Goal: Task Accomplishment & Management: Use online tool/utility

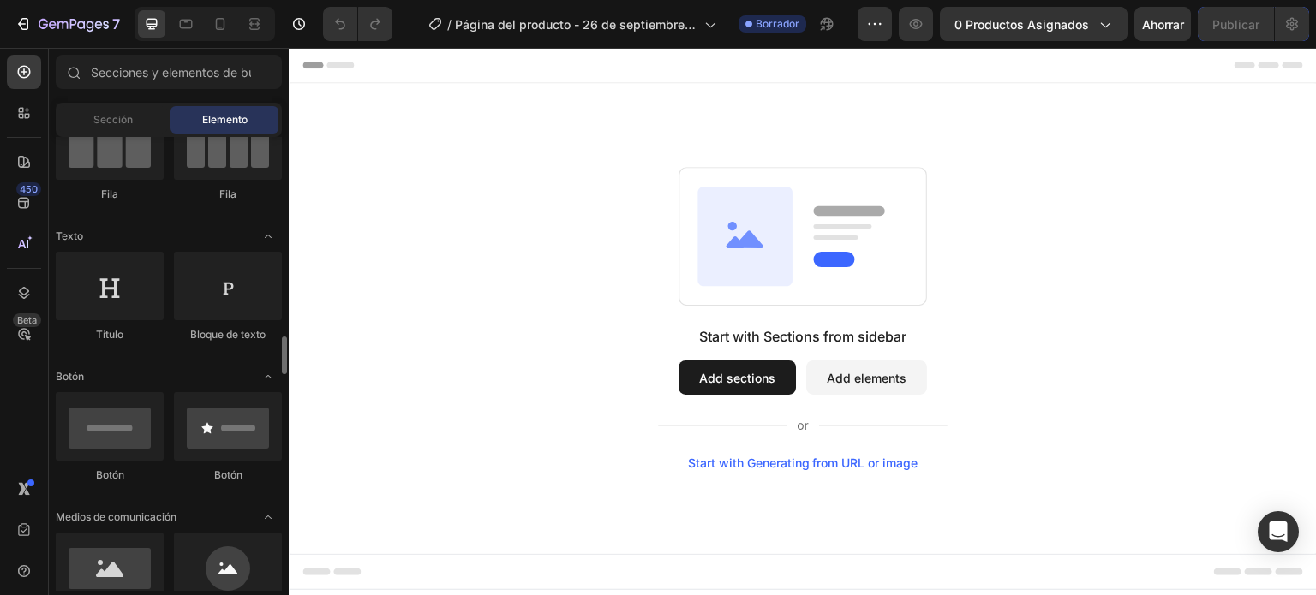
scroll to position [343, 0]
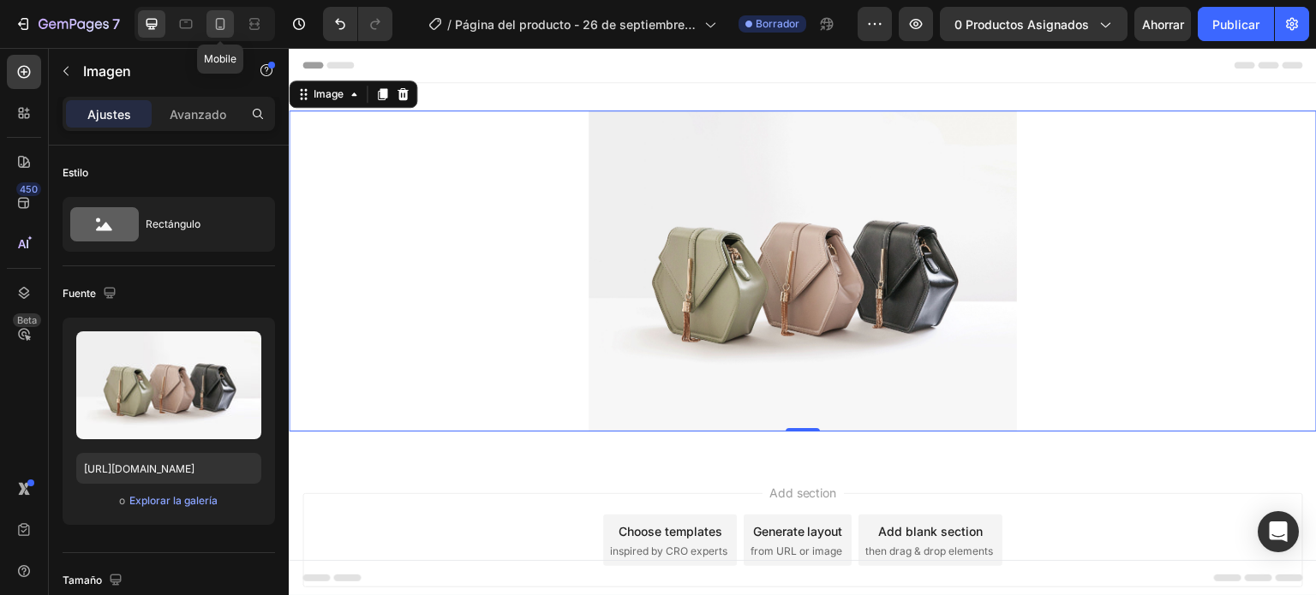
click at [232, 16] on div at bounding box center [219, 23] width 27 height 27
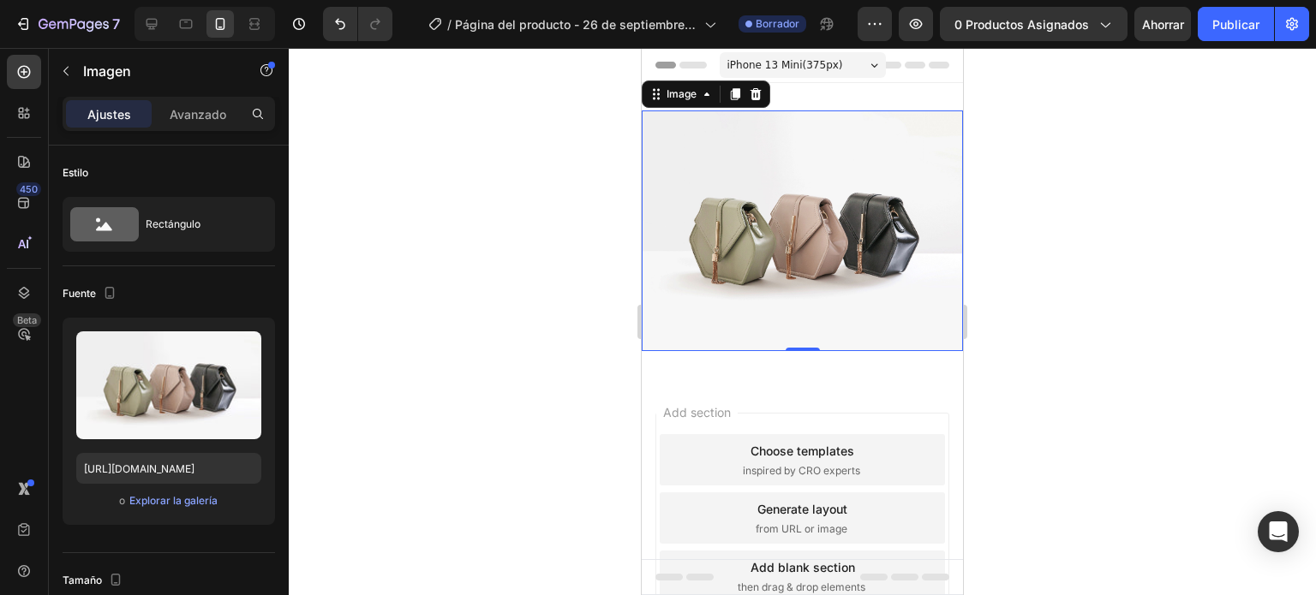
scroll to position [3, 0]
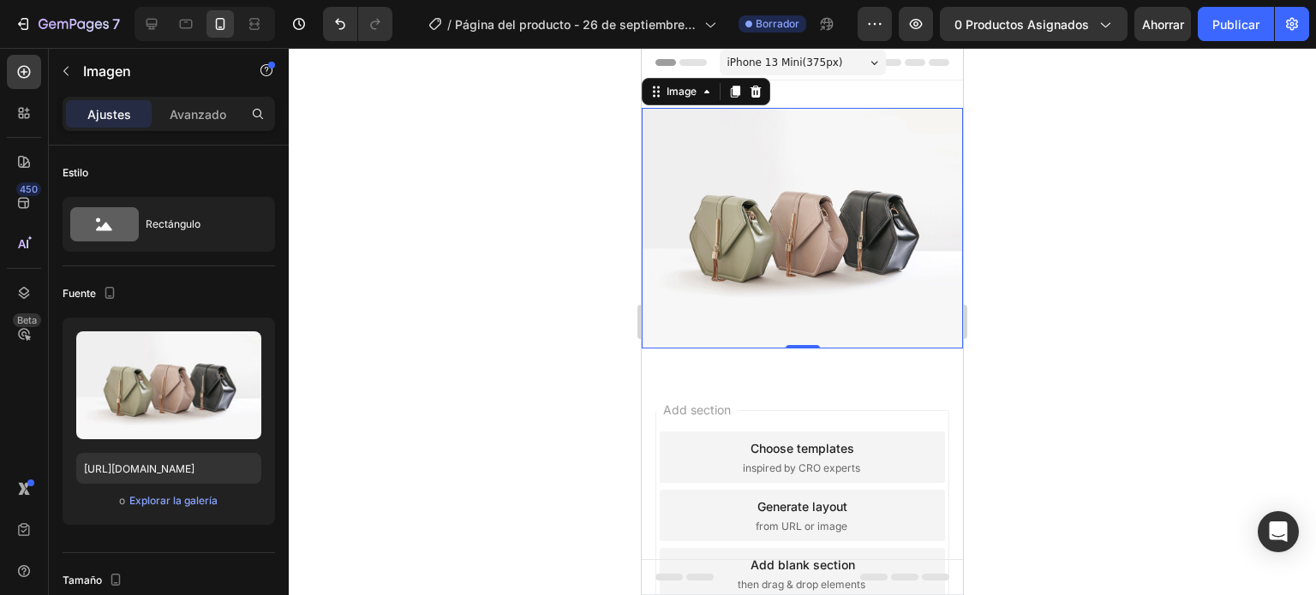
click at [825, 188] on img at bounding box center [802, 228] width 321 height 241
click at [189, 116] on font "Avanzado" at bounding box center [198, 114] width 57 height 15
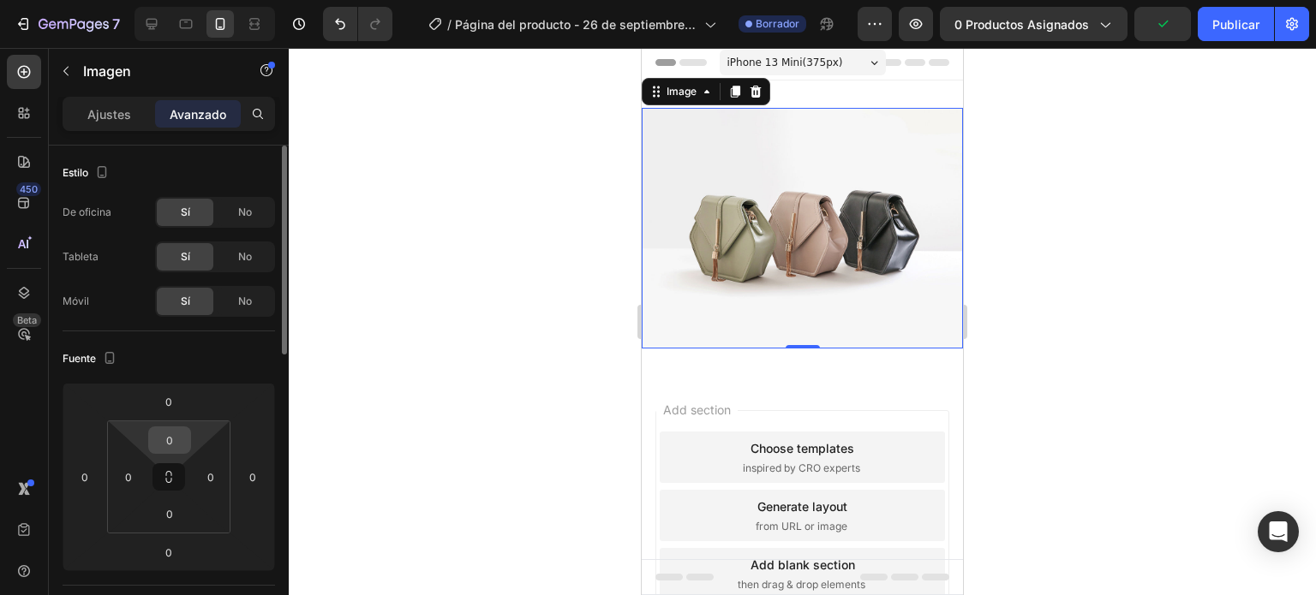
click at [175, 440] on input "0" at bounding box center [170, 441] width 34 height 26
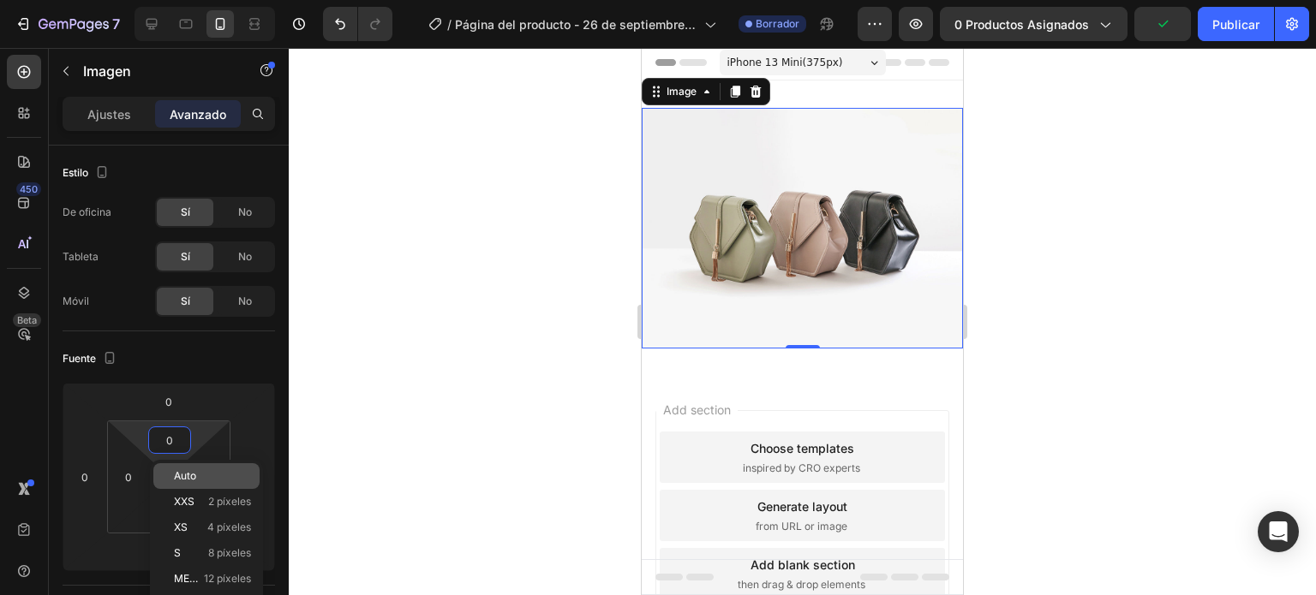
click at [196, 477] on p "Auto" at bounding box center [212, 476] width 77 height 12
type input "Auto"
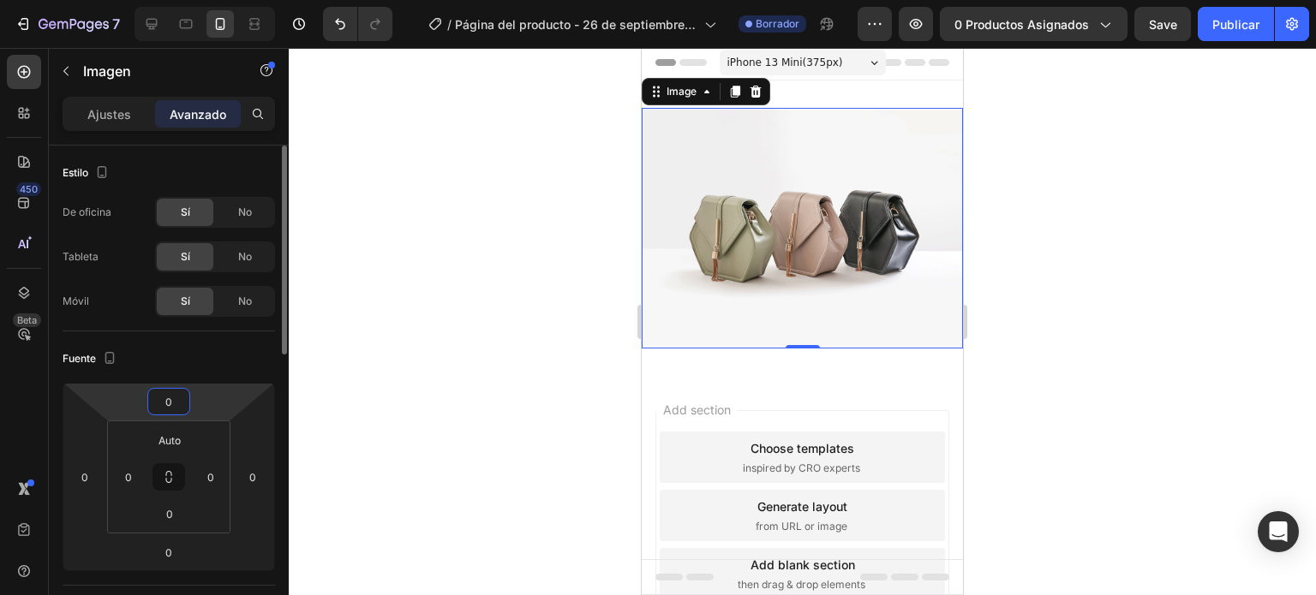
click at [178, 392] on input "0" at bounding box center [169, 402] width 34 height 26
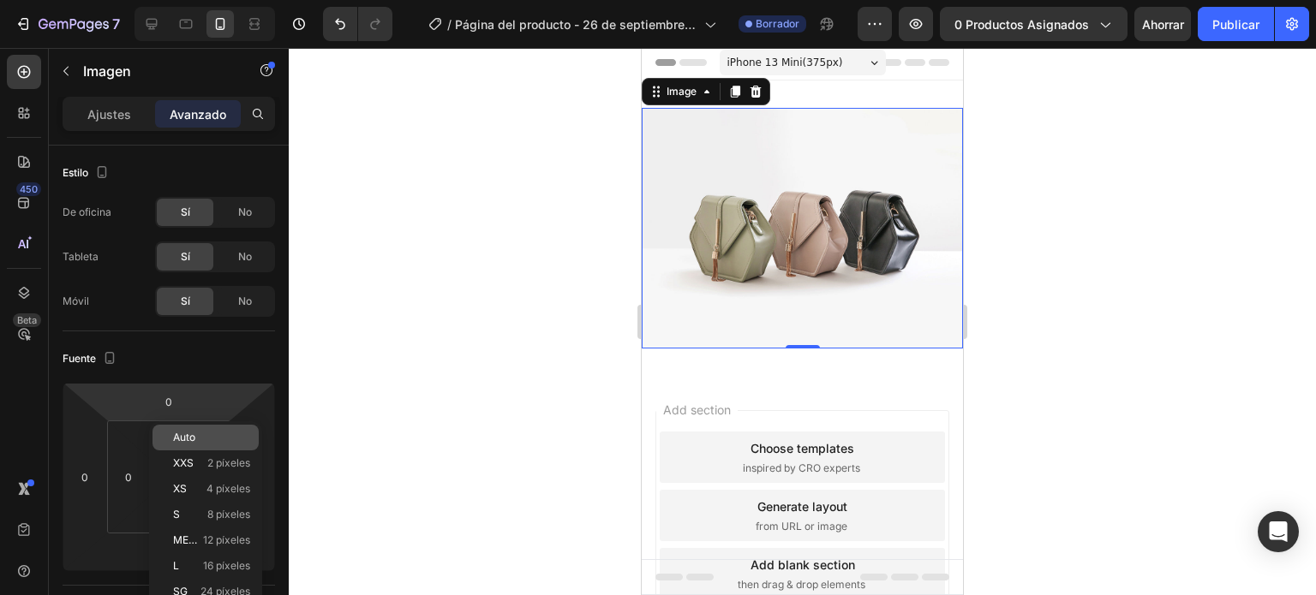
click at [186, 435] on font "Auto" at bounding box center [184, 437] width 22 height 13
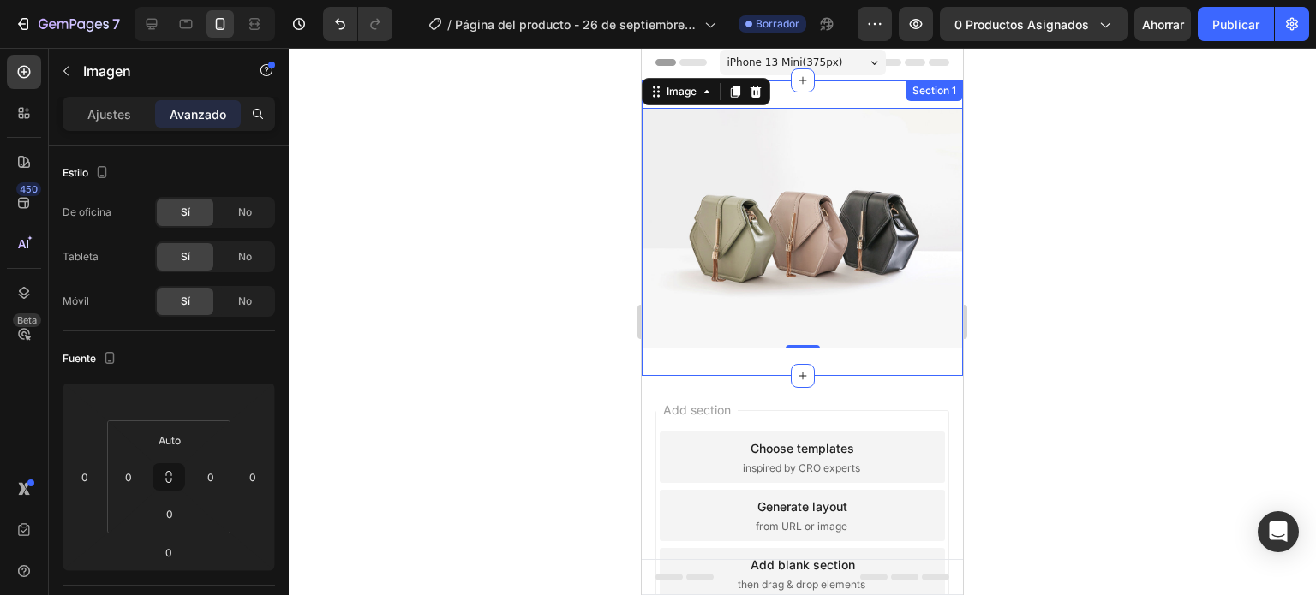
click at [796, 92] on div "Image 0 Section 1" at bounding box center [802, 229] width 321 height 296
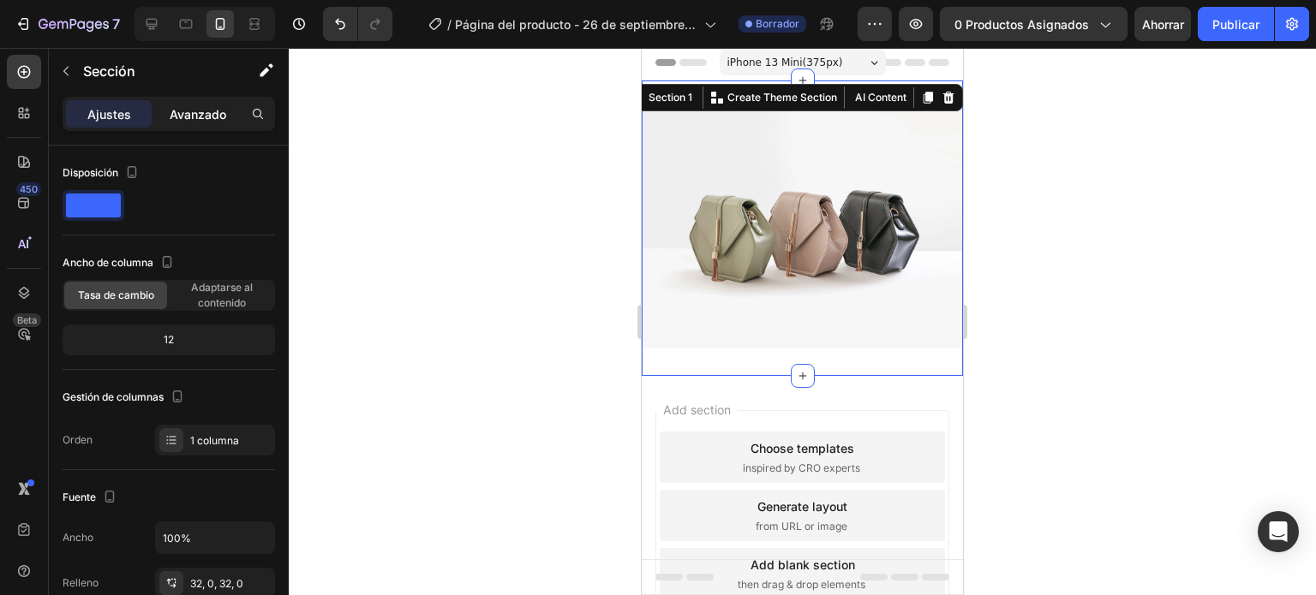
click at [194, 115] on font "Avanzado" at bounding box center [198, 114] width 57 height 15
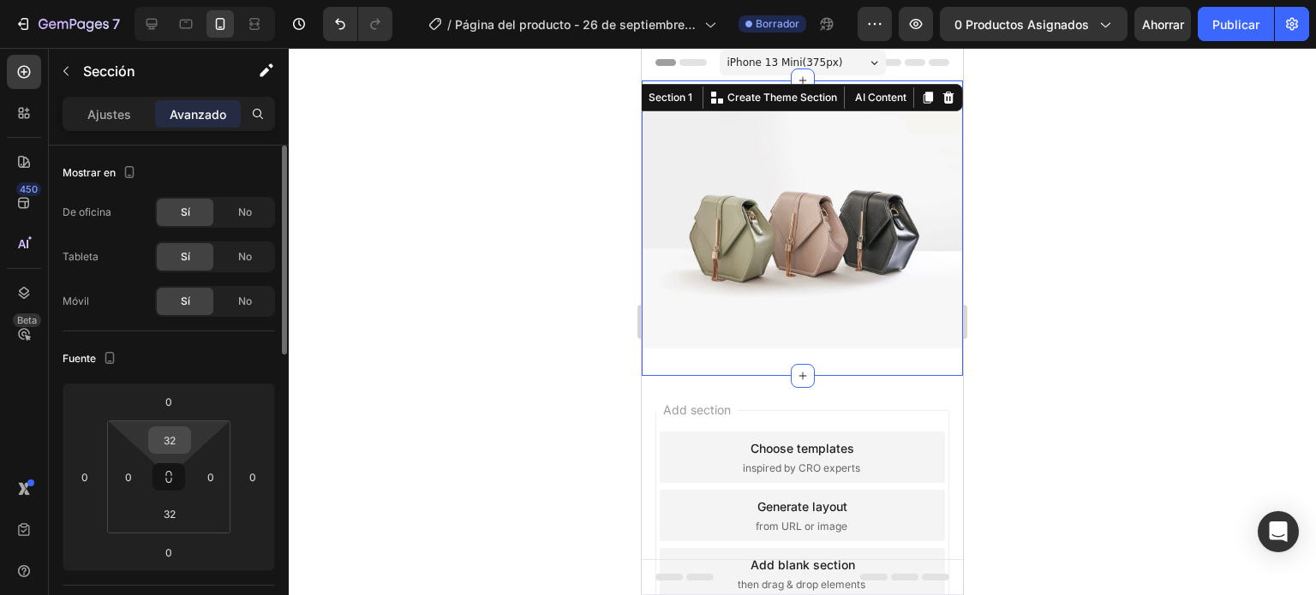
click at [175, 446] on input "32" at bounding box center [170, 441] width 34 height 26
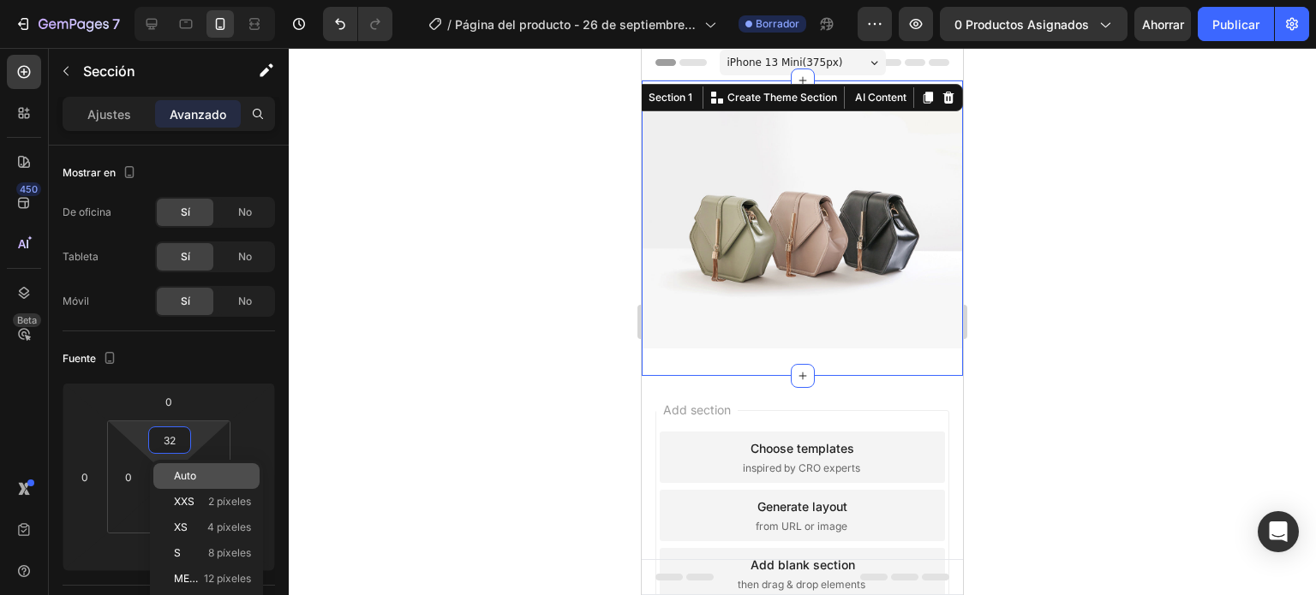
click at [189, 476] on font "Auto" at bounding box center [185, 476] width 22 height 13
type input "Auto"
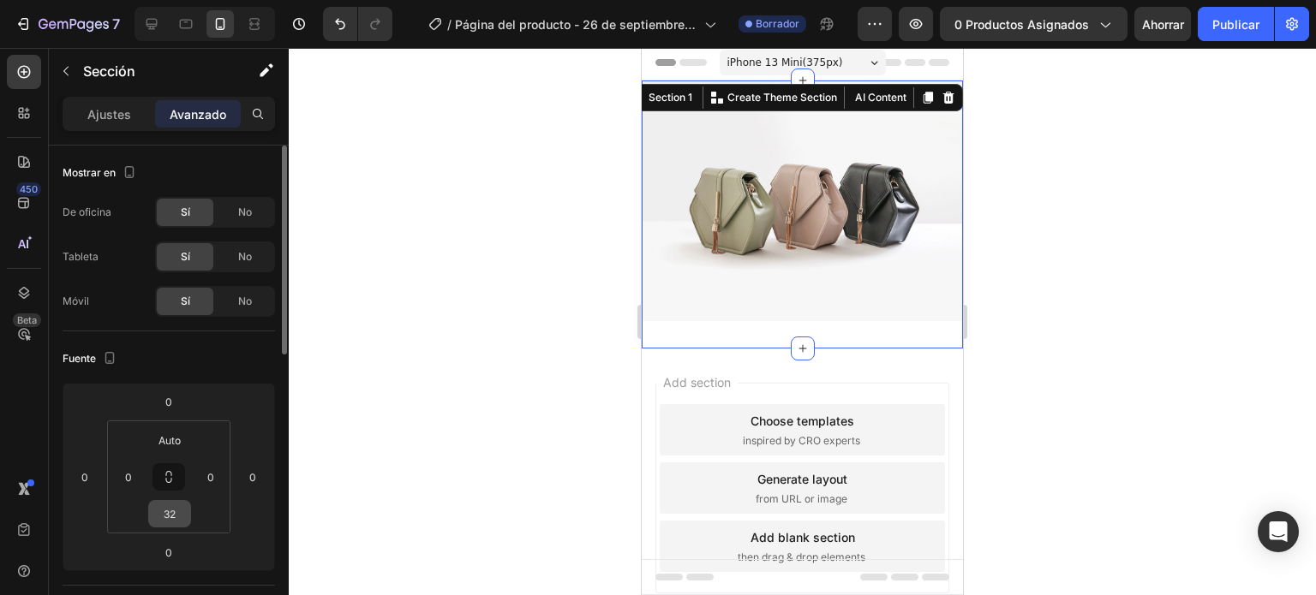
scroll to position [0, 0]
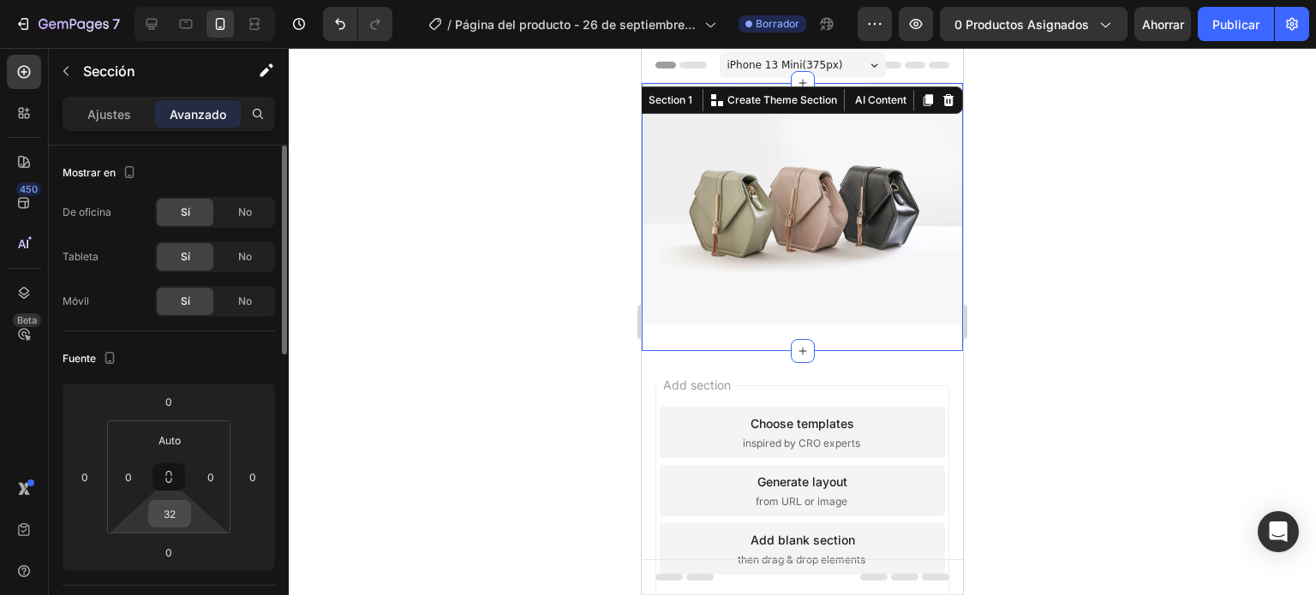
click at [171, 524] on input "32" at bounding box center [170, 514] width 34 height 26
click at [184, 544] on font "Auto" at bounding box center [185, 550] width 22 height 13
type input "Auto"
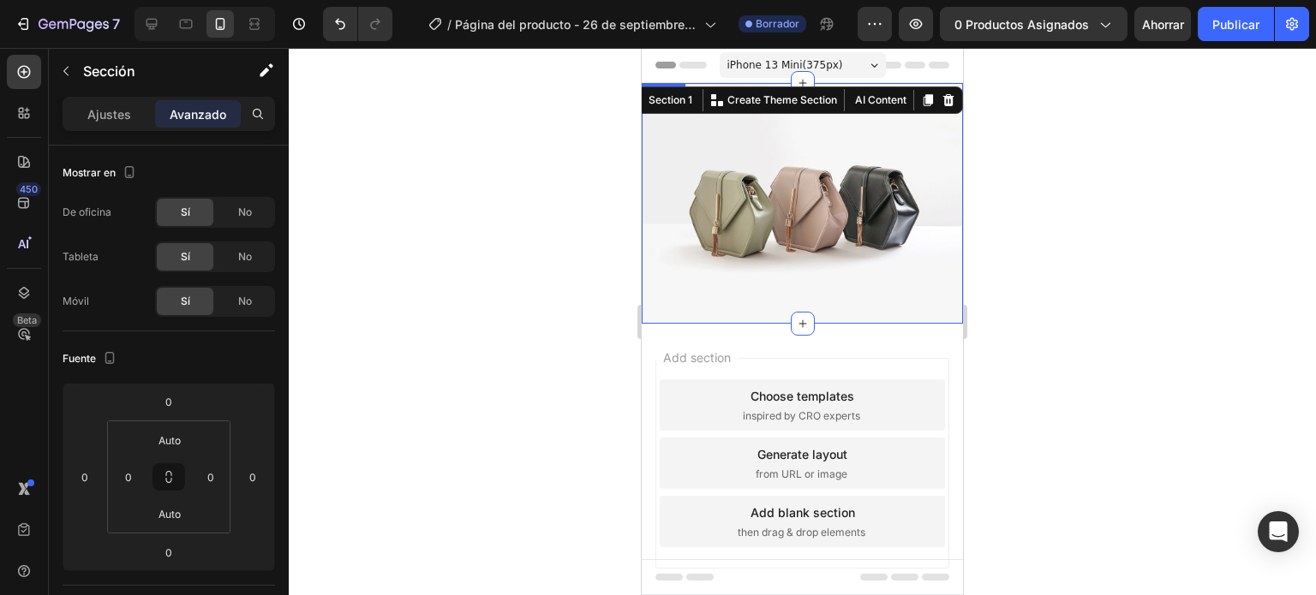
click at [703, 235] on img at bounding box center [802, 203] width 321 height 241
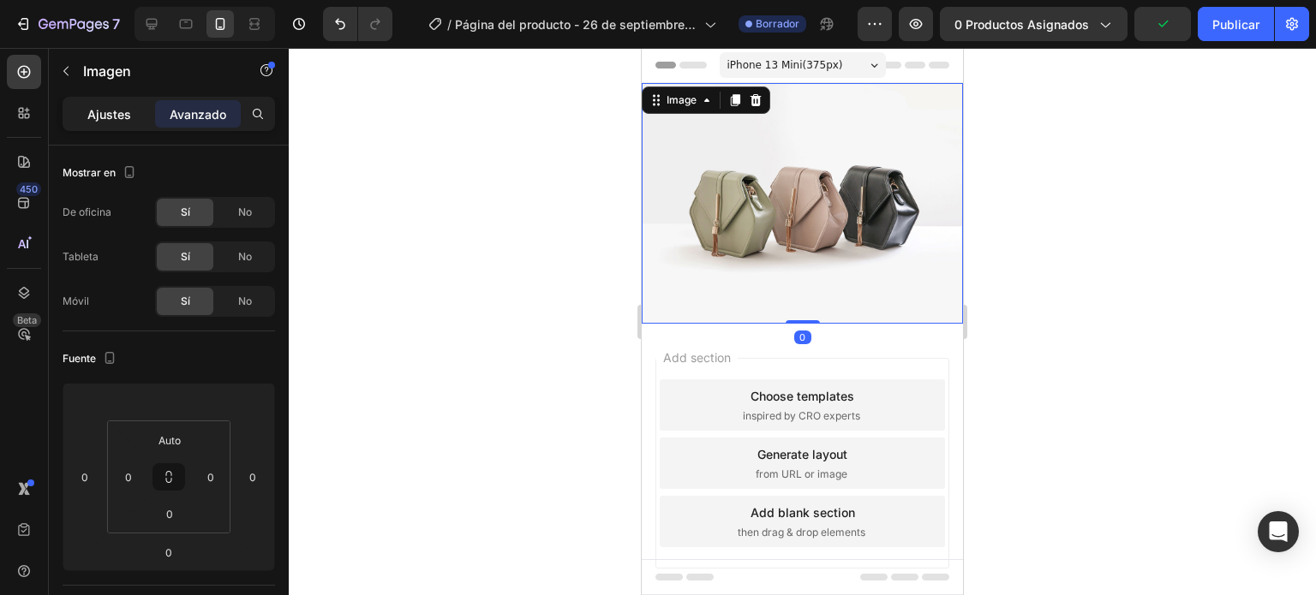
click at [91, 107] on font "Ajustes" at bounding box center [109, 114] width 44 height 15
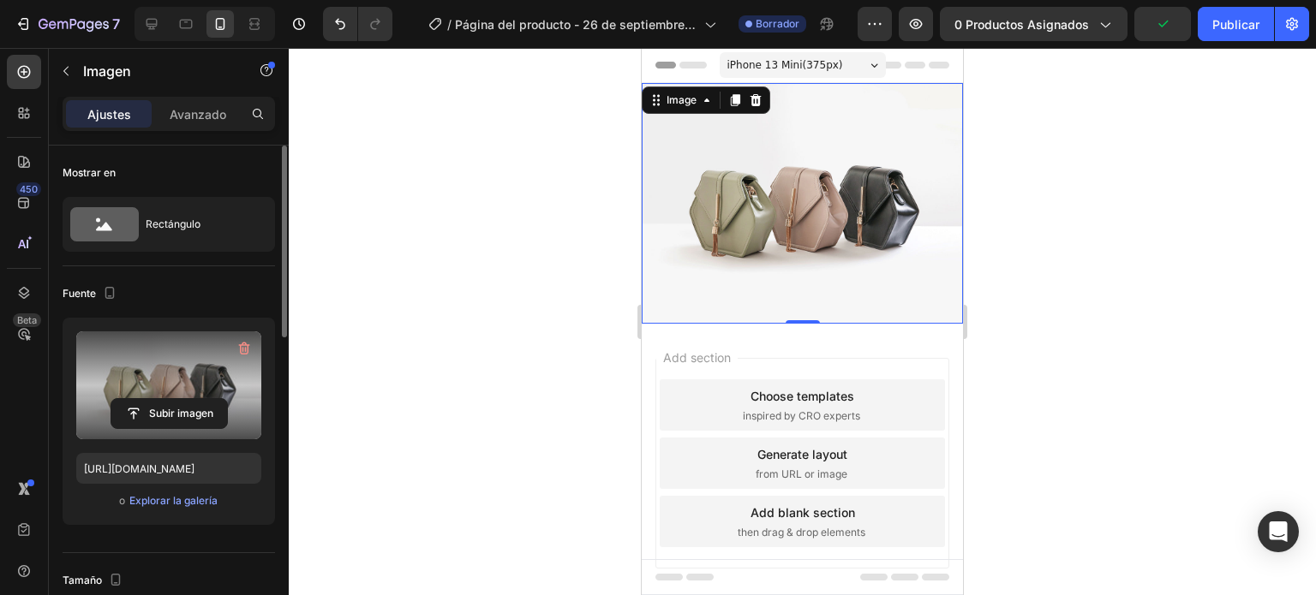
scroll to position [86, 0]
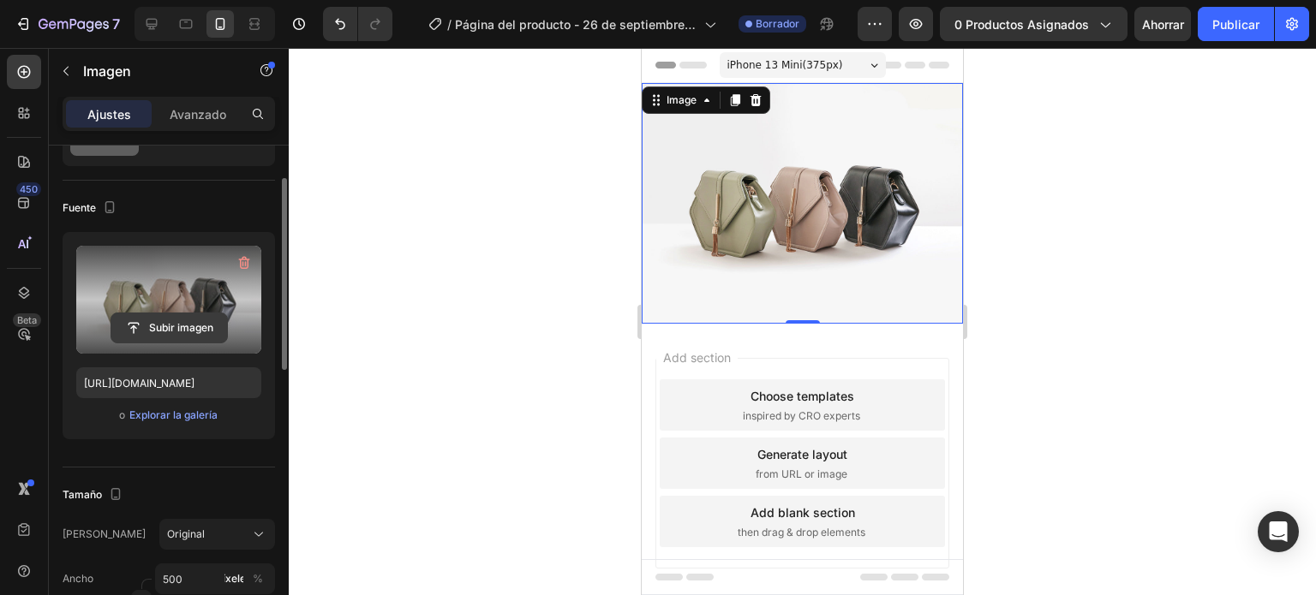
click at [177, 325] on input "file" at bounding box center [169, 328] width 116 height 29
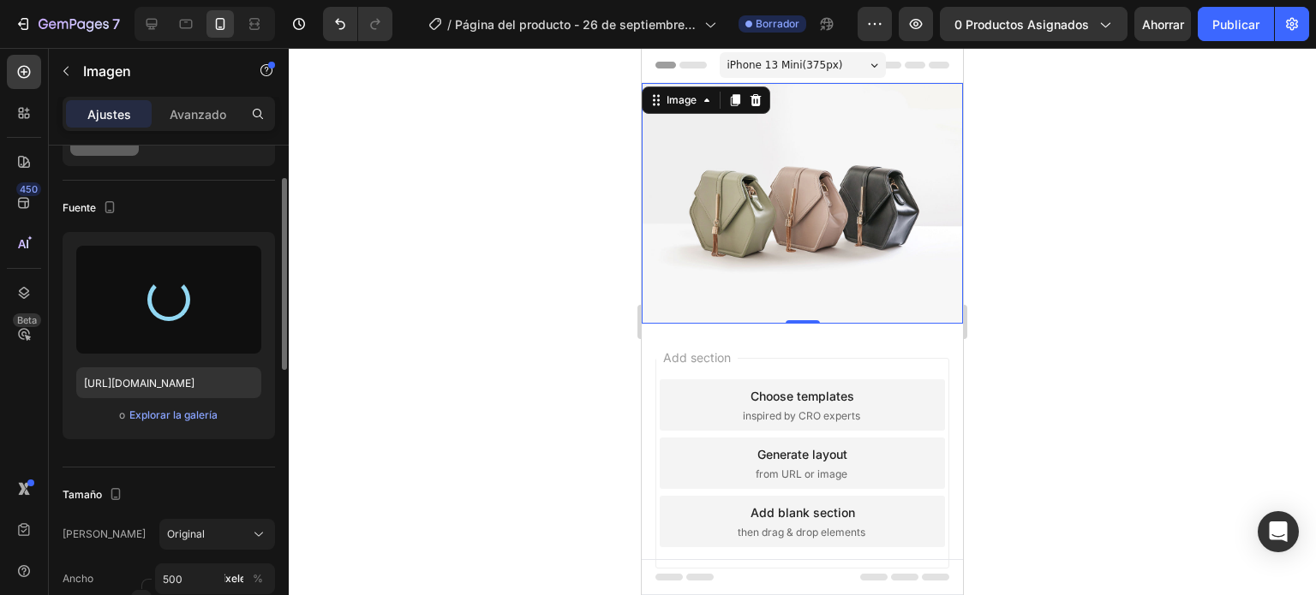
type input "[URL][DOMAIN_NAME]"
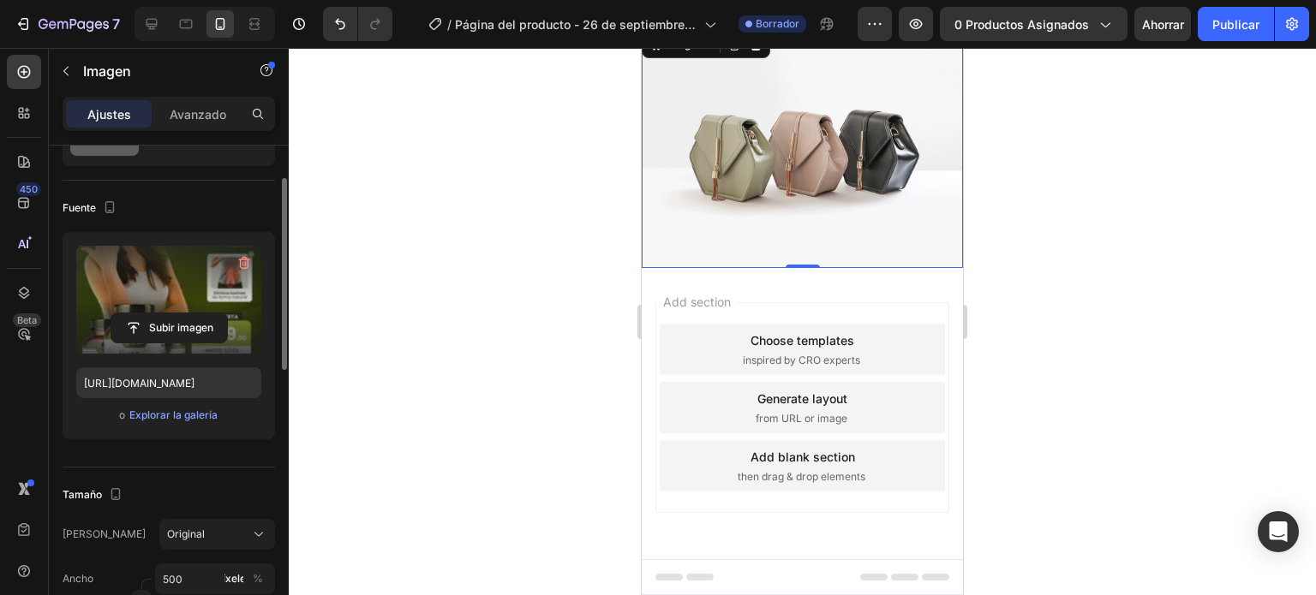
scroll to position [0, 0]
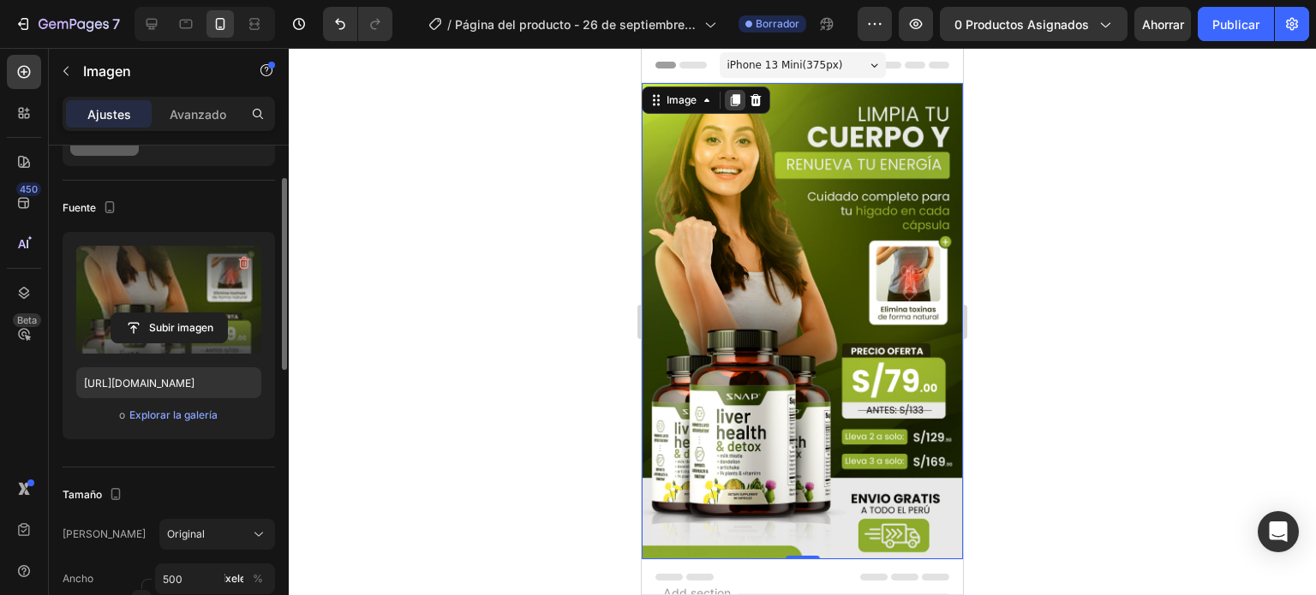
click at [733, 105] on icon at bounding box center [735, 100] width 14 height 14
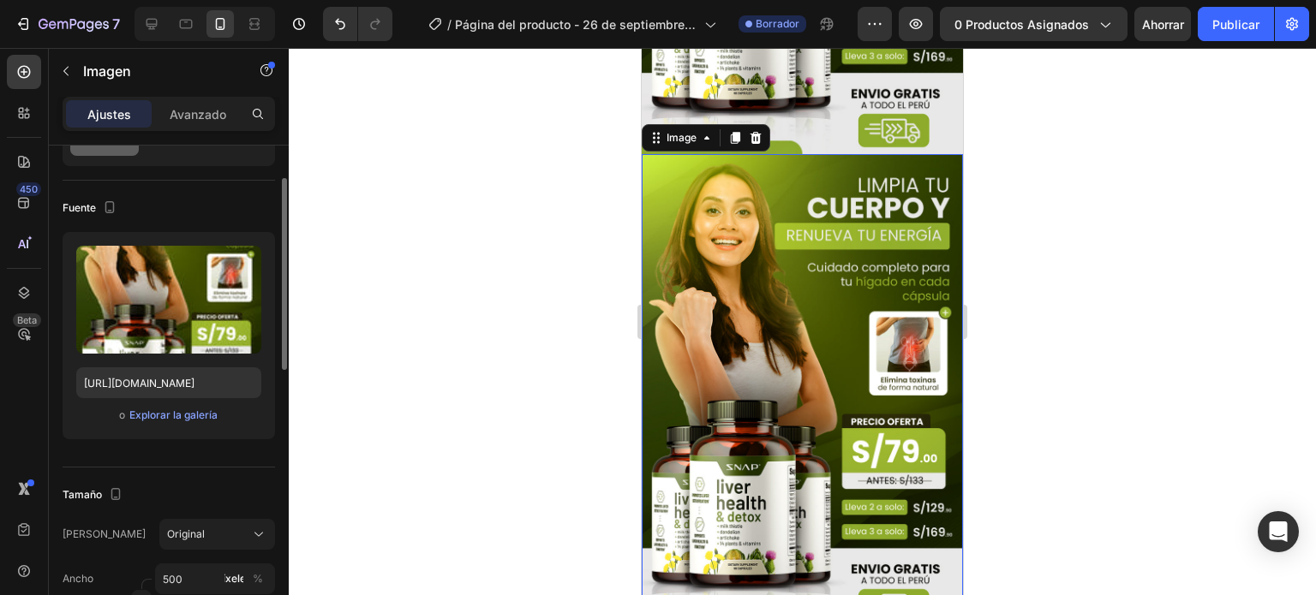
scroll to position [432, 0]
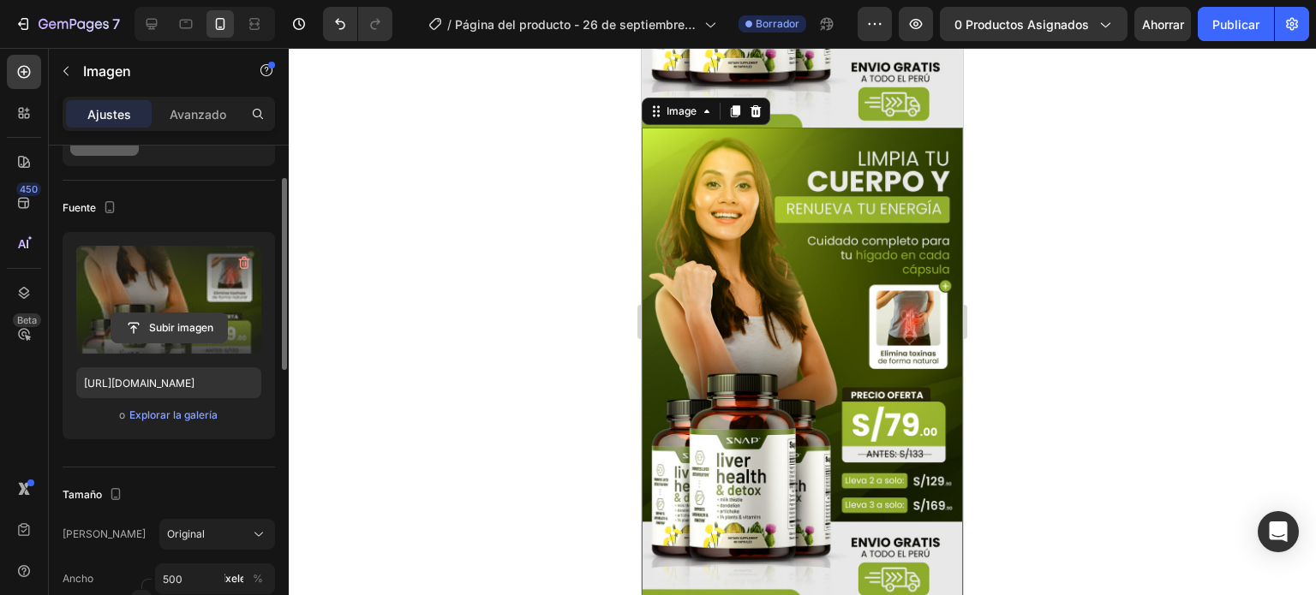
click at [183, 330] on input "file" at bounding box center [169, 328] width 116 height 29
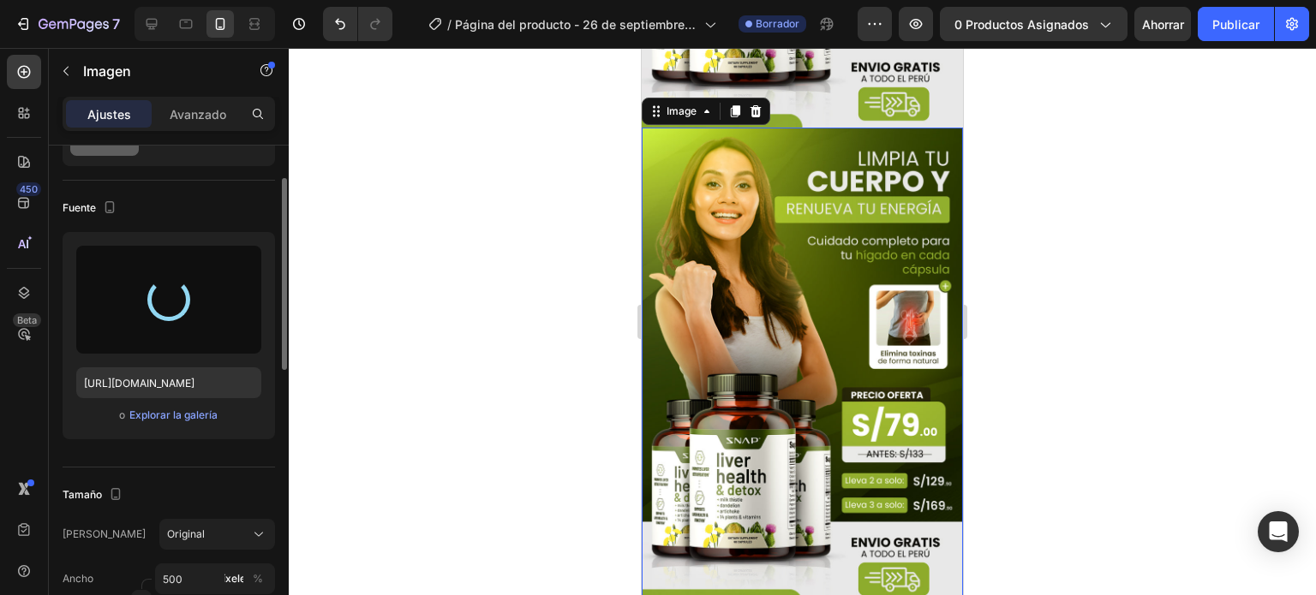
type input "[URL][DOMAIN_NAME]"
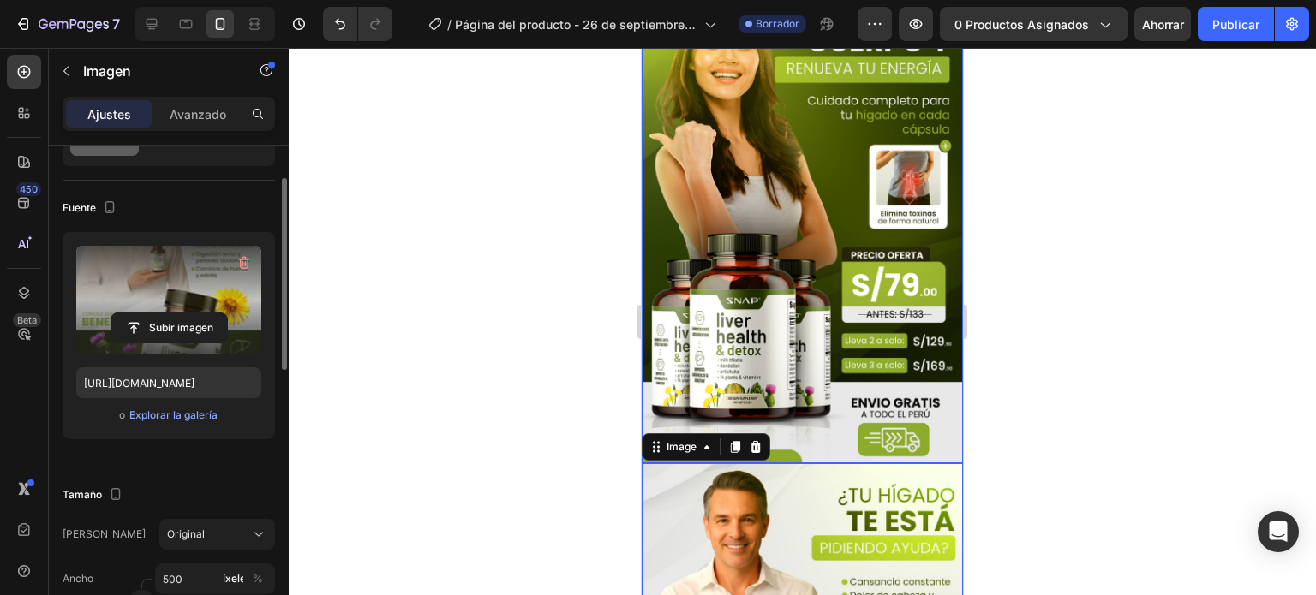
scroll to position [86, 0]
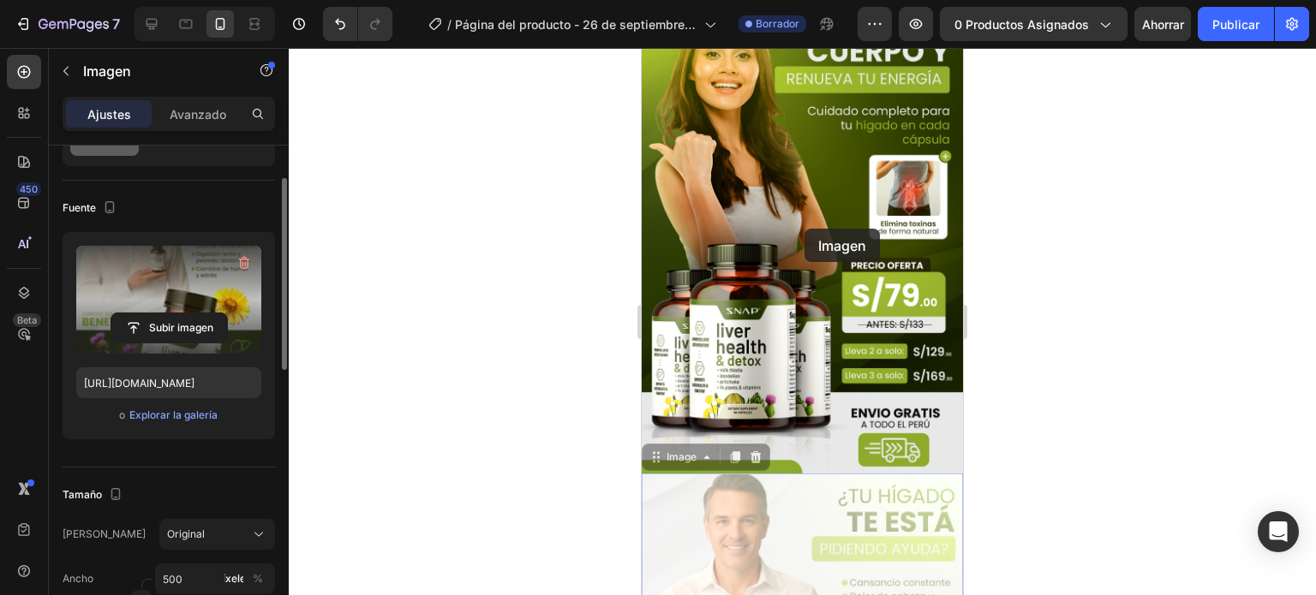
drag, startPoint x: 816, startPoint y: 518, endPoint x: 805, endPoint y: 228, distance: 289.8
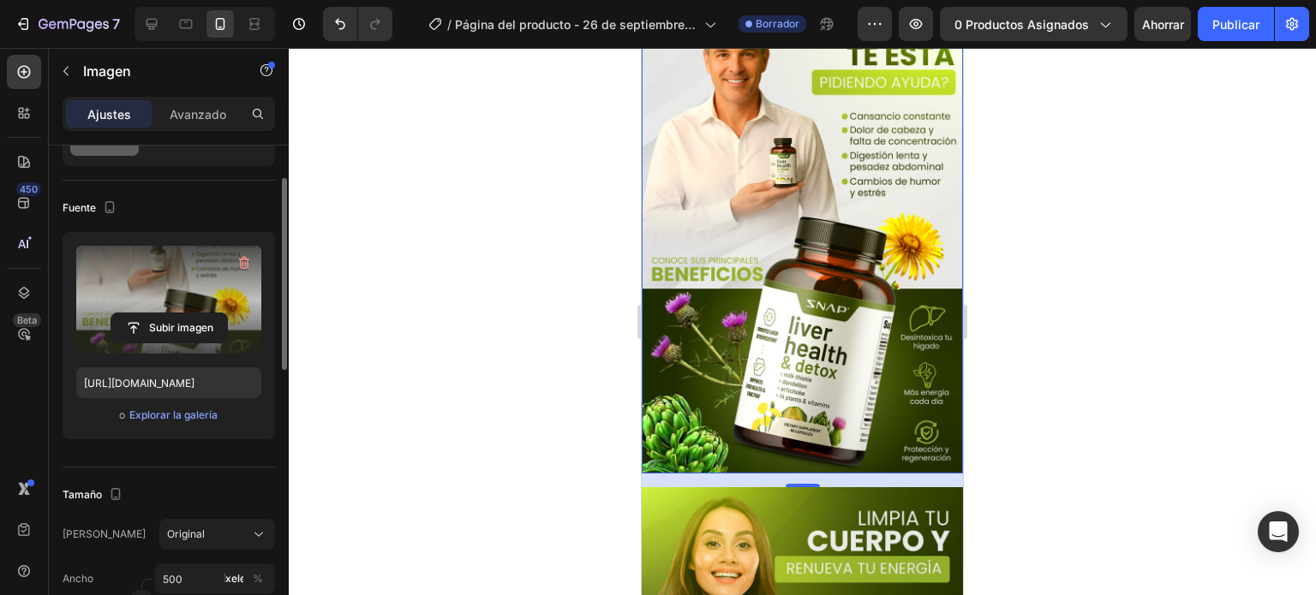
click at [521, 345] on div at bounding box center [802, 322] width 1027 height 548
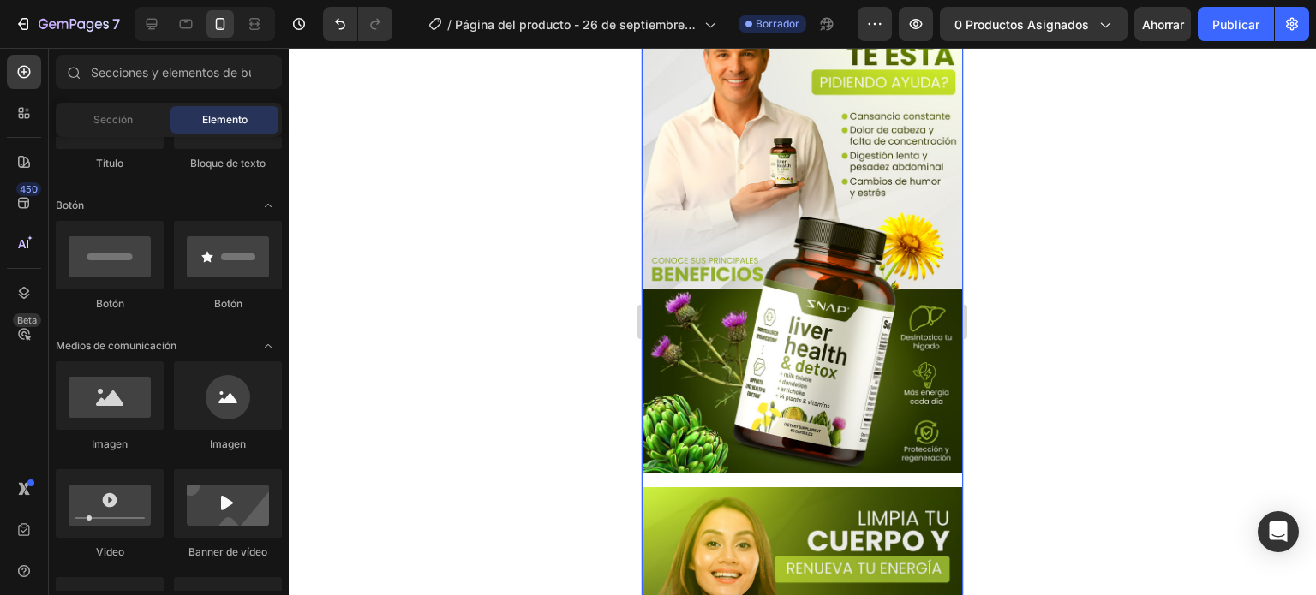
click at [851, 464] on div "Image Image" at bounding box center [802, 480] width 321 height 966
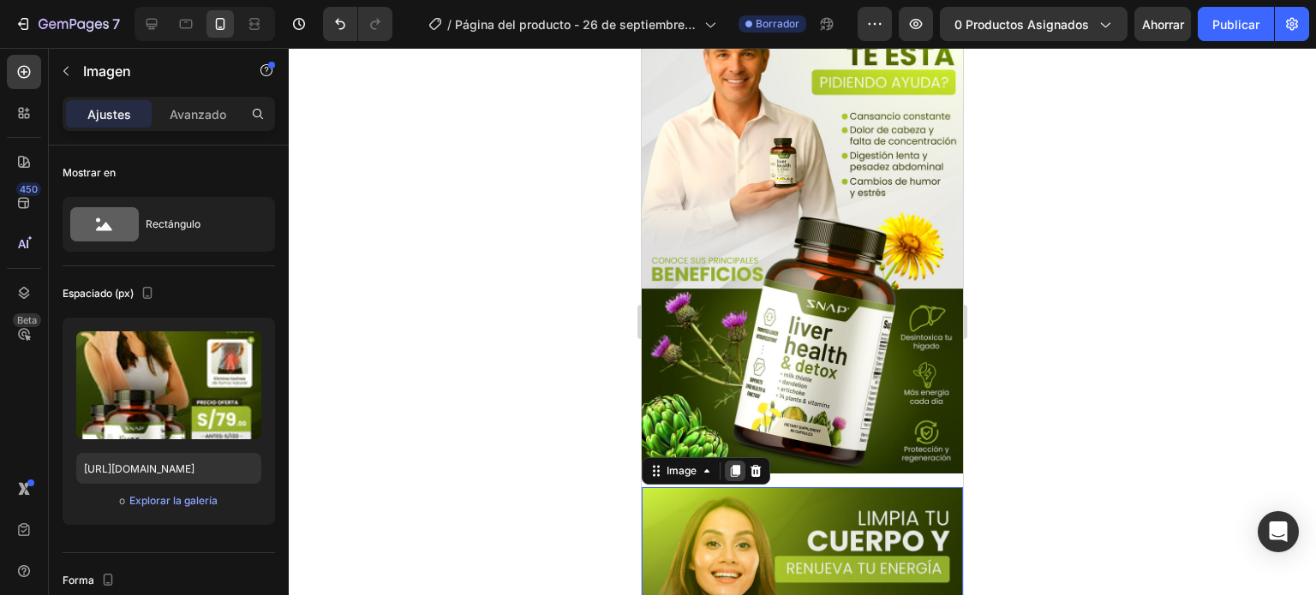
click at [734, 461] on div at bounding box center [735, 471] width 21 height 21
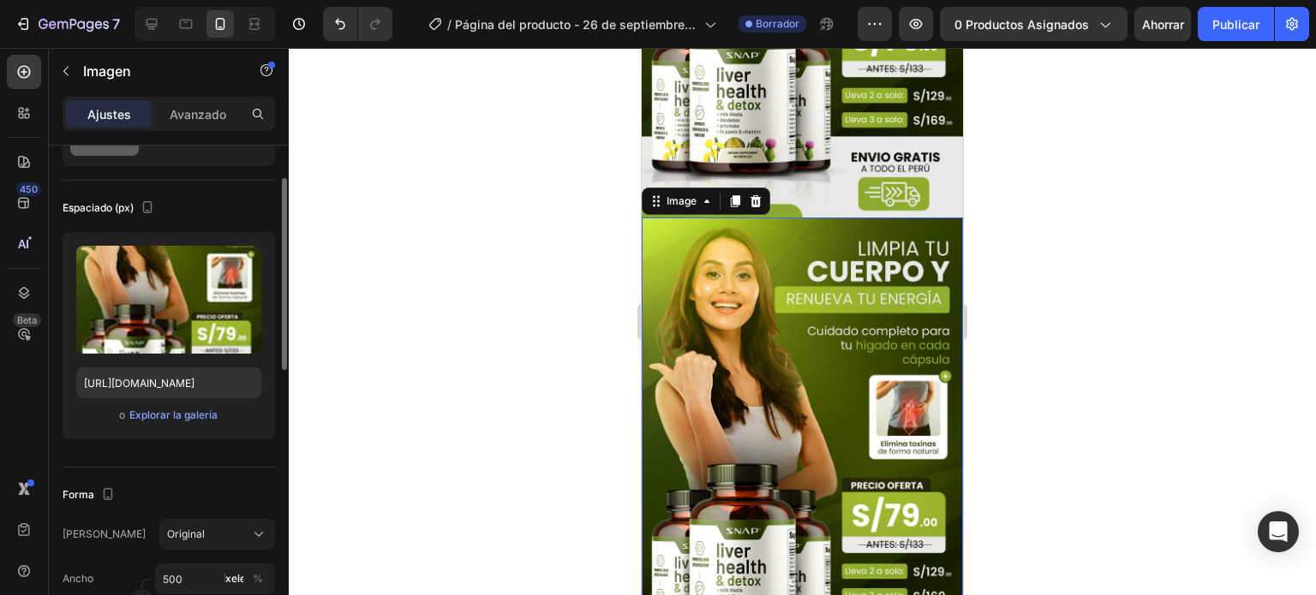
scroll to position [902, 0]
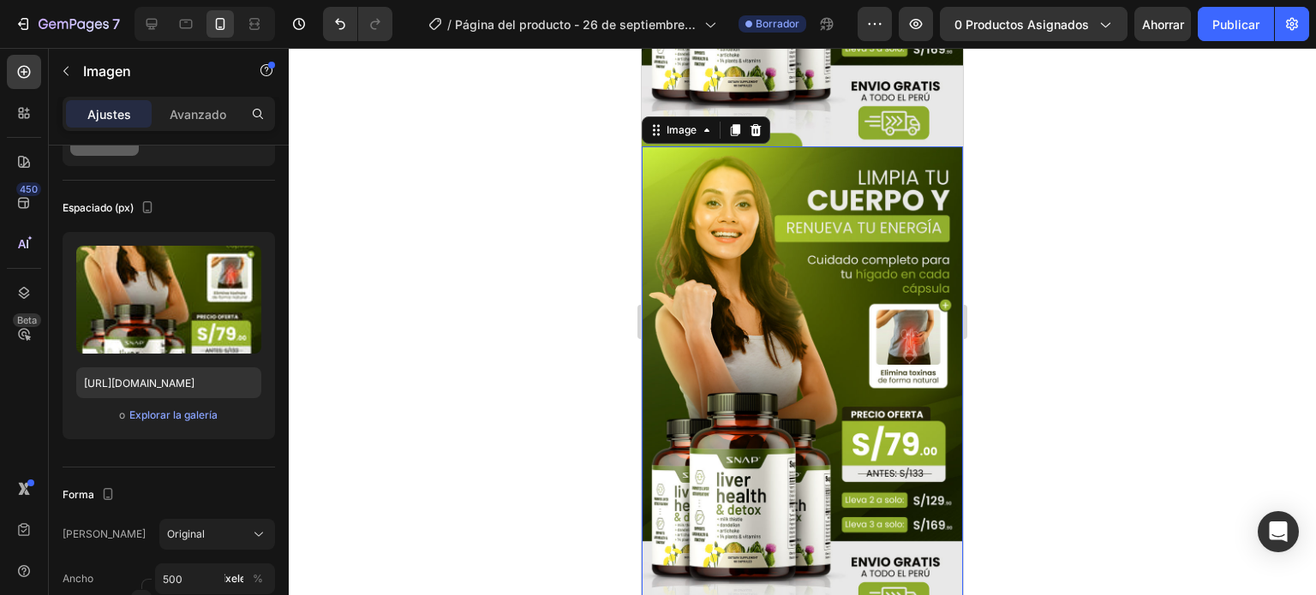
click at [758, 294] on img at bounding box center [802, 385] width 321 height 476
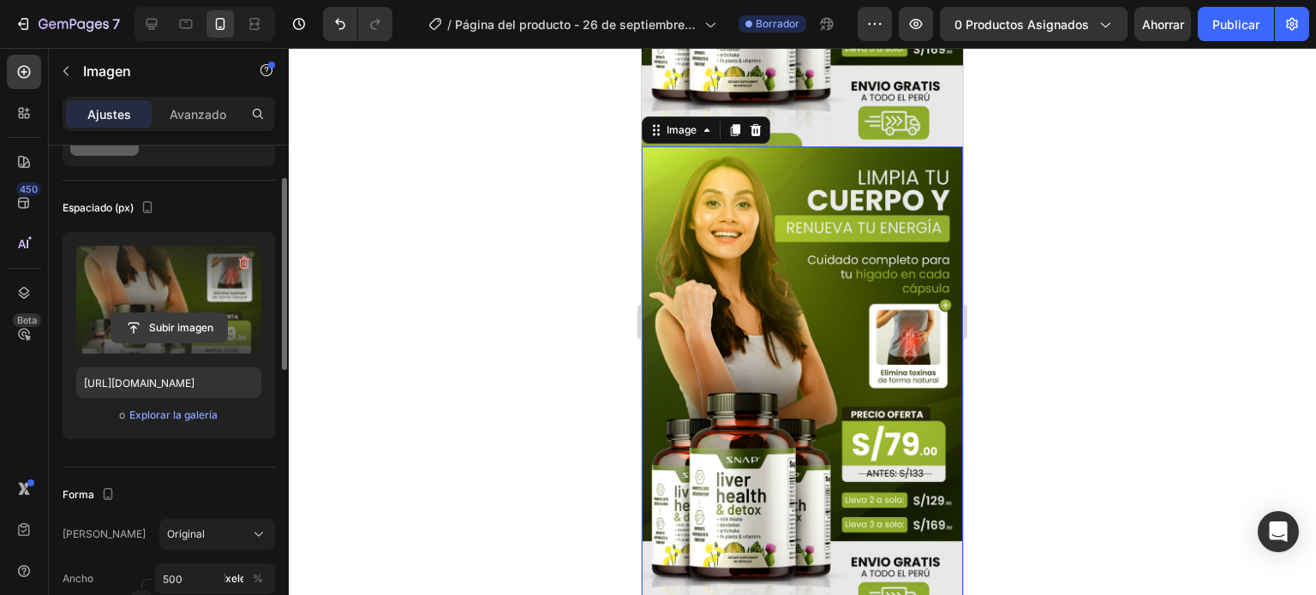
click at [183, 325] on input "file" at bounding box center [169, 328] width 116 height 29
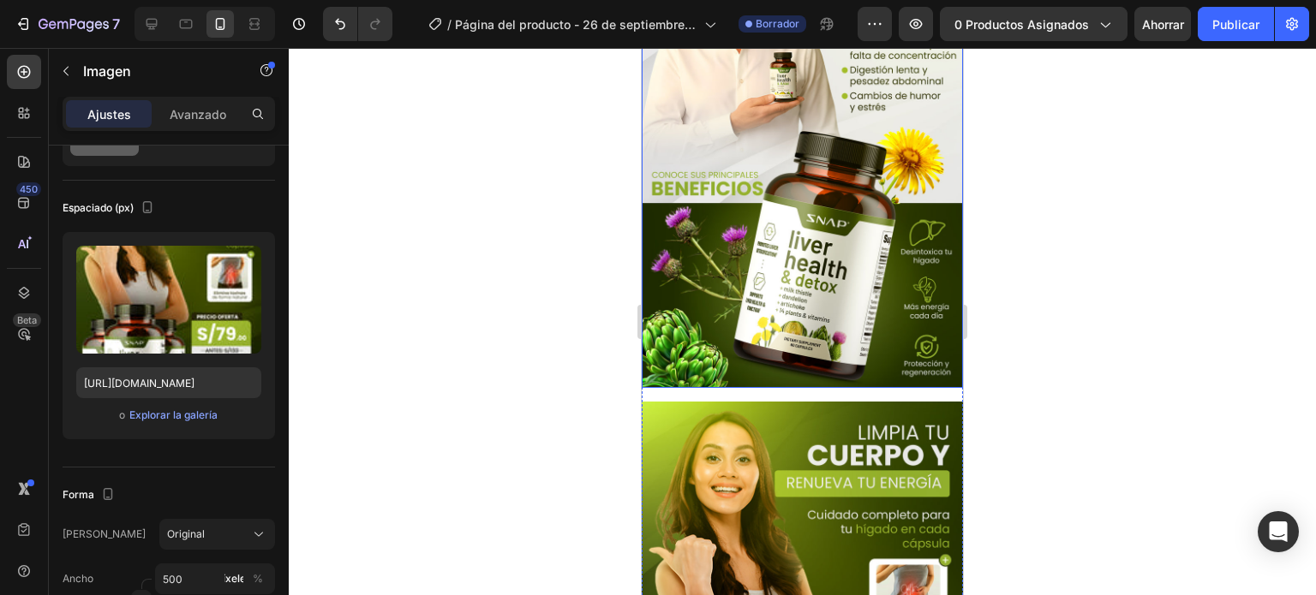
scroll to position [343, 0]
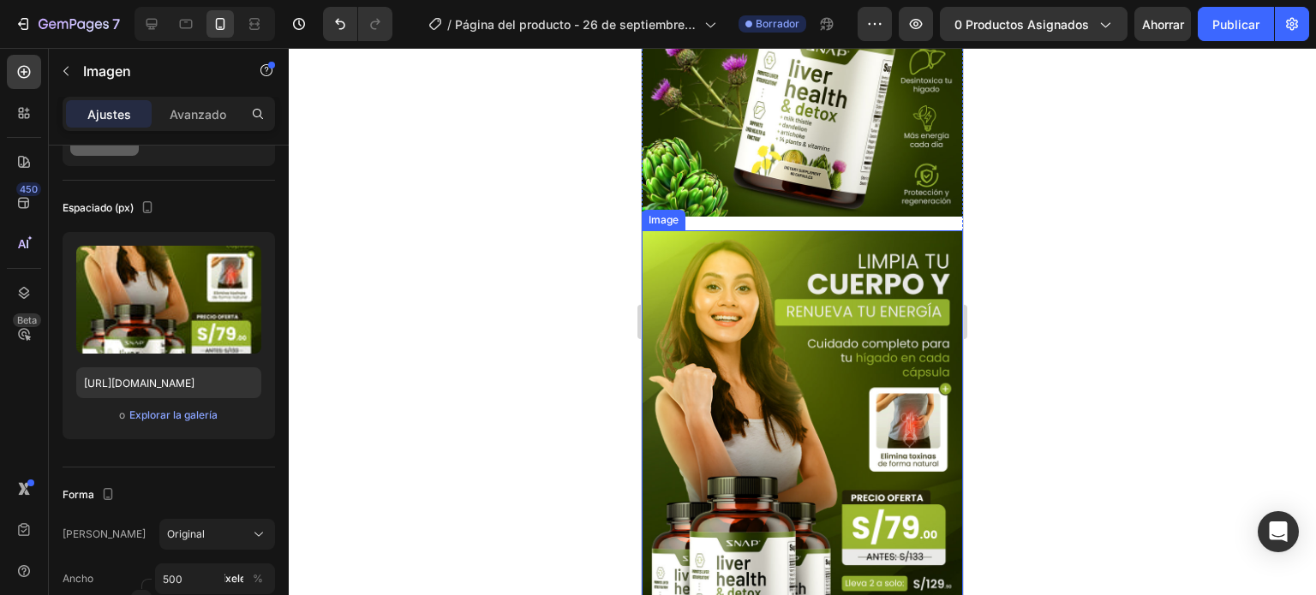
click at [792, 335] on img at bounding box center [802, 468] width 321 height 476
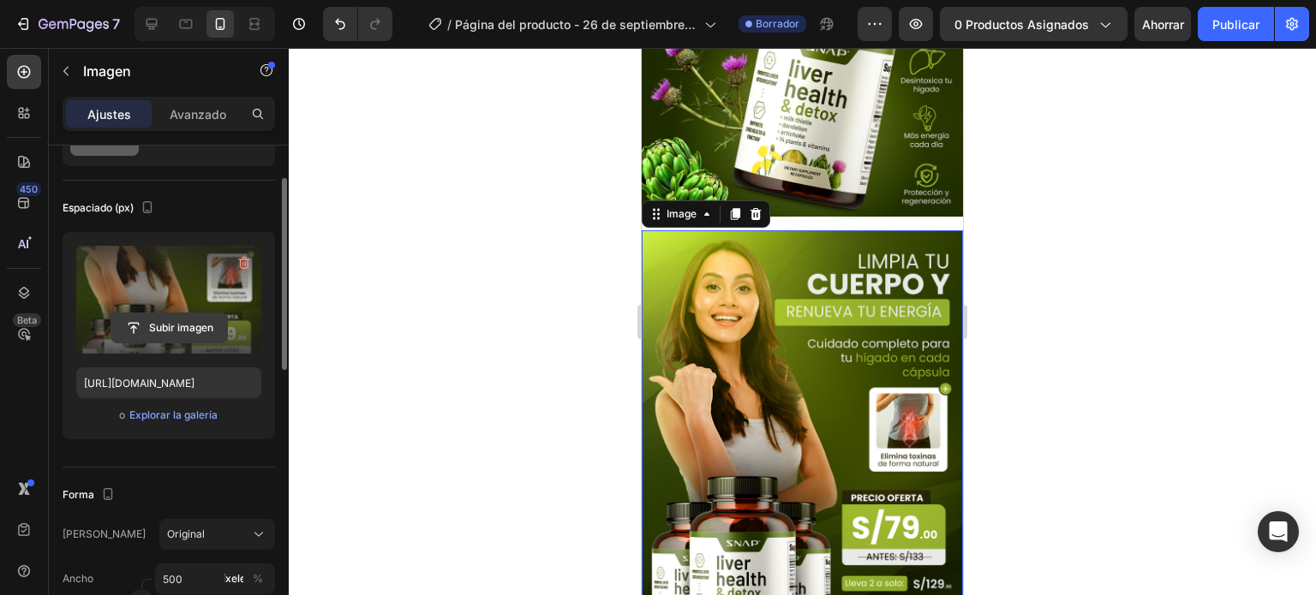
click at [185, 327] on input "file" at bounding box center [169, 328] width 116 height 29
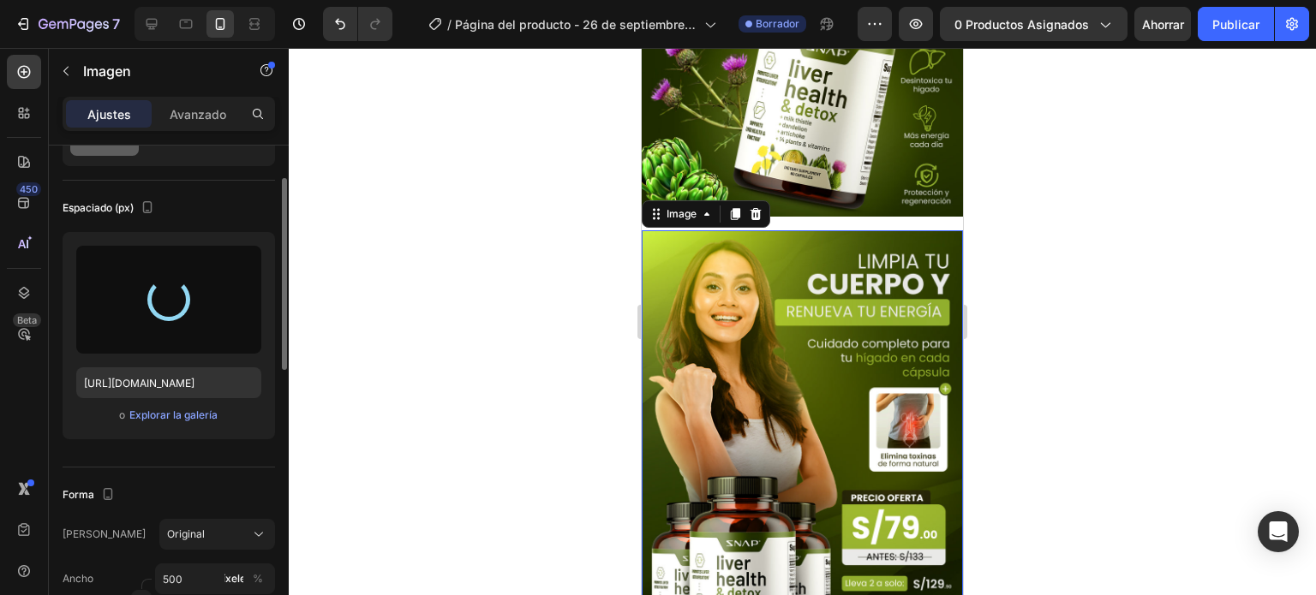
type input "[URL][DOMAIN_NAME]"
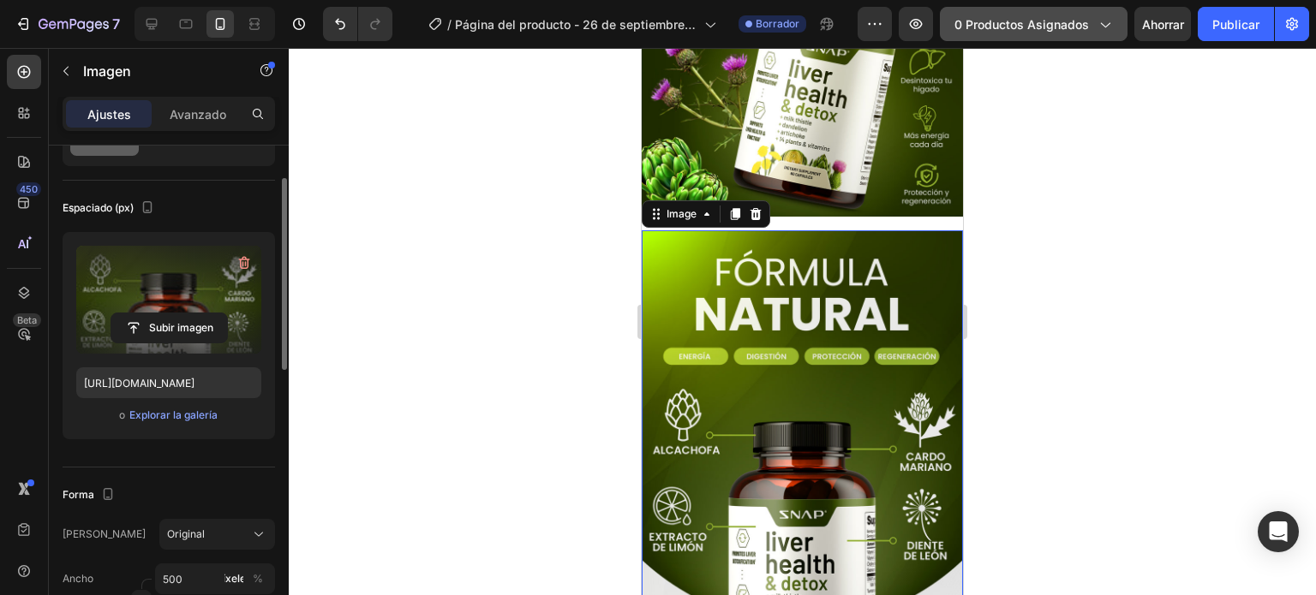
click at [1007, 21] on font "0 productos asignados" at bounding box center [1022, 24] width 135 height 15
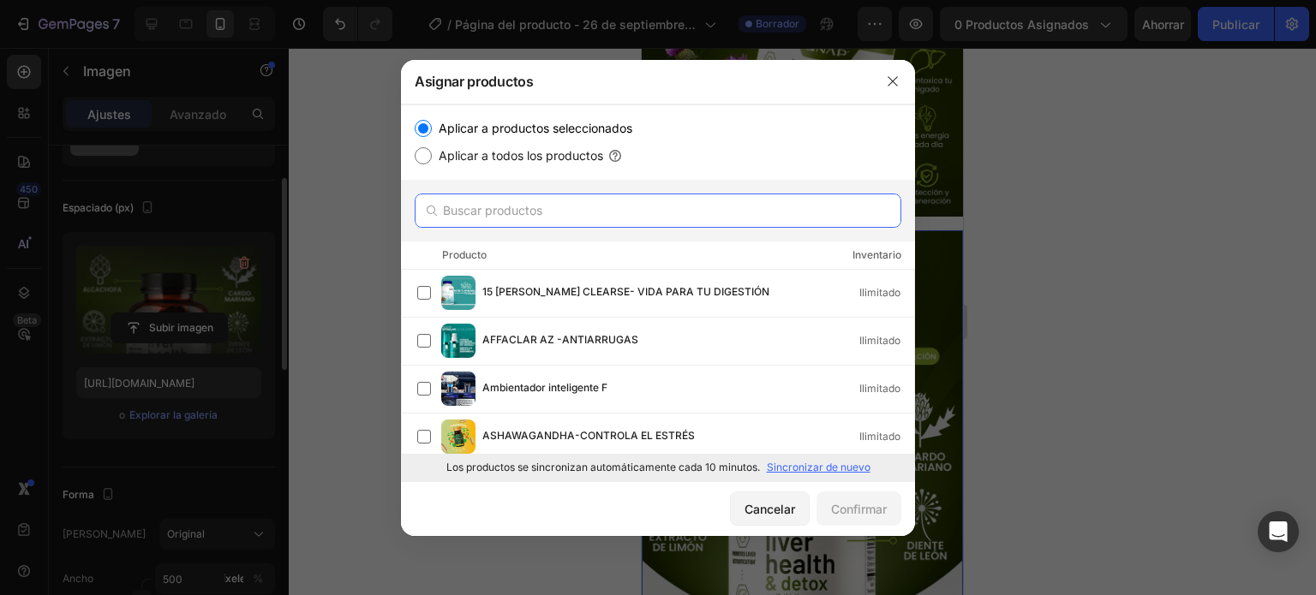
click at [489, 206] on input "text" at bounding box center [658, 211] width 487 height 34
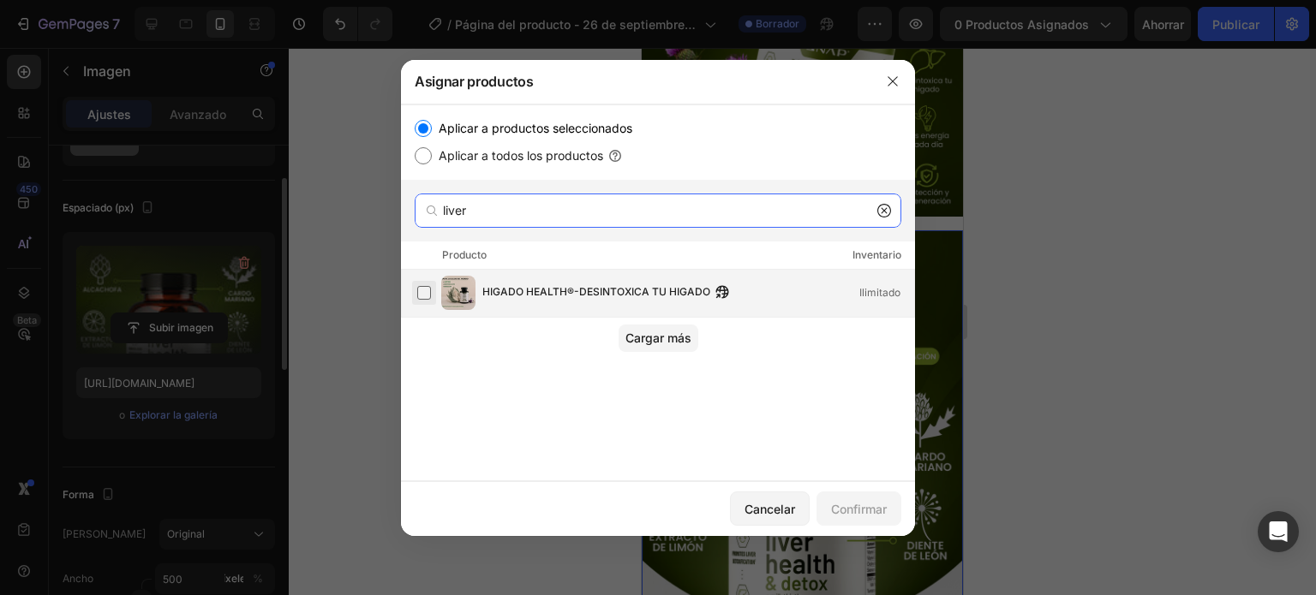
type input "liver"
click at [425, 291] on label at bounding box center [424, 293] width 14 height 14
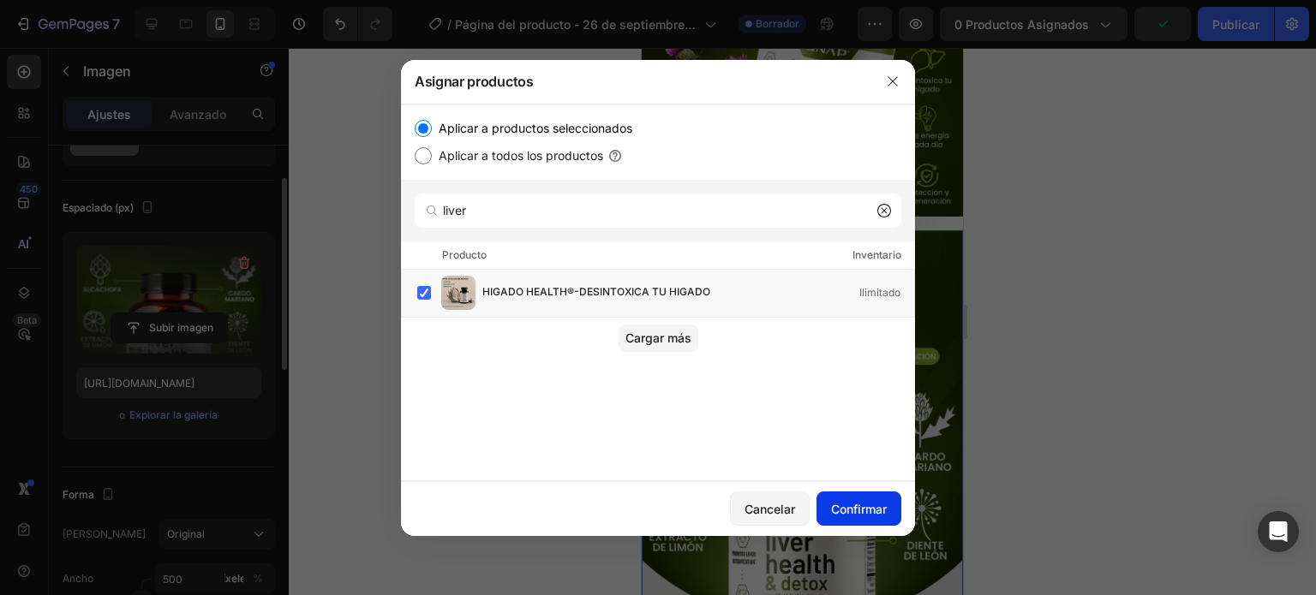
click at [853, 517] on font "Confirmar" at bounding box center [859, 509] width 56 height 18
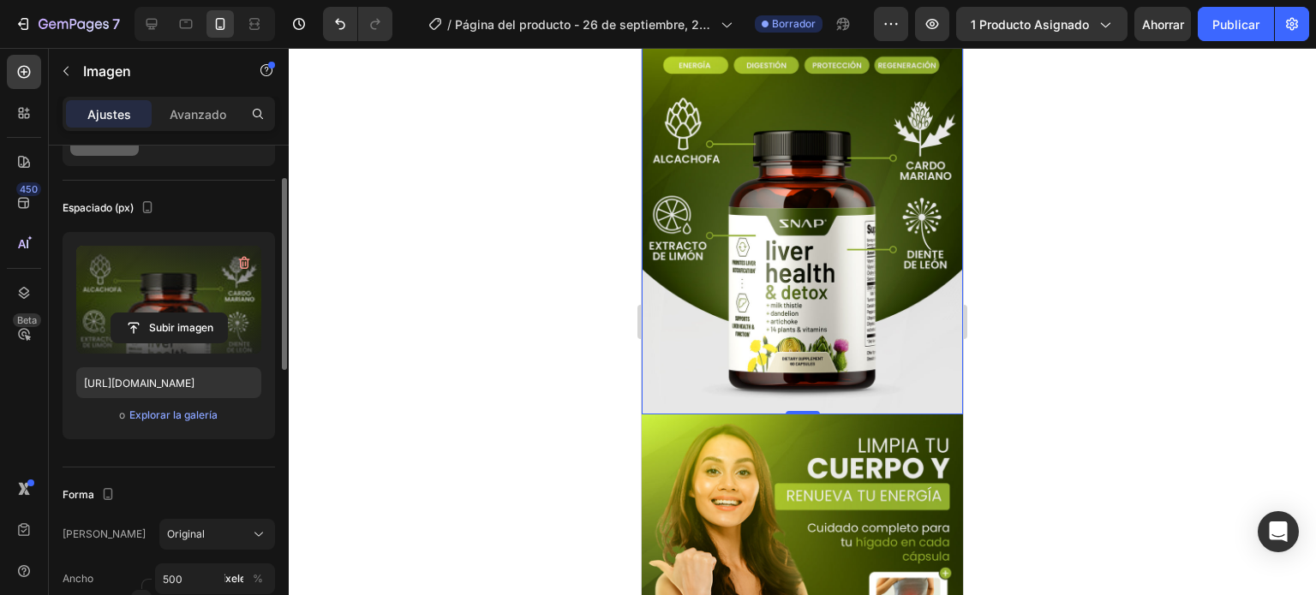
scroll to position [771, 0]
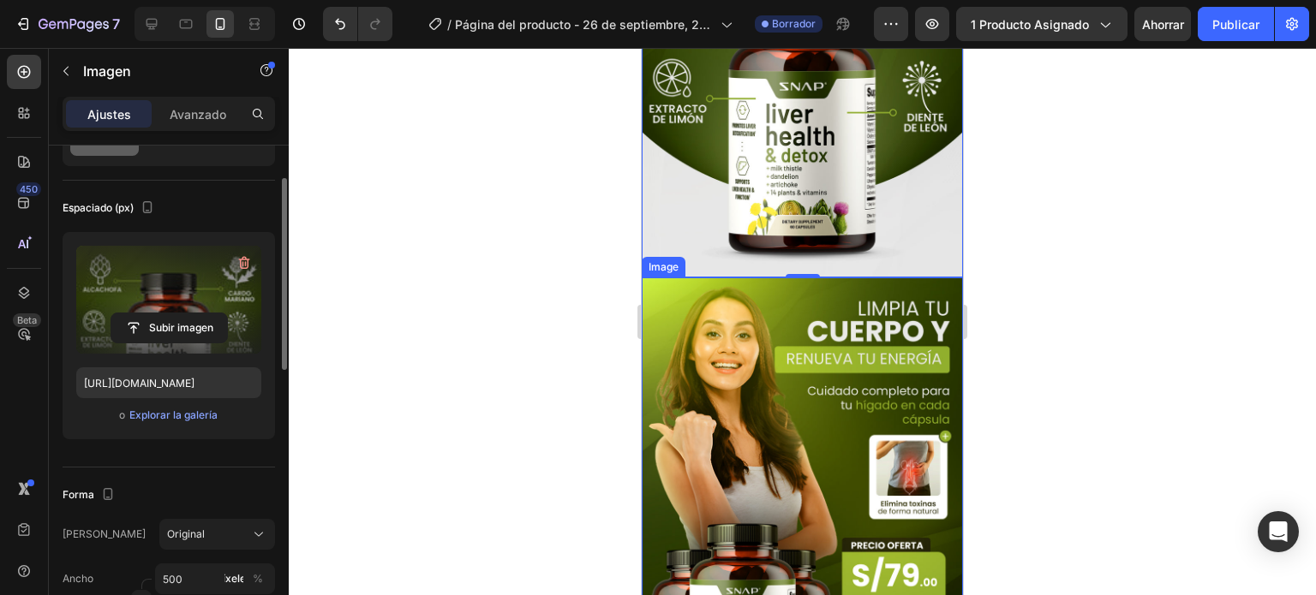
click at [789, 338] on img at bounding box center [802, 516] width 321 height 476
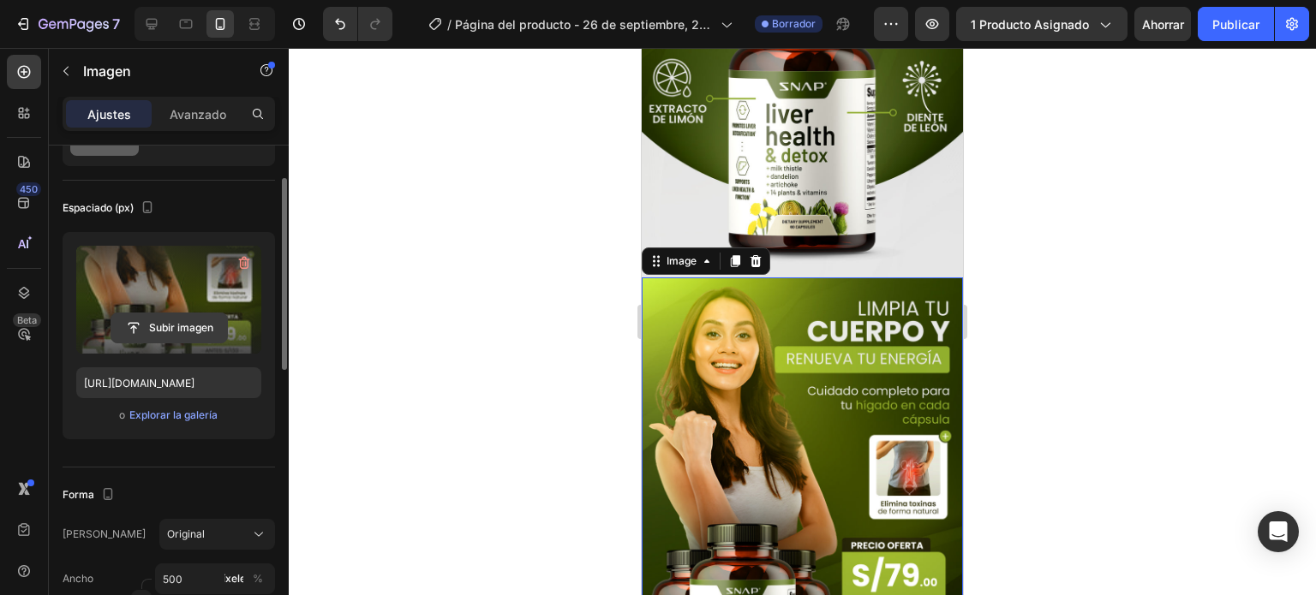
click at [171, 328] on input "file" at bounding box center [169, 328] width 116 height 29
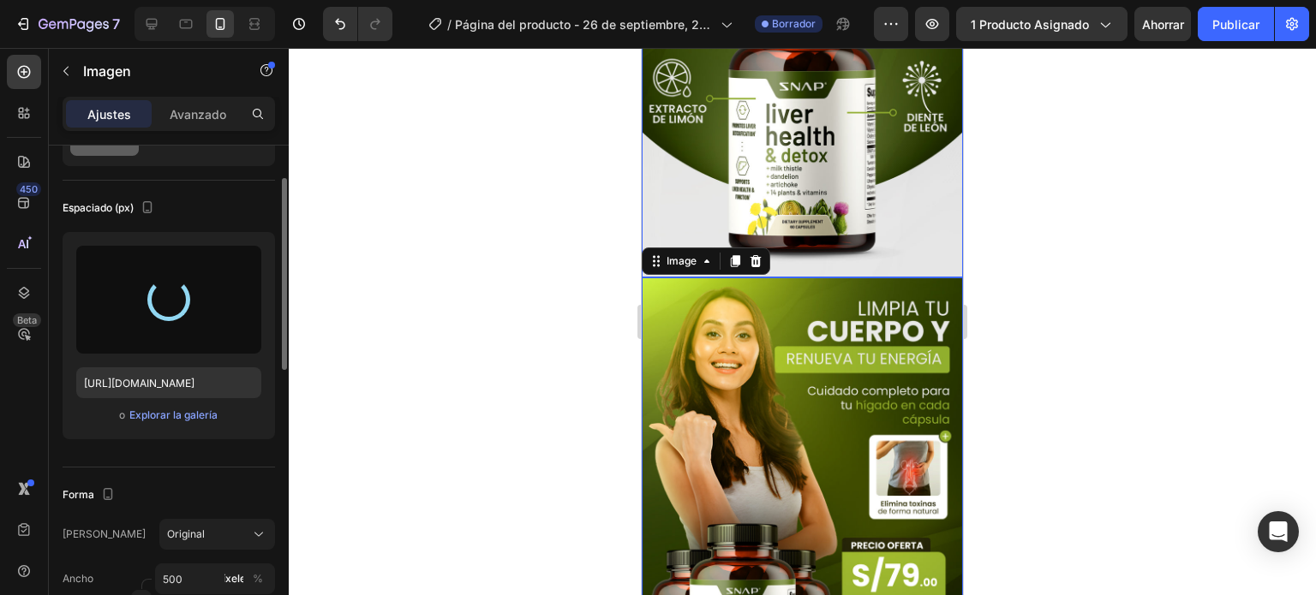
type input "[URL][DOMAIN_NAME]"
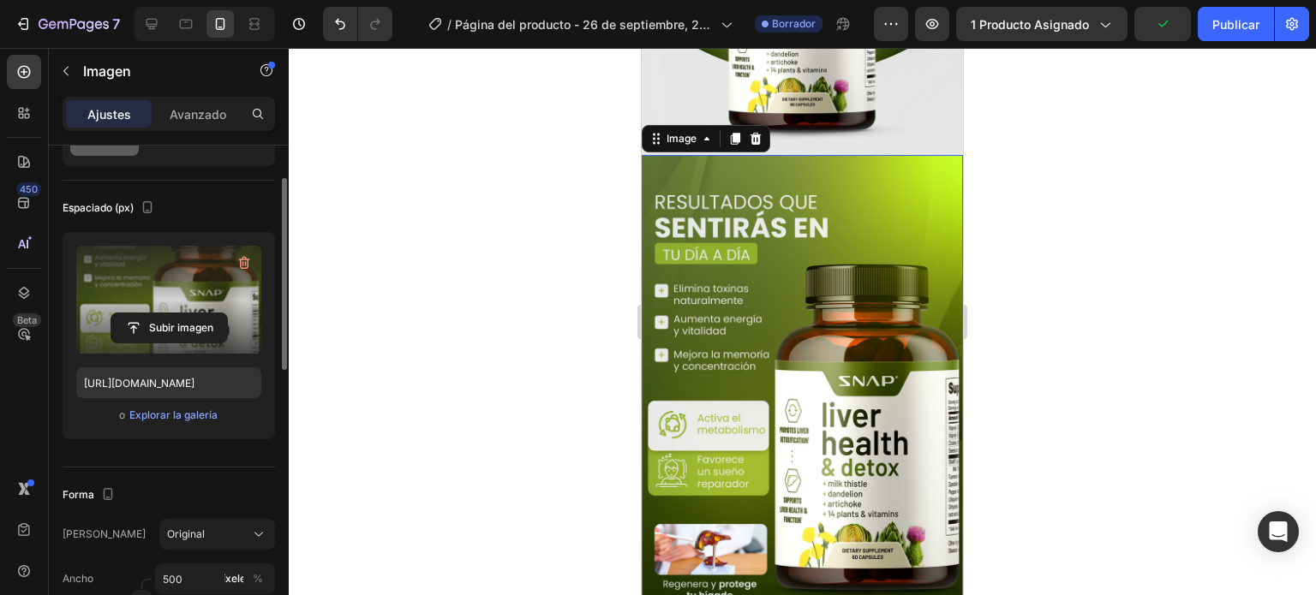
scroll to position [722, 0]
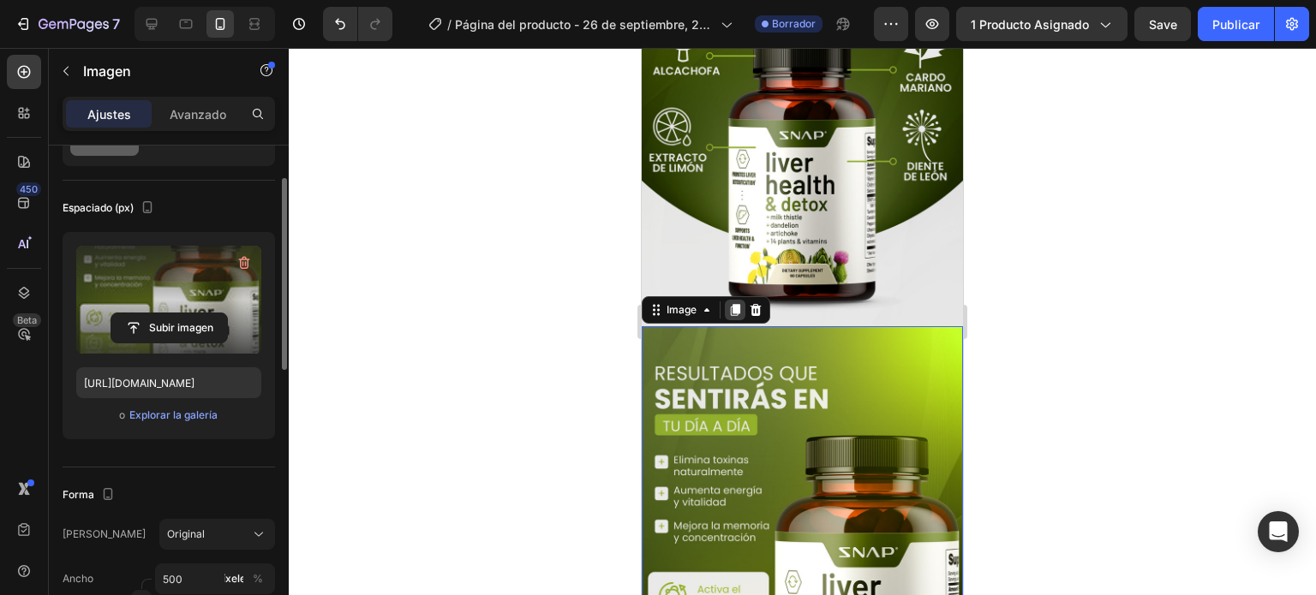
click at [740, 303] on icon at bounding box center [735, 310] width 14 height 14
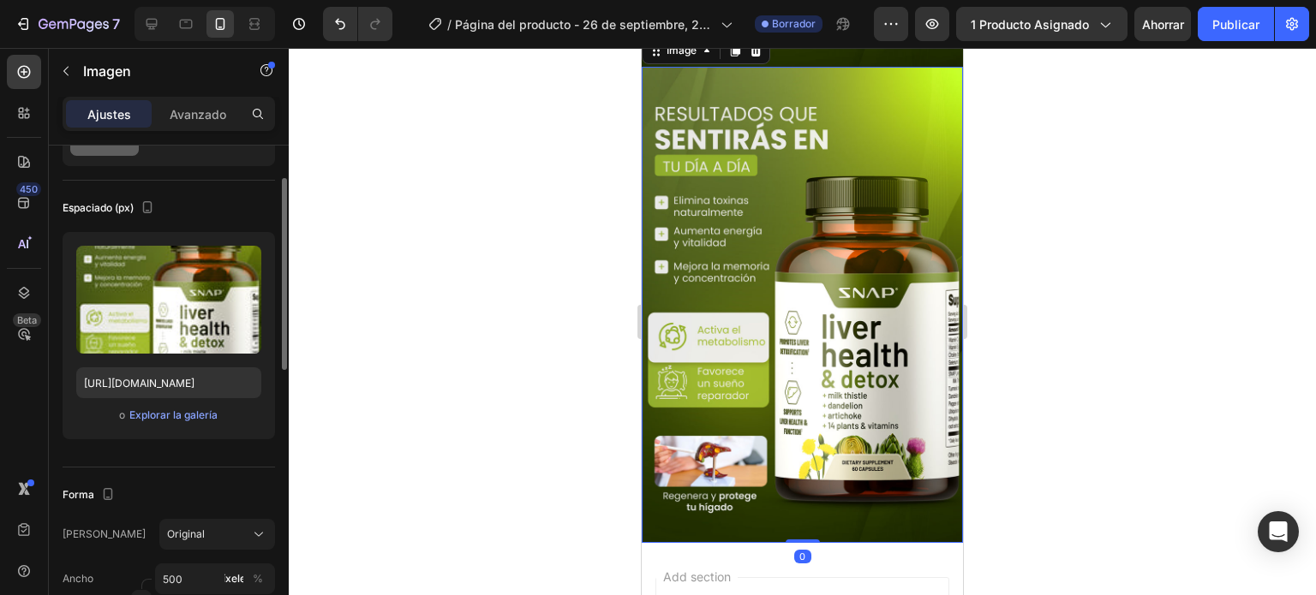
scroll to position [1531, 0]
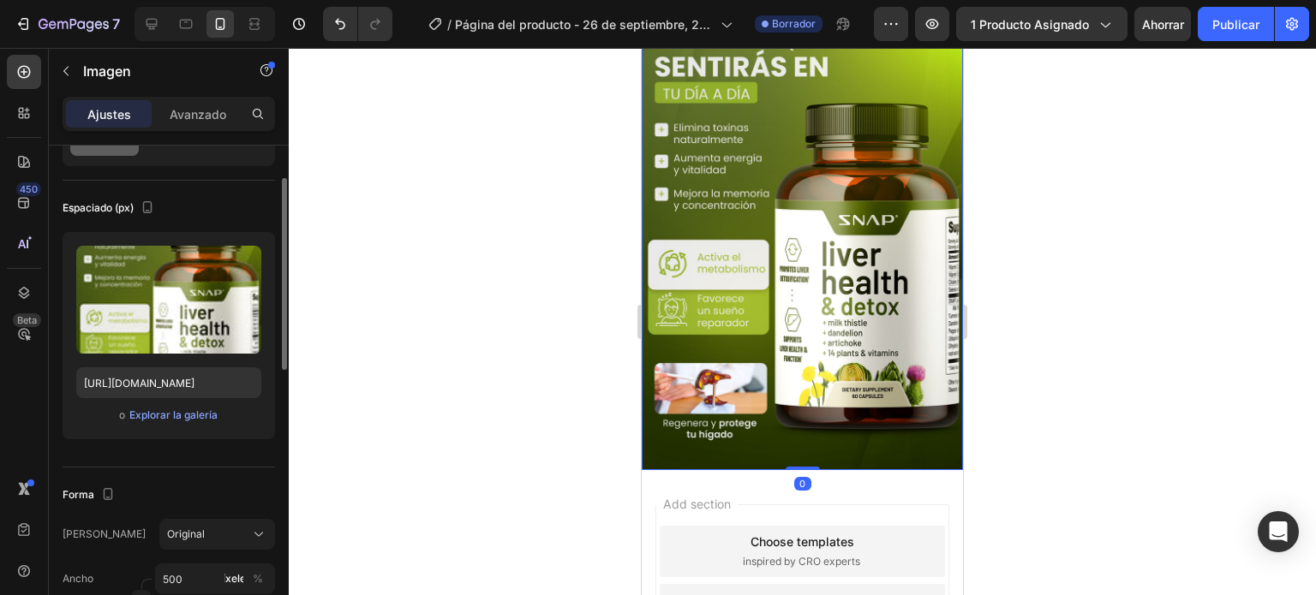
click at [775, 259] on img at bounding box center [802, 232] width 321 height 476
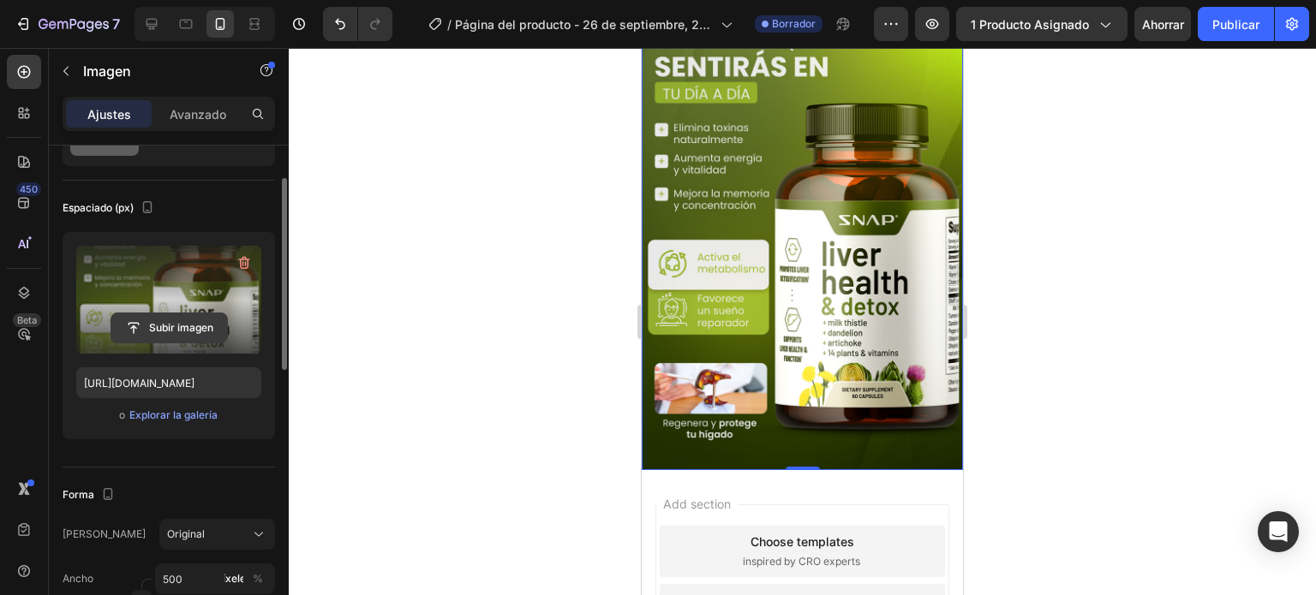
click at [192, 321] on input "file" at bounding box center [169, 328] width 116 height 29
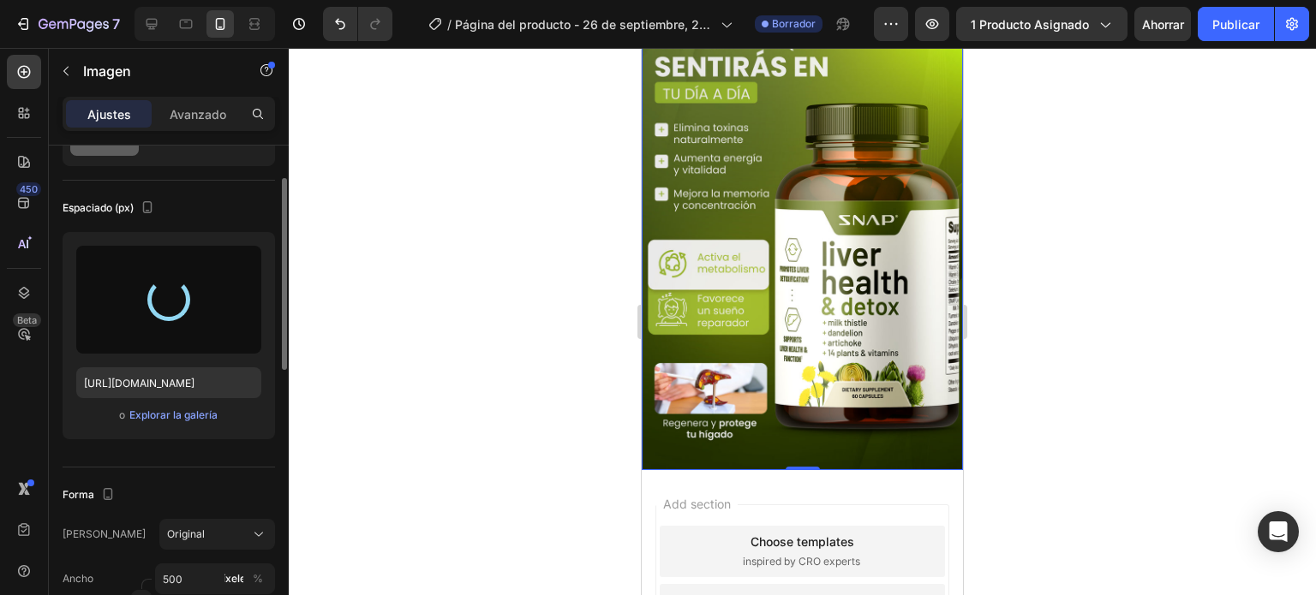
type input "[URL][DOMAIN_NAME]"
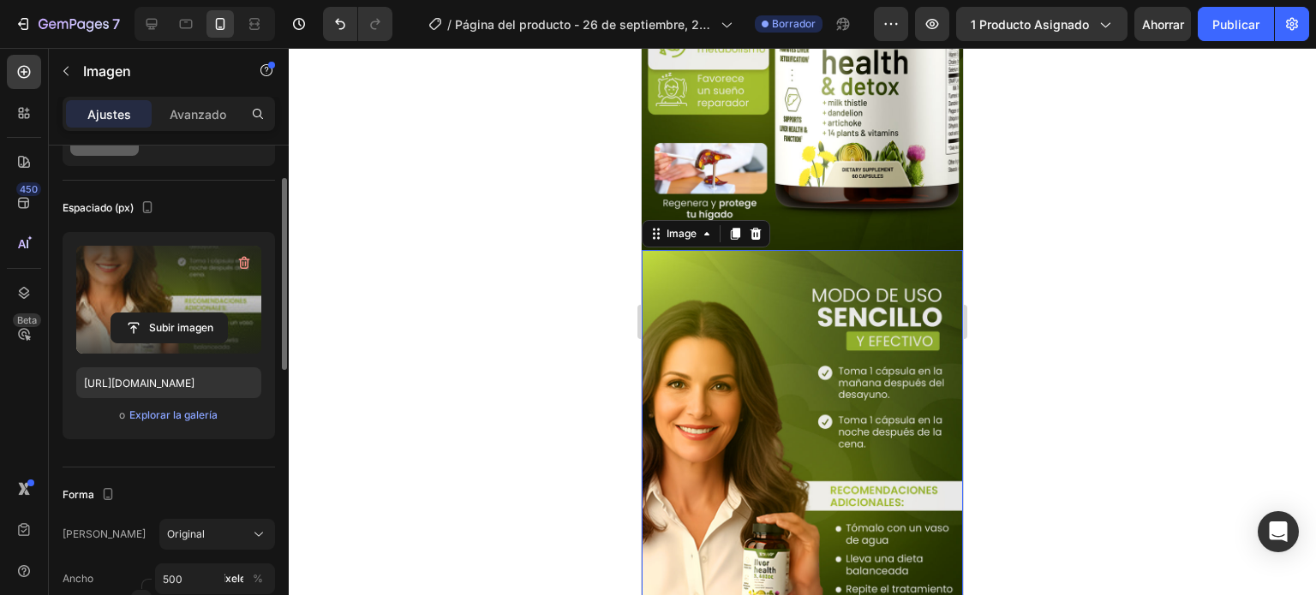
scroll to position [1274, 0]
click at [732, 228] on icon at bounding box center [735, 235] width 14 height 14
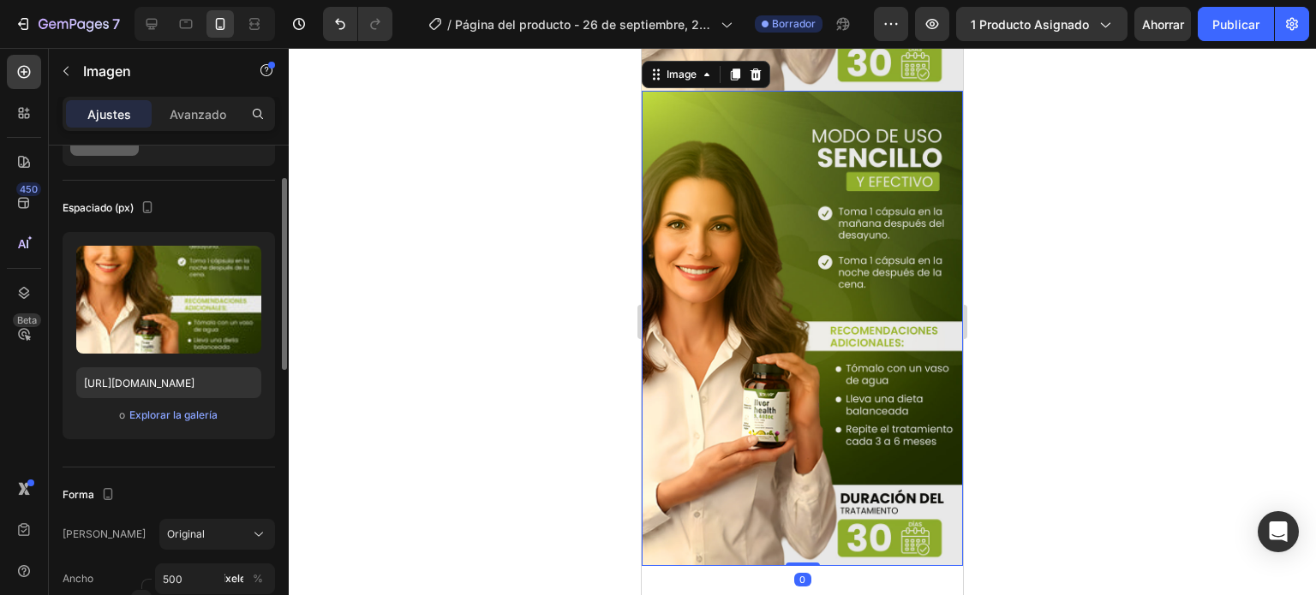
scroll to position [1969, 0]
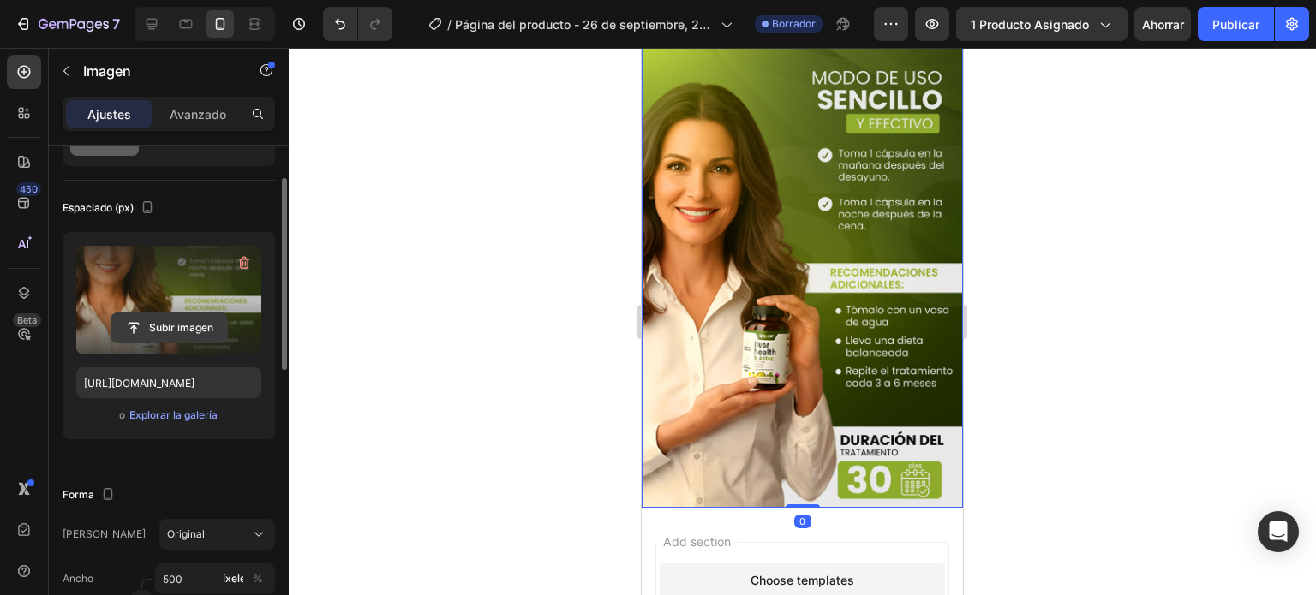
click at [189, 326] on input "file" at bounding box center [169, 328] width 116 height 29
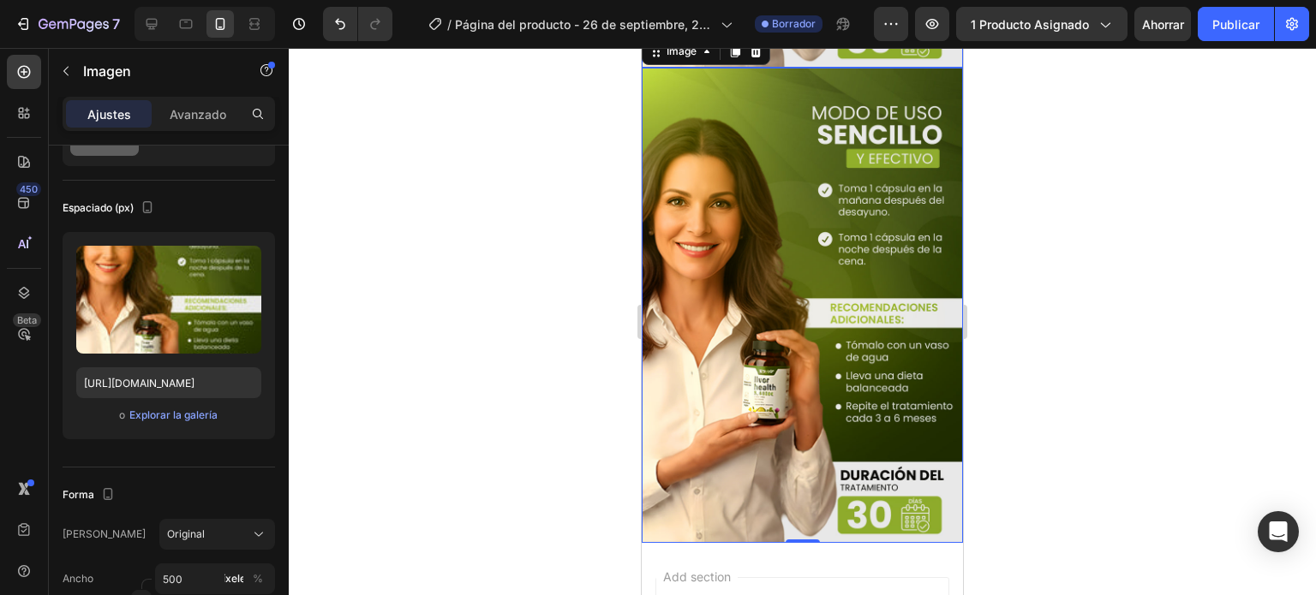
scroll to position [1971, 0]
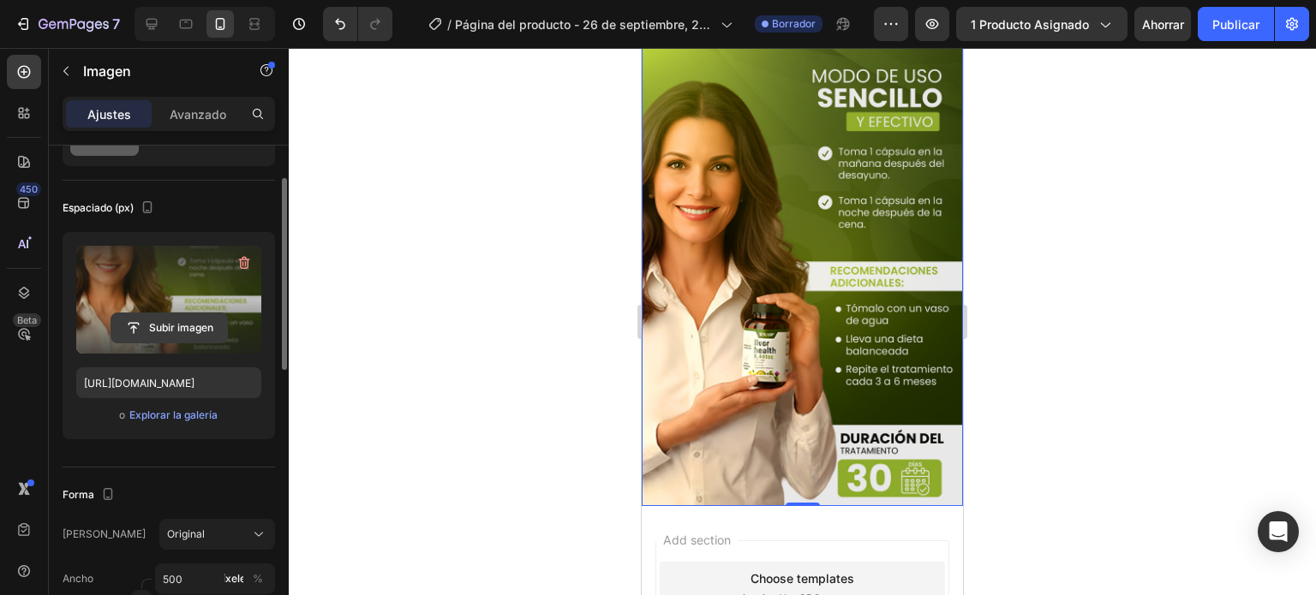
click at [177, 322] on input "file" at bounding box center [169, 328] width 116 height 29
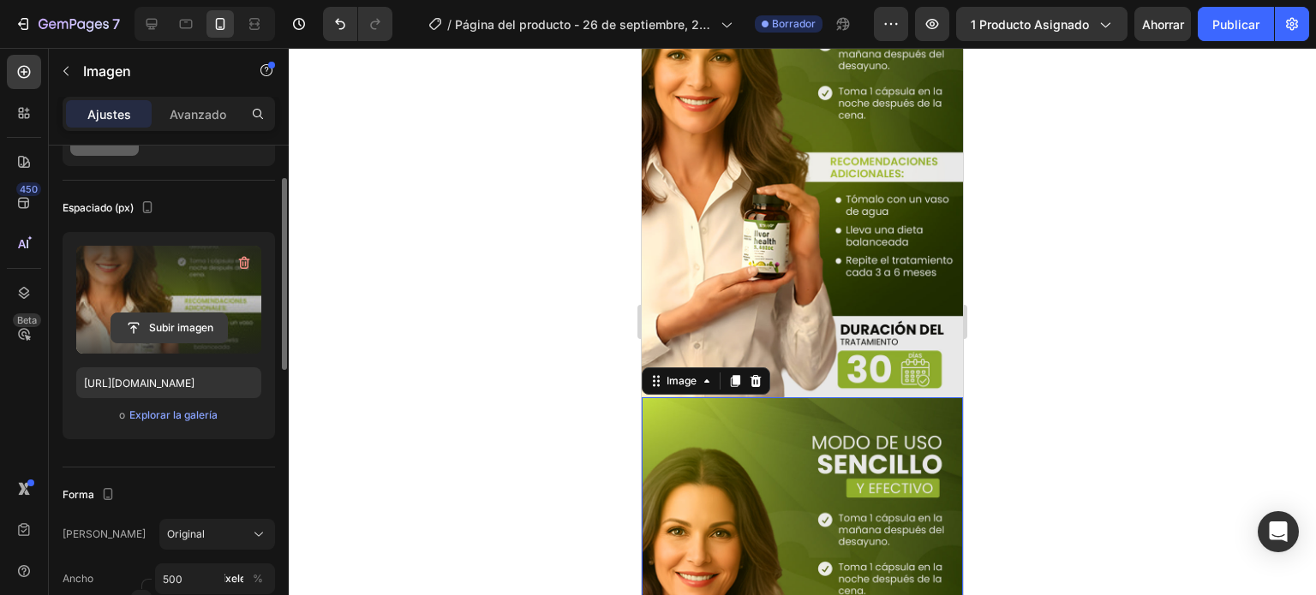
scroll to position [1799, 0]
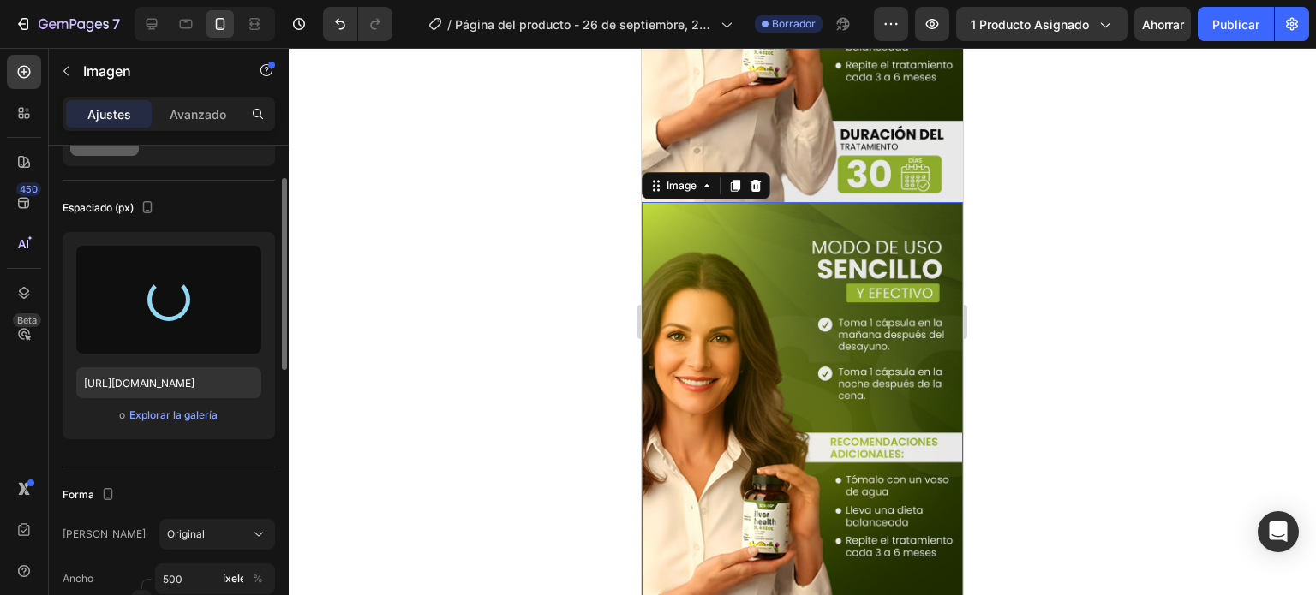
type input "[URL][DOMAIN_NAME]"
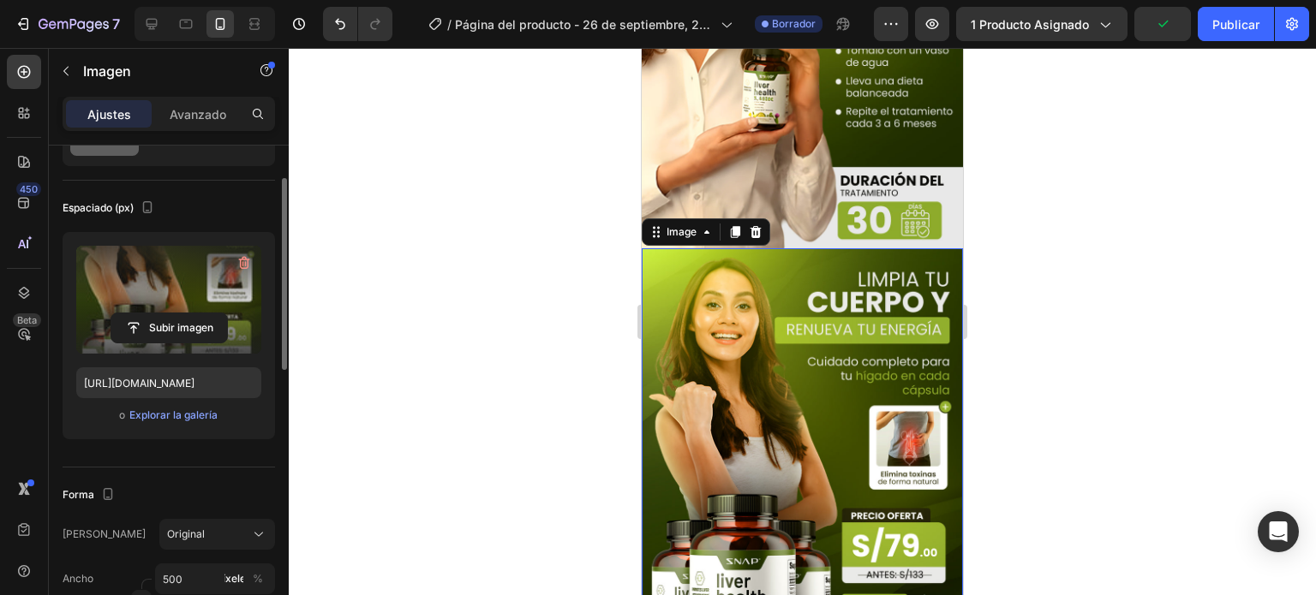
scroll to position [1628, 0]
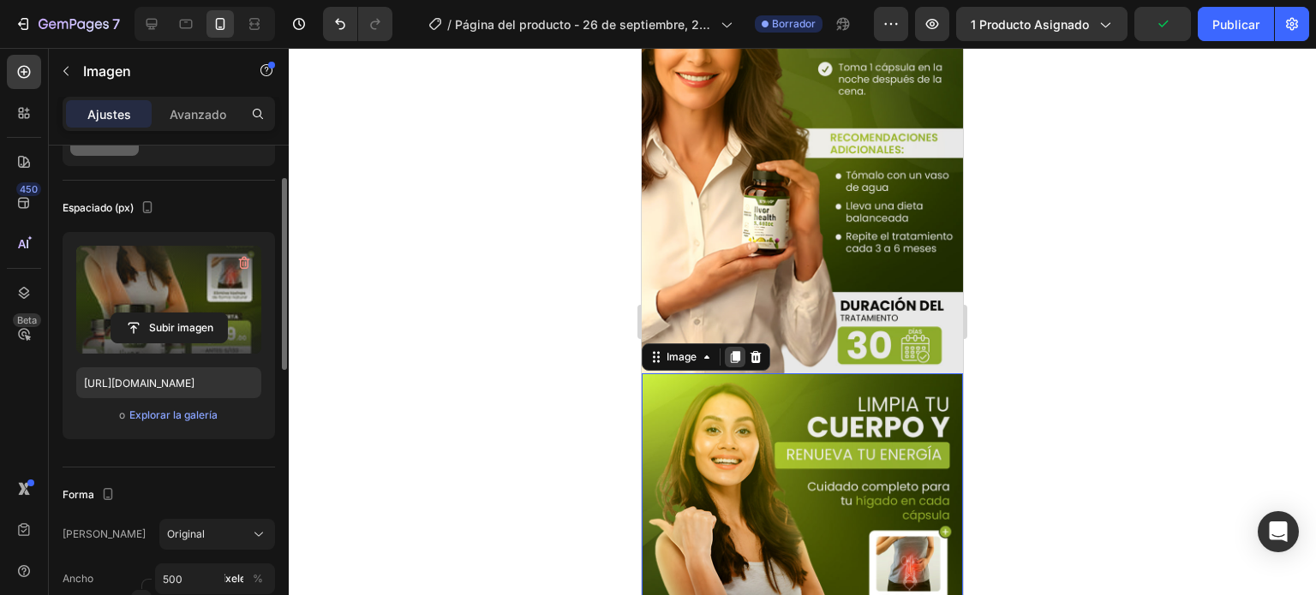
drag, startPoint x: 734, startPoint y: 277, endPoint x: 1016, endPoint y: 199, distance: 292.5
click at [734, 351] on icon at bounding box center [735, 357] width 9 height 12
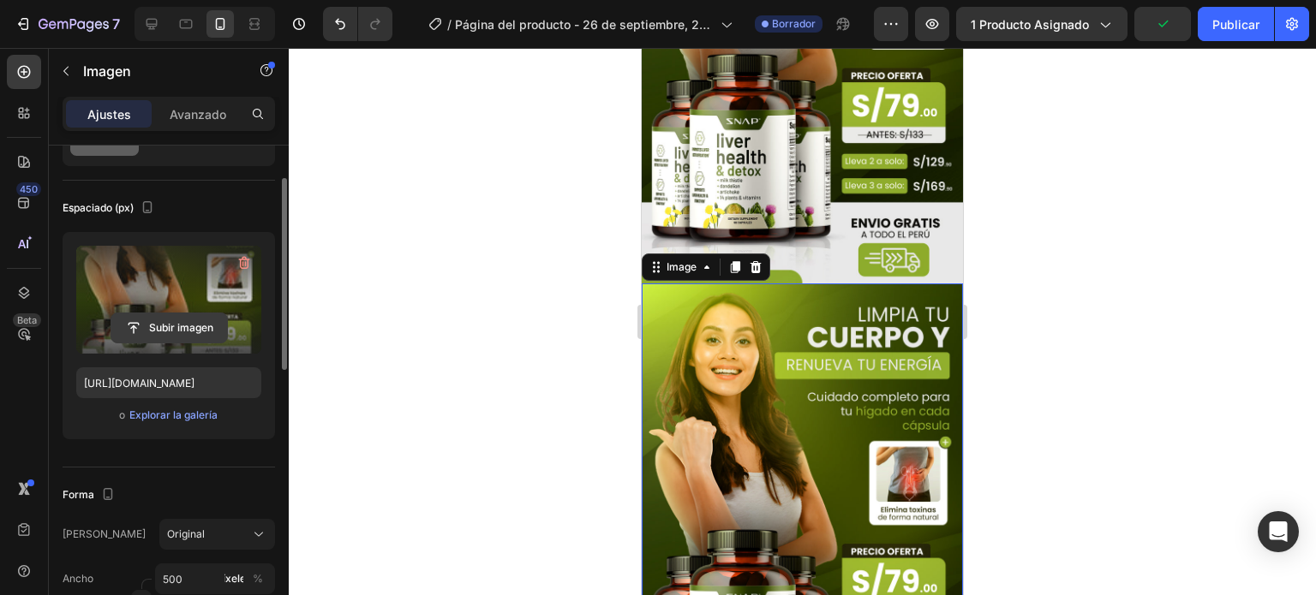
scroll to position [2273, 0]
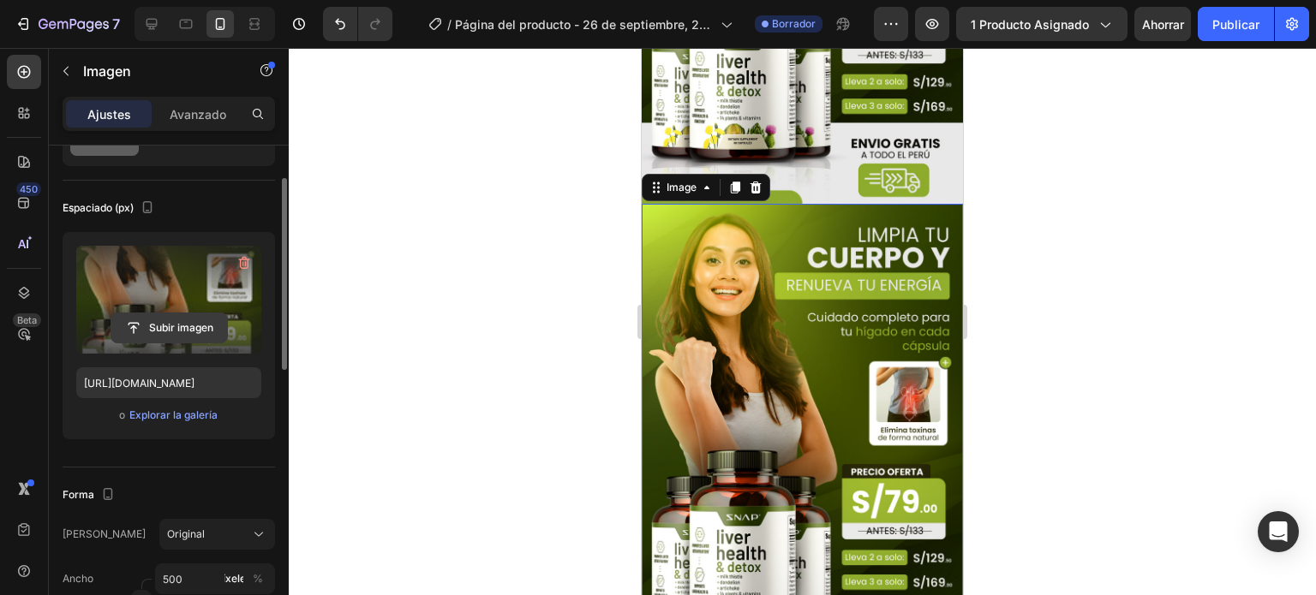
click at [176, 332] on input "file" at bounding box center [169, 328] width 116 height 29
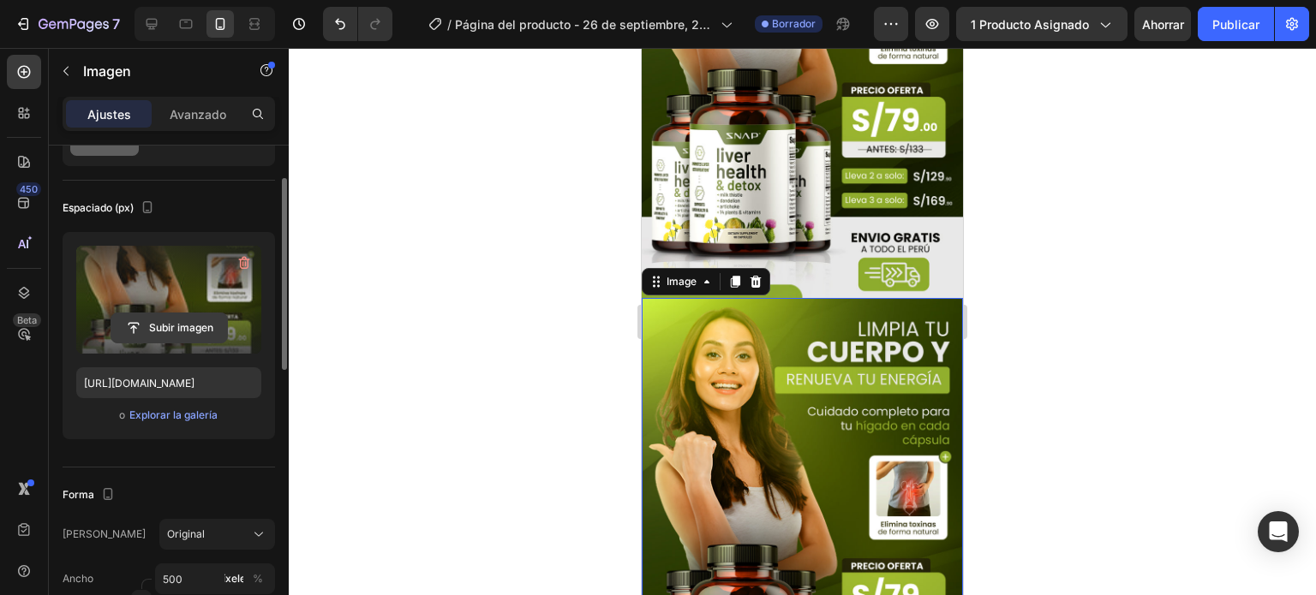
scroll to position [2313, 0]
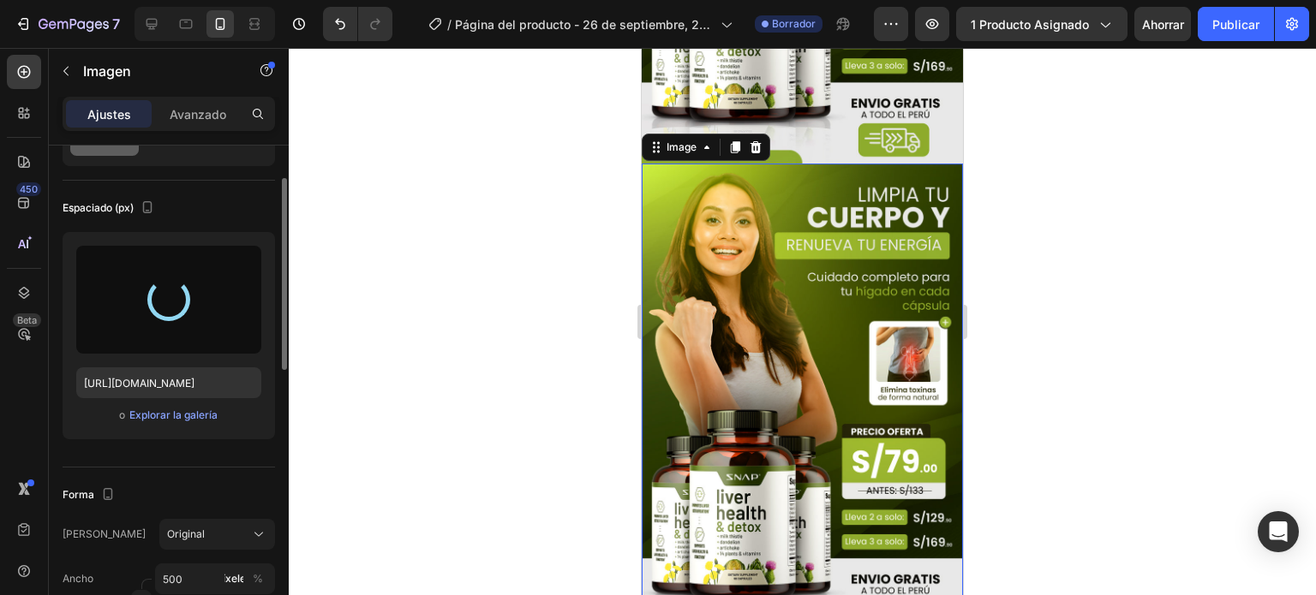
type input "[URL][DOMAIN_NAME]"
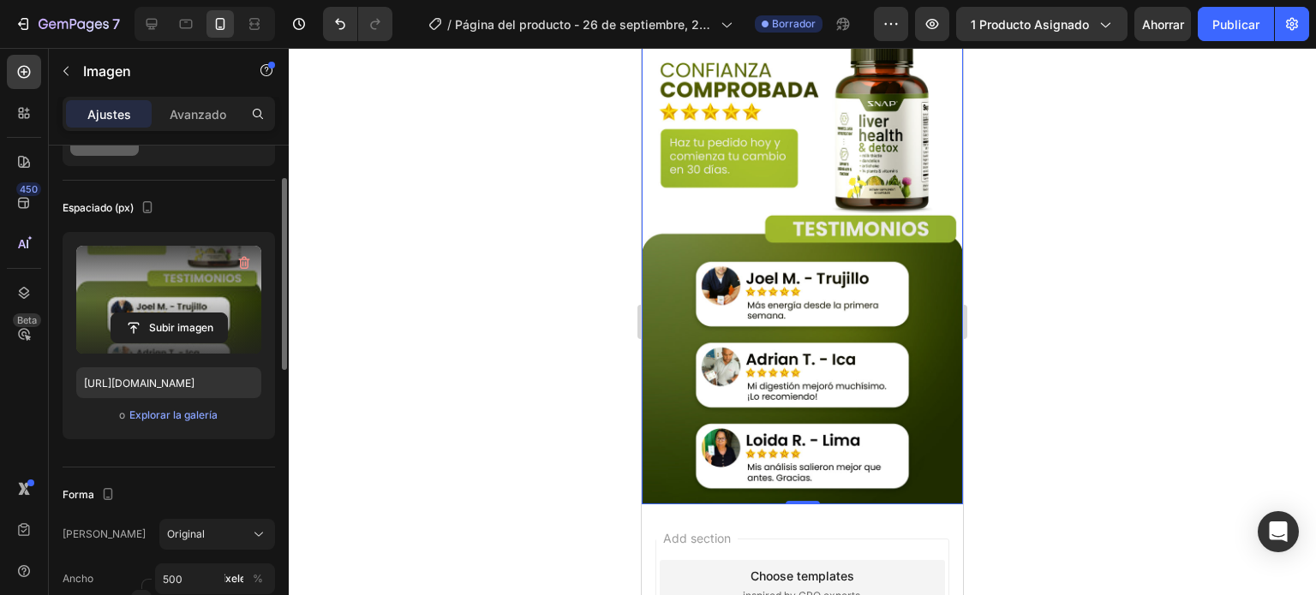
scroll to position [2522, 0]
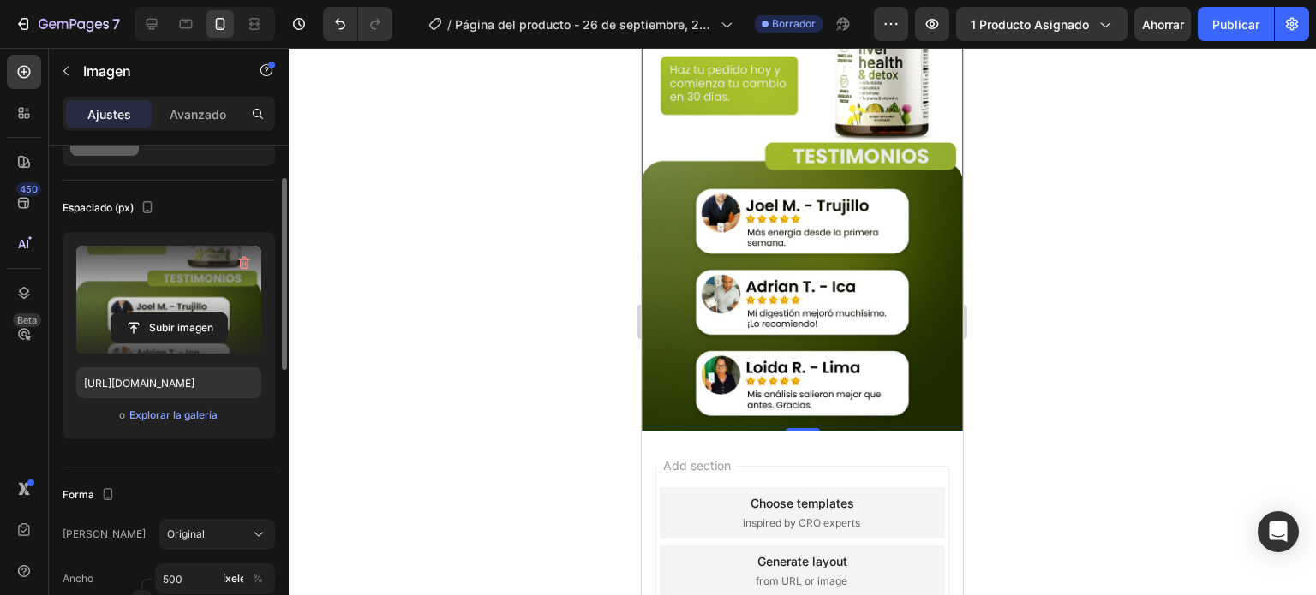
click at [887, 432] on div "Add section Choose templates inspired by CRO experts Generate layout from URL o…" at bounding box center [802, 595] width 321 height 327
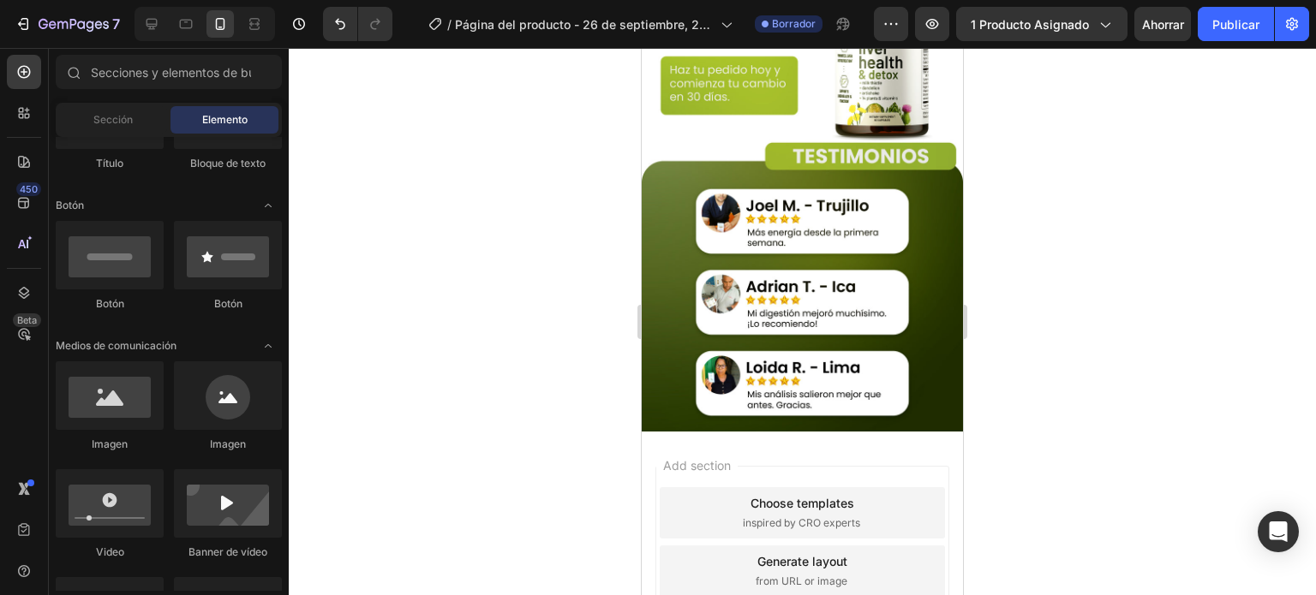
click at [896, 466] on div "Add section Choose templates inspired by CRO experts Generate layout from URL o…" at bounding box center [802, 571] width 294 height 211
click at [898, 466] on div "Add section Choose templates inspired by CRO experts Generate layout from URL o…" at bounding box center [802, 571] width 294 height 211
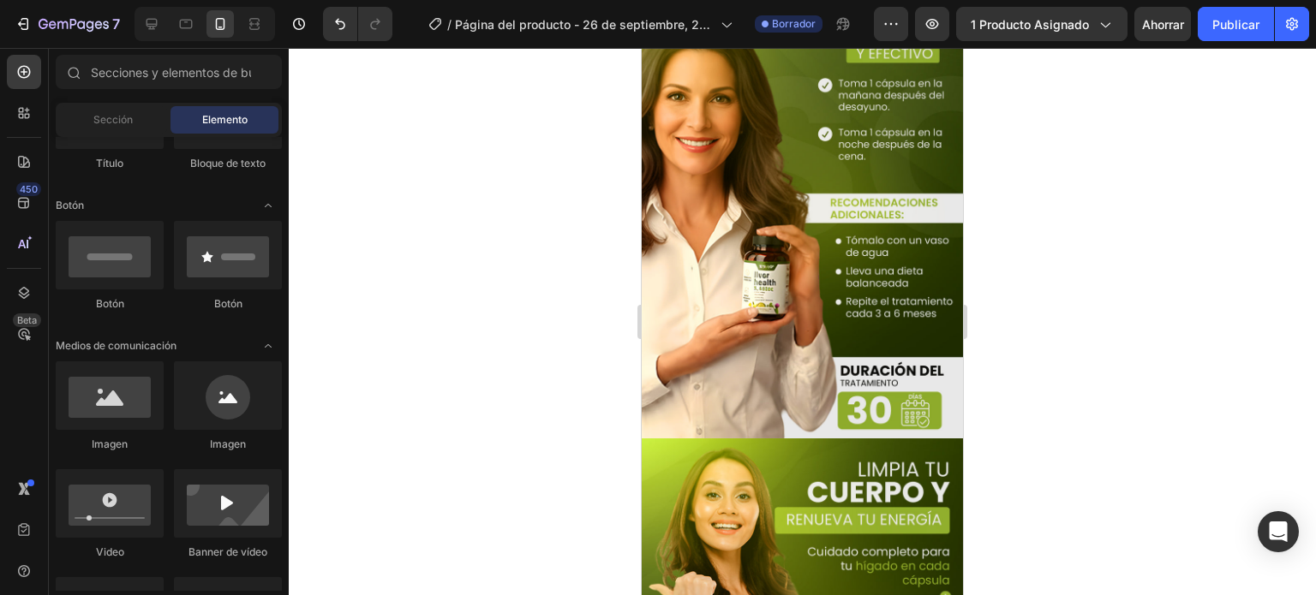
scroll to position [1493, 0]
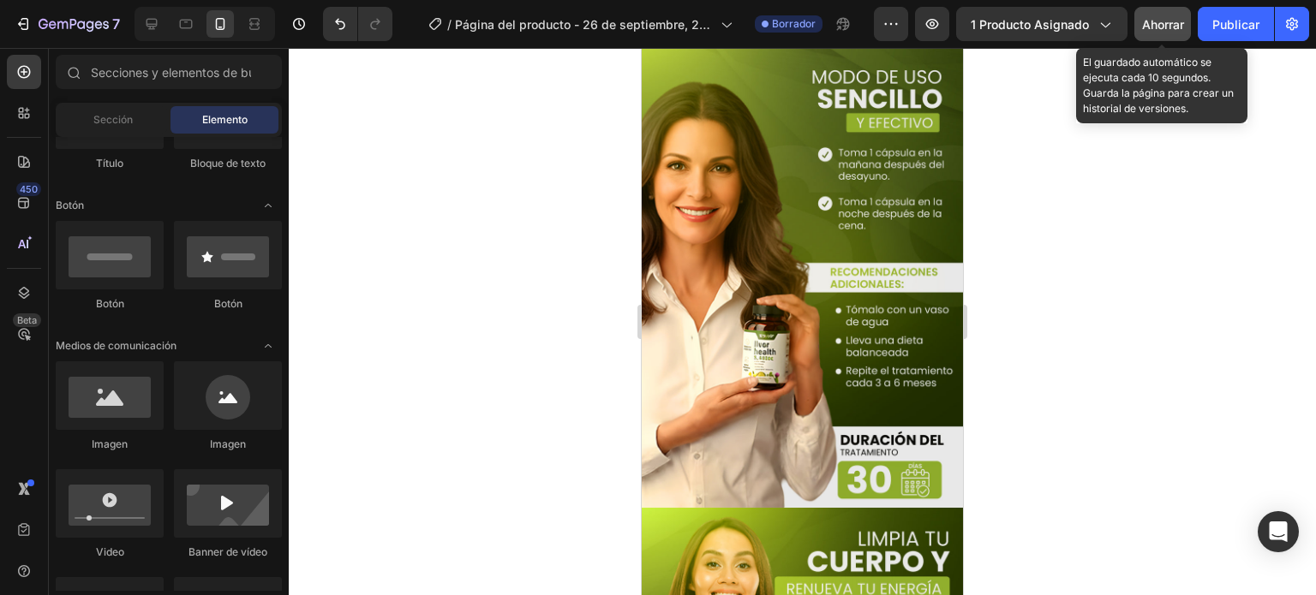
click at [1156, 29] on font "Ahorrar" at bounding box center [1163, 24] width 42 height 15
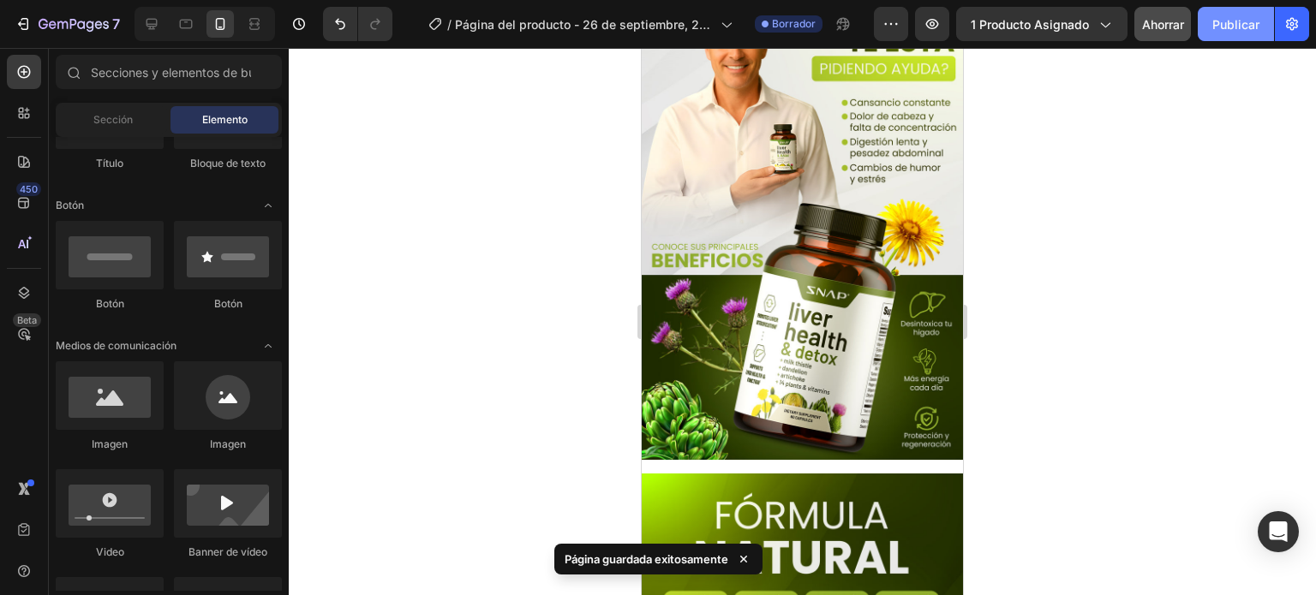
scroll to position [0, 0]
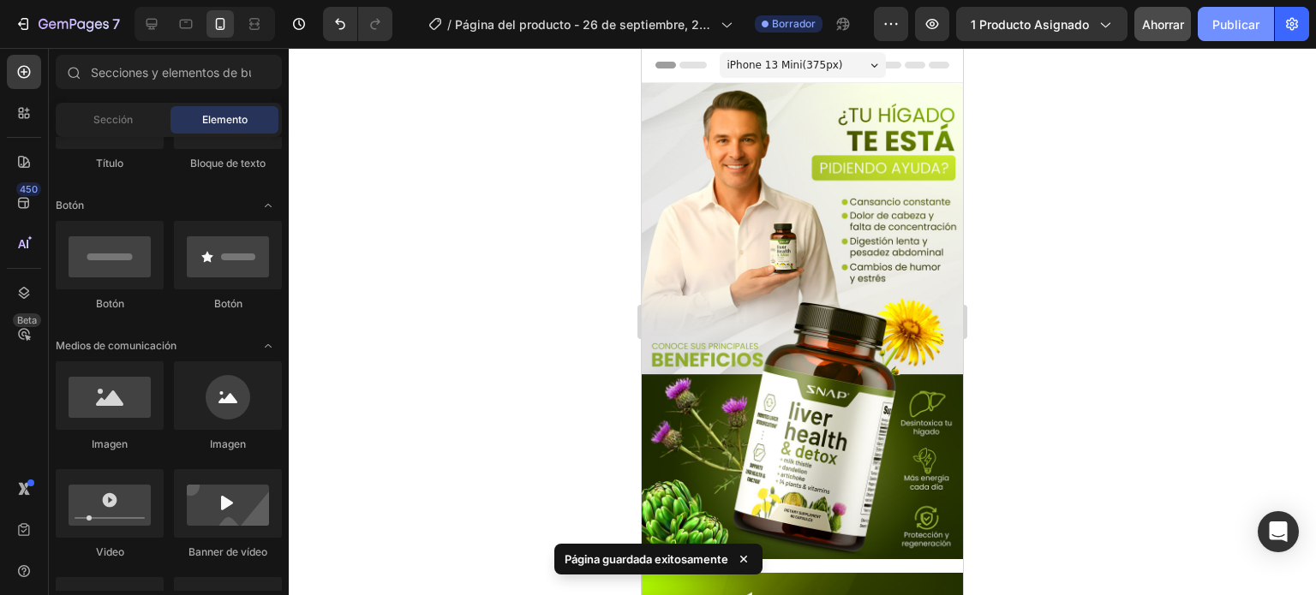
click at [1225, 29] on font "Publicar" at bounding box center [1235, 24] width 47 height 15
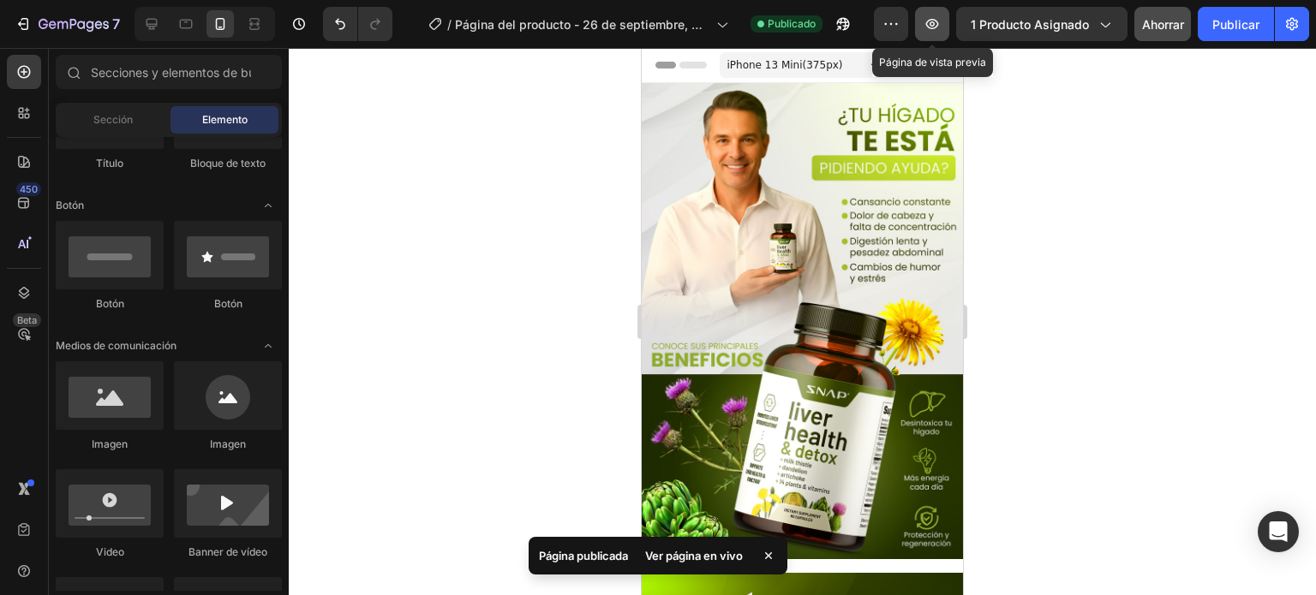
click at [933, 25] on icon "button" at bounding box center [932, 23] width 17 height 17
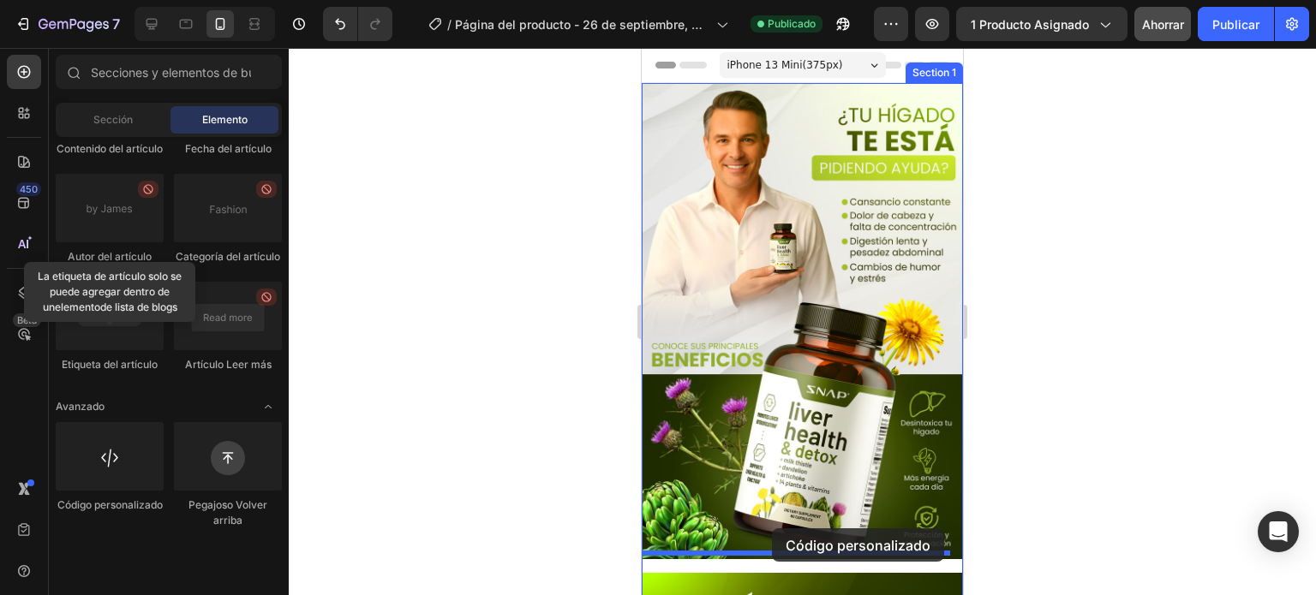
drag, startPoint x: 747, startPoint y: 577, endPoint x: 744, endPoint y: 496, distance: 80.6
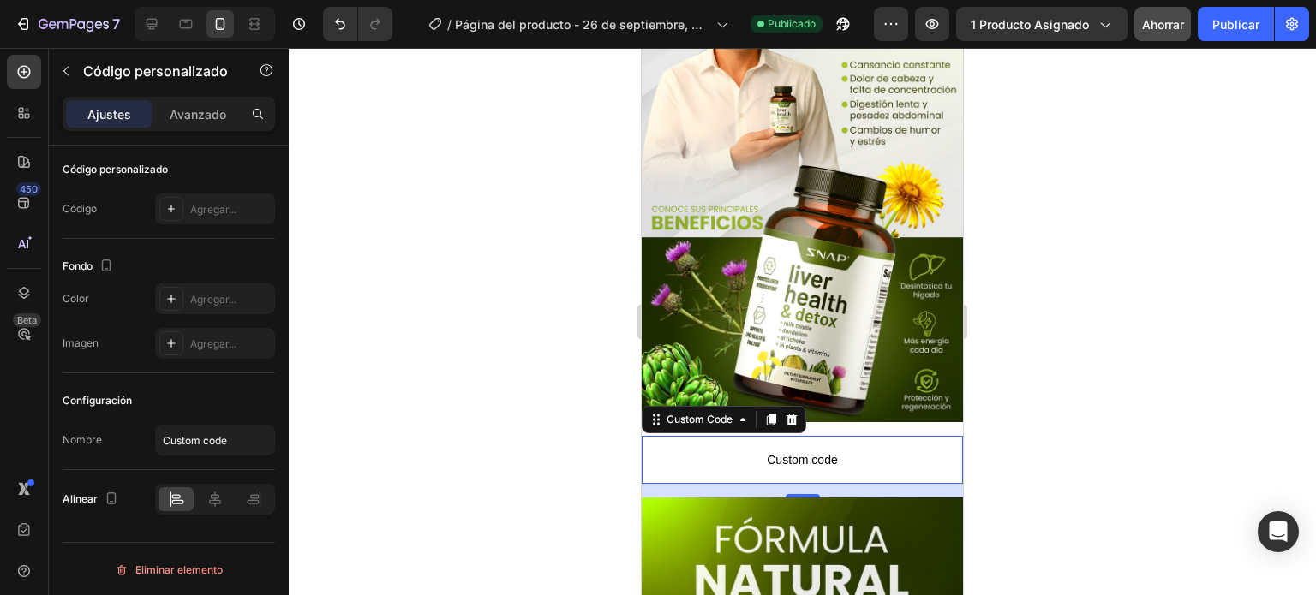
scroll to position [171, 0]
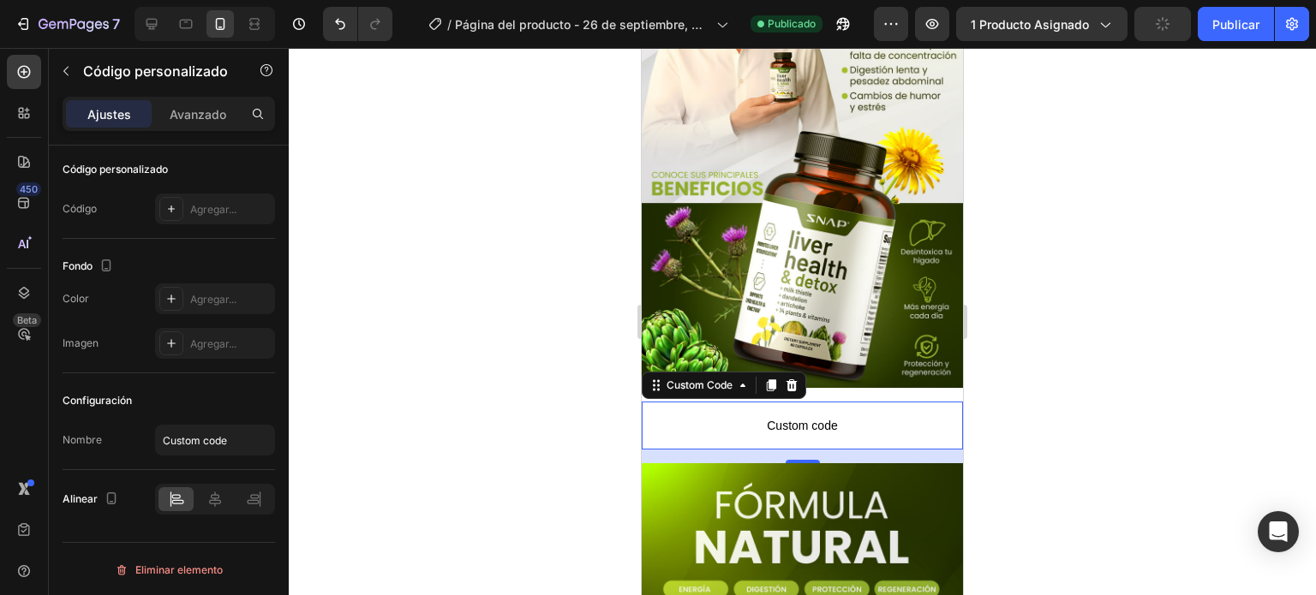
click at [787, 416] on span "Custom code" at bounding box center [802, 426] width 321 height 21
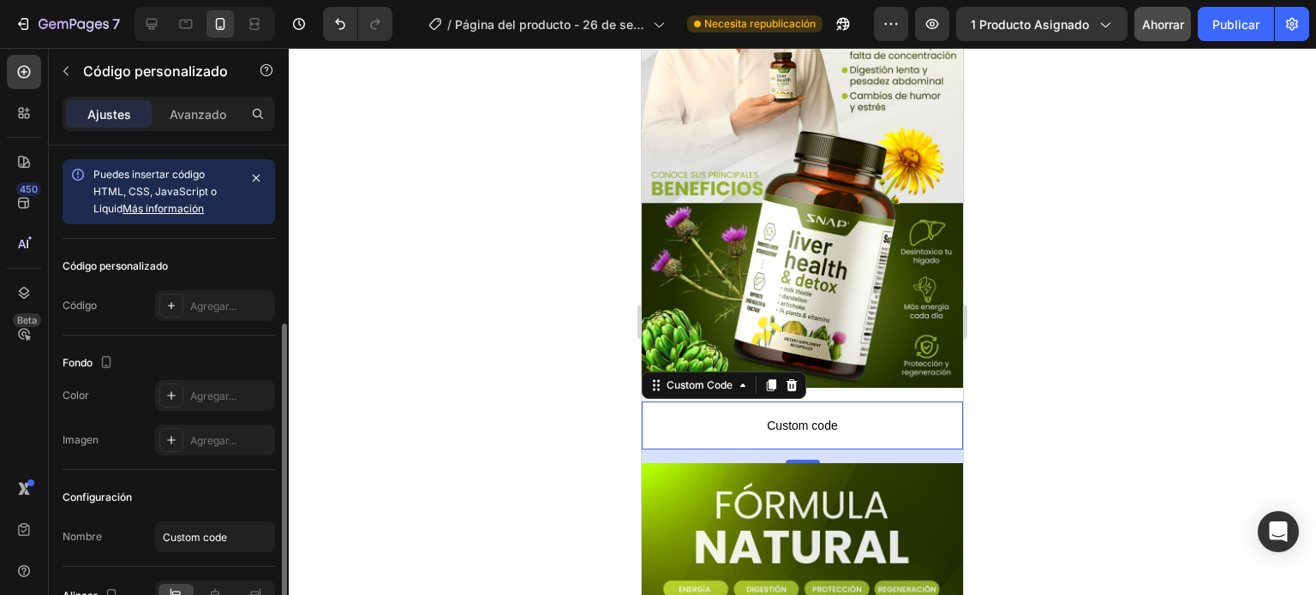
scroll to position [97, 0]
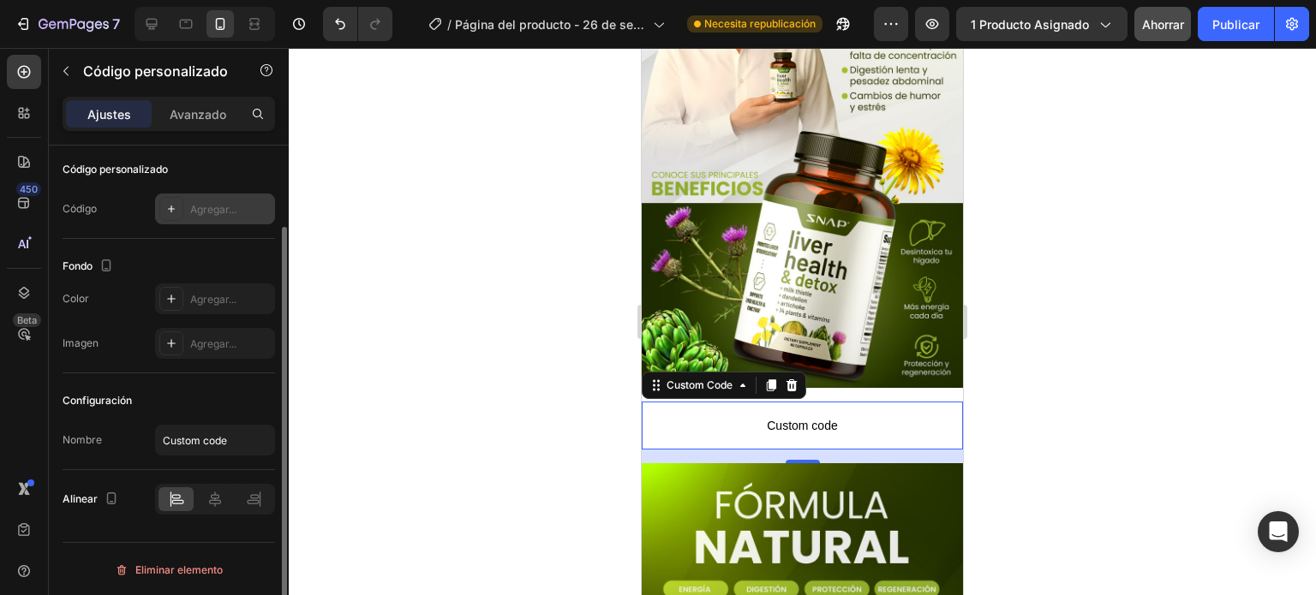
click at [222, 205] on font "Agregar..." at bounding box center [213, 209] width 46 height 13
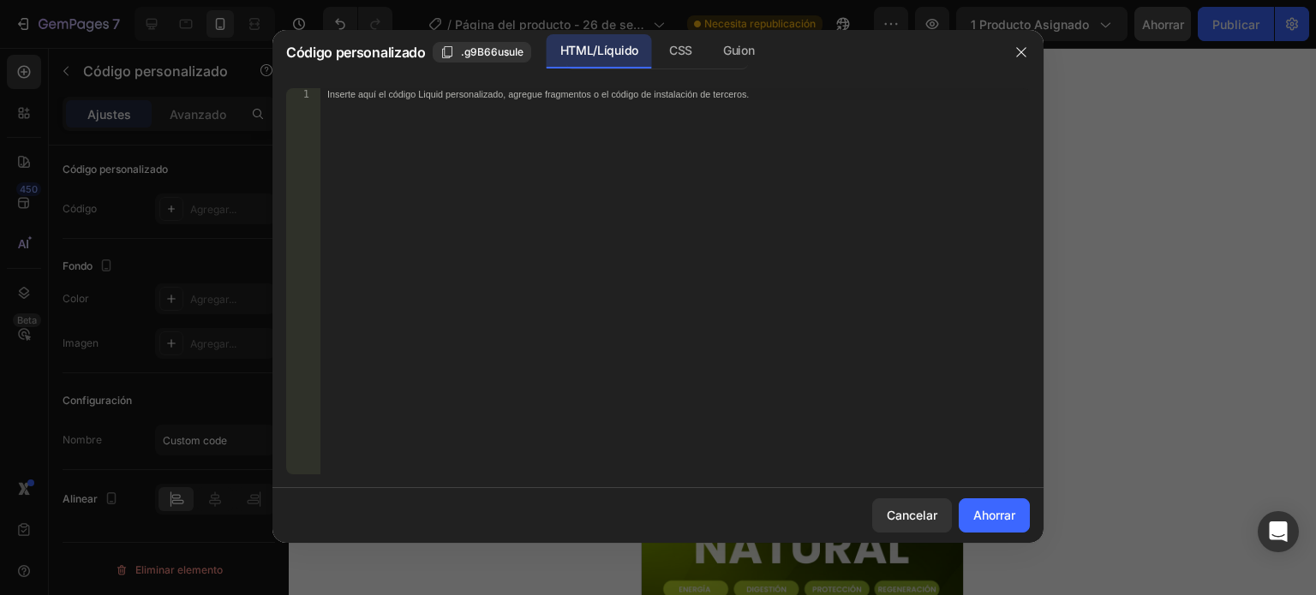
click at [413, 129] on div "Inserte aquí el código Liquid personalizado, agregue fragmentos o el código de …" at bounding box center [674, 293] width 709 height 410
paste textarea "<div class="_rsi-cod-form-is-gempage"></div><div class="_rsi-cod-form-gempages-…"
type textarea "<div class="_rsi-cod-form-is-gempage"></div><div class="_rsi-cod-form-gempages-…"
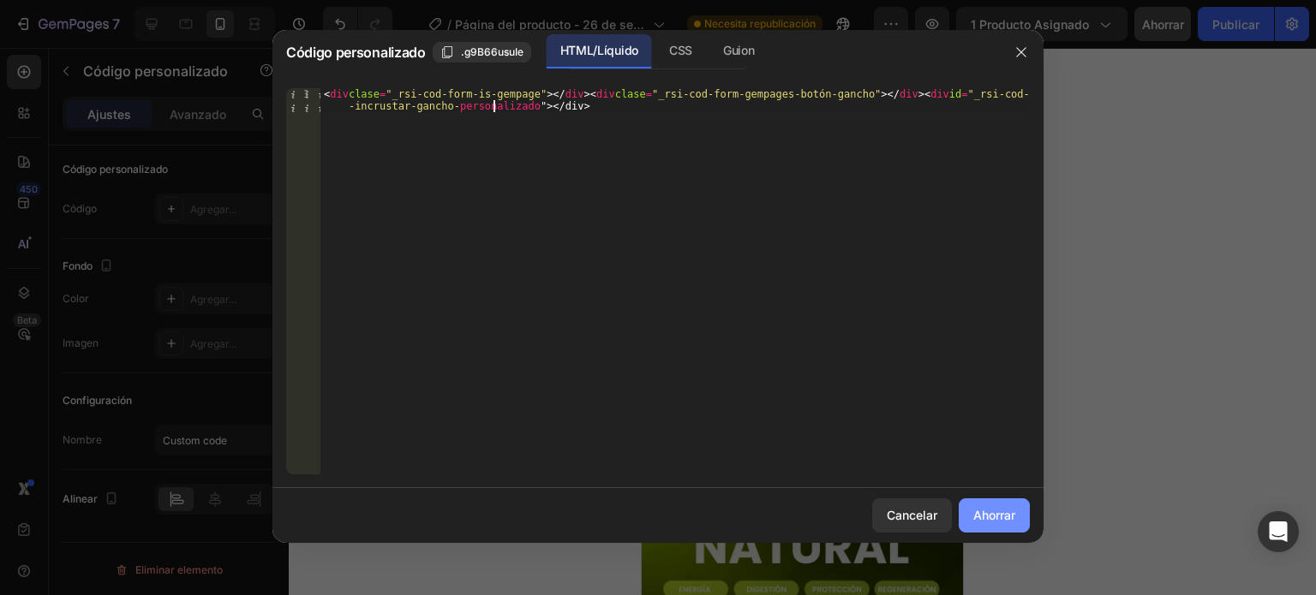
click at [1010, 526] on button "Ahorrar" at bounding box center [994, 516] width 71 height 34
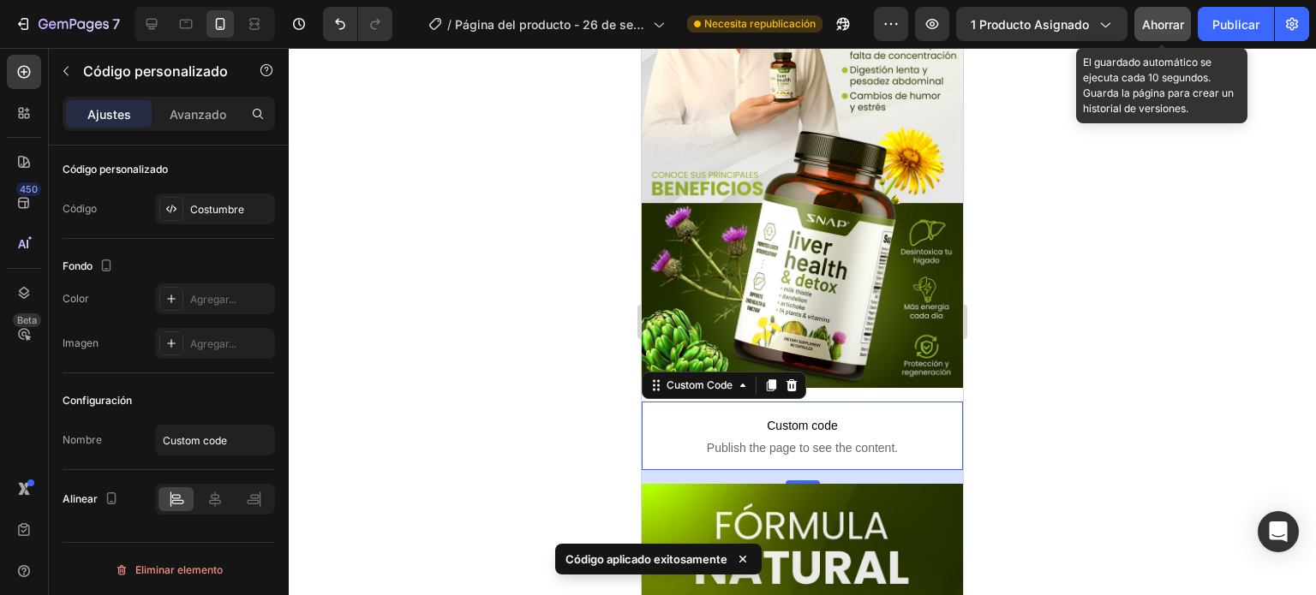
click at [1161, 31] on div "Ahorrar" at bounding box center [1163, 24] width 42 height 18
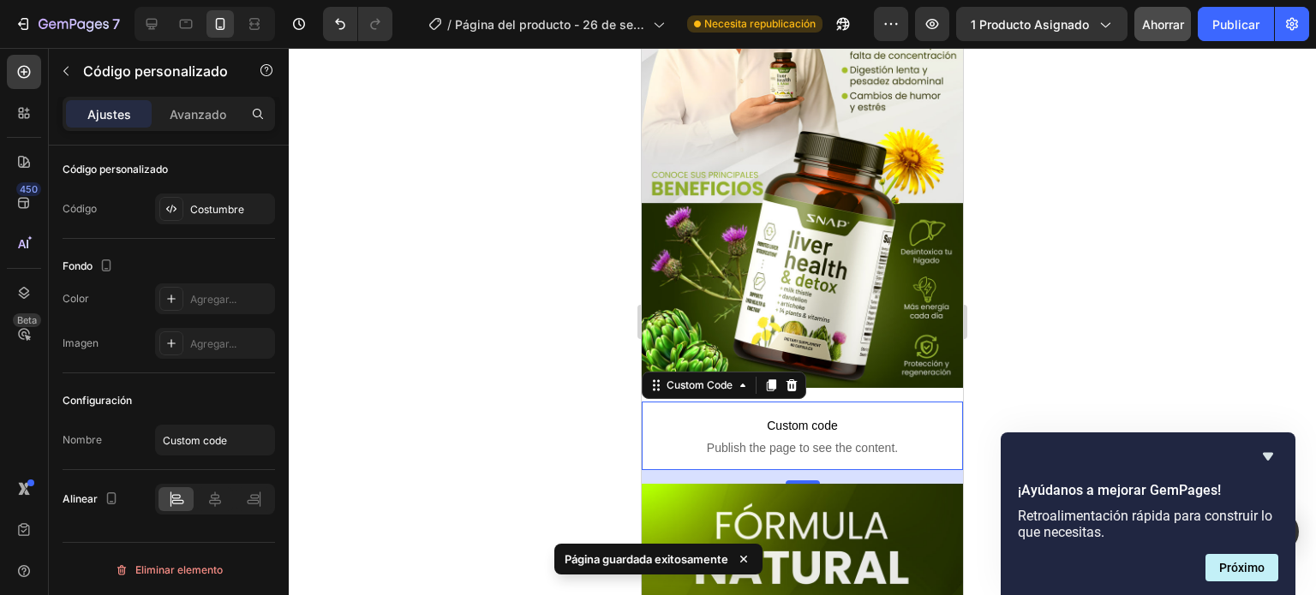
click at [1234, 322] on div at bounding box center [802, 322] width 1027 height 548
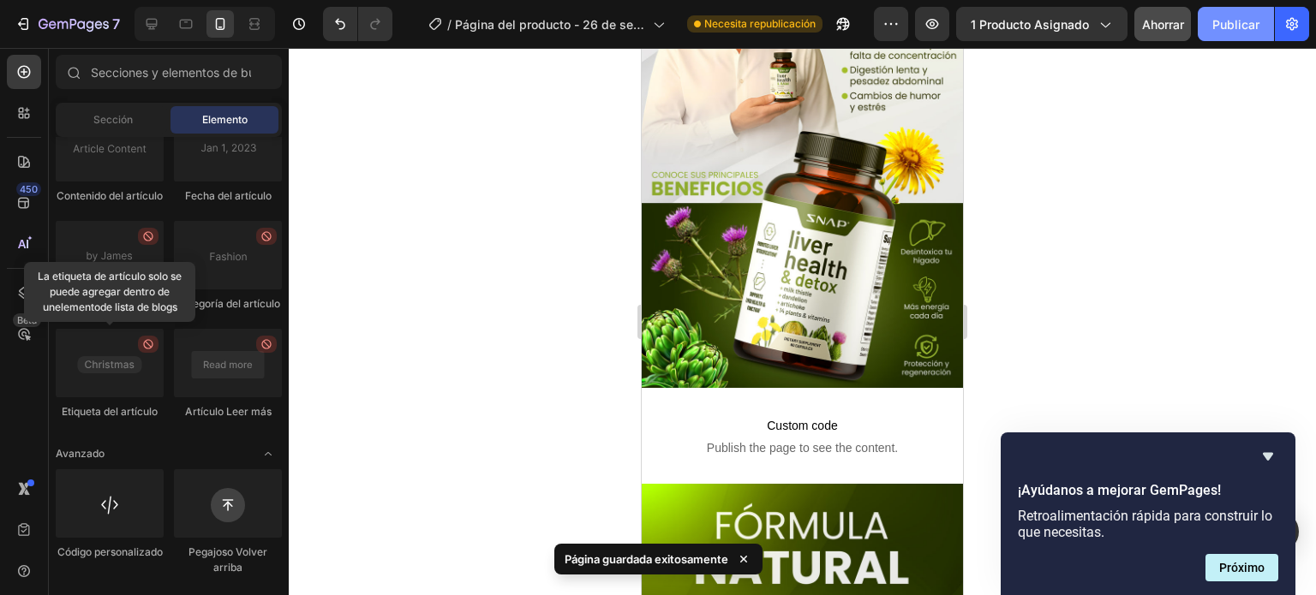
click at [1230, 33] on button "Publicar" at bounding box center [1236, 24] width 76 height 34
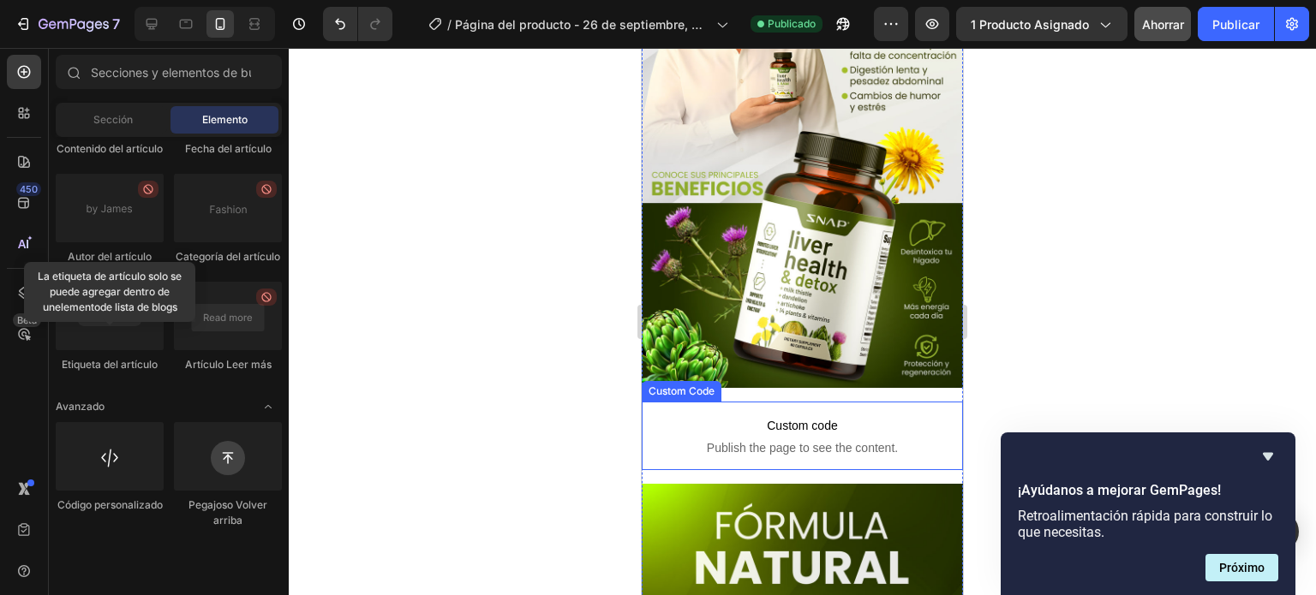
click at [892, 416] on span "Custom code" at bounding box center [802, 426] width 321 height 21
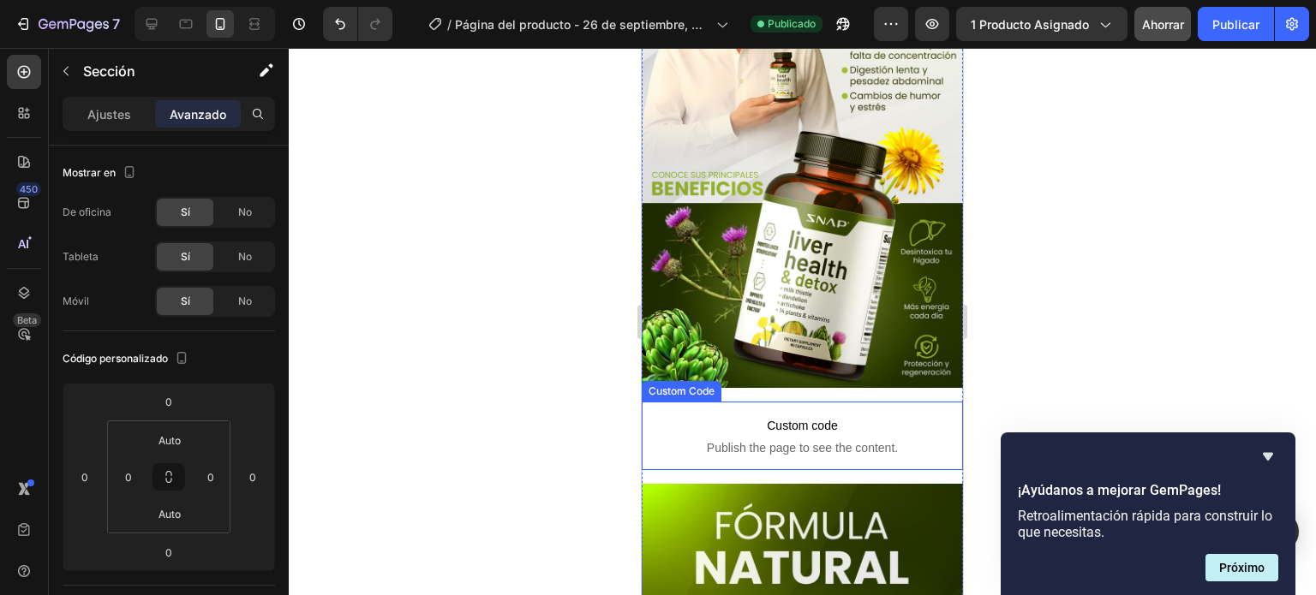
click at [769, 416] on span "Custom code" at bounding box center [802, 426] width 321 height 21
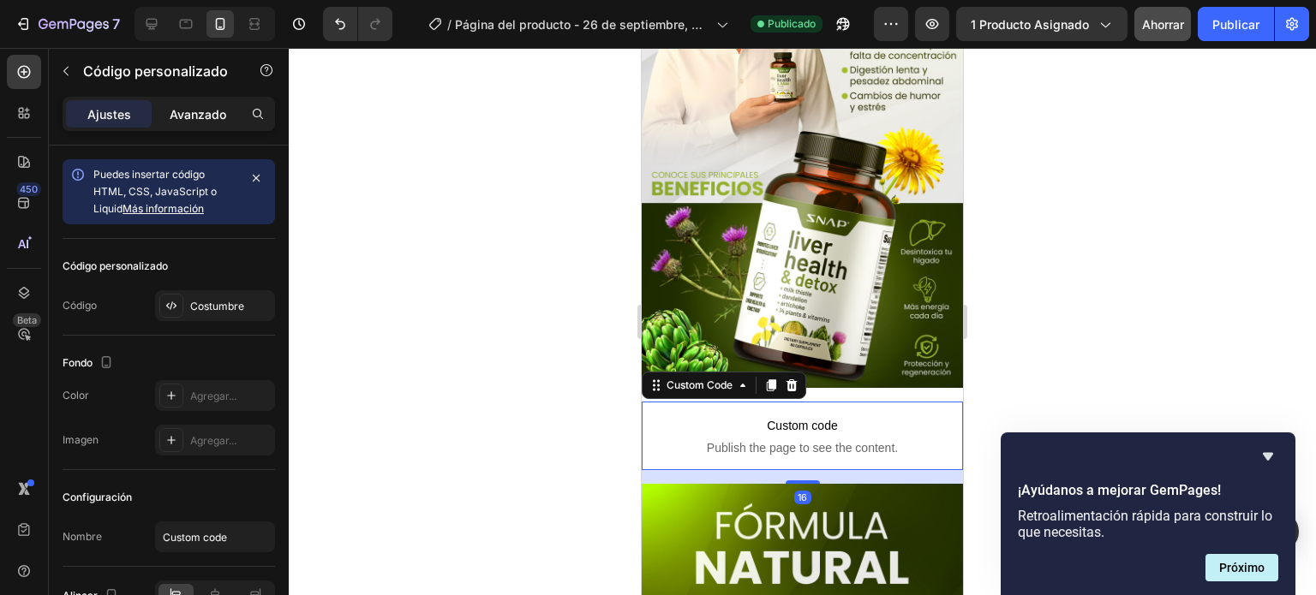
click at [206, 118] on font "Avanzado" at bounding box center [198, 114] width 57 height 15
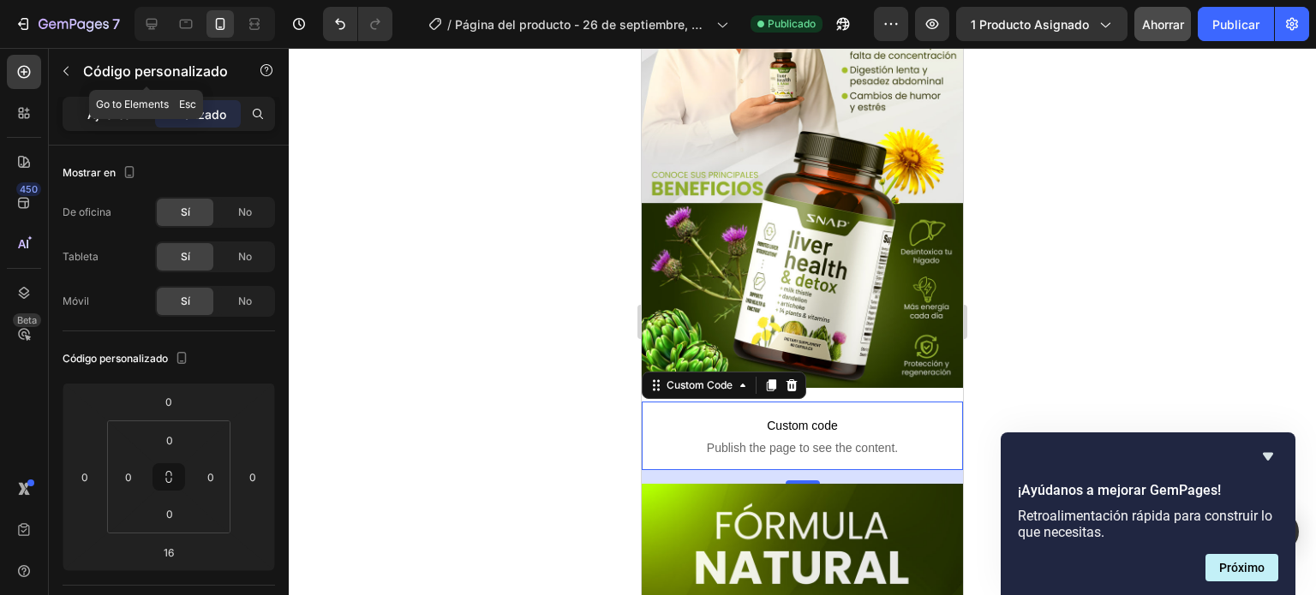
click at [111, 102] on div "Ajustes" at bounding box center [109, 113] width 86 height 27
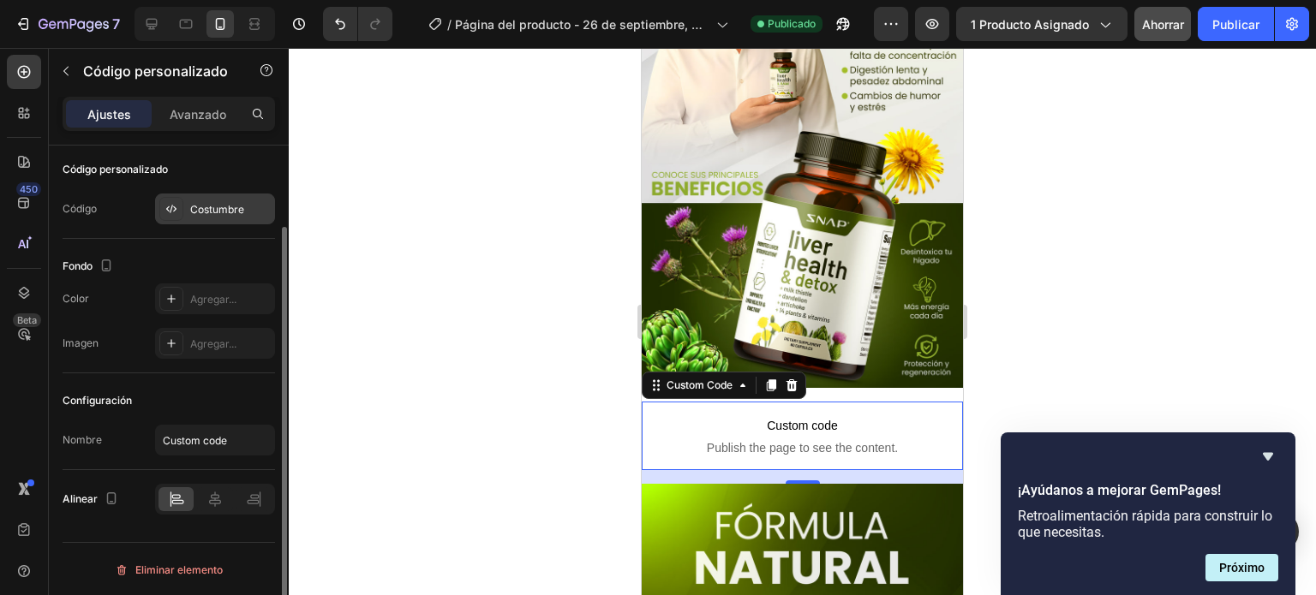
click at [230, 206] on font "Costumbre" at bounding box center [217, 209] width 54 height 13
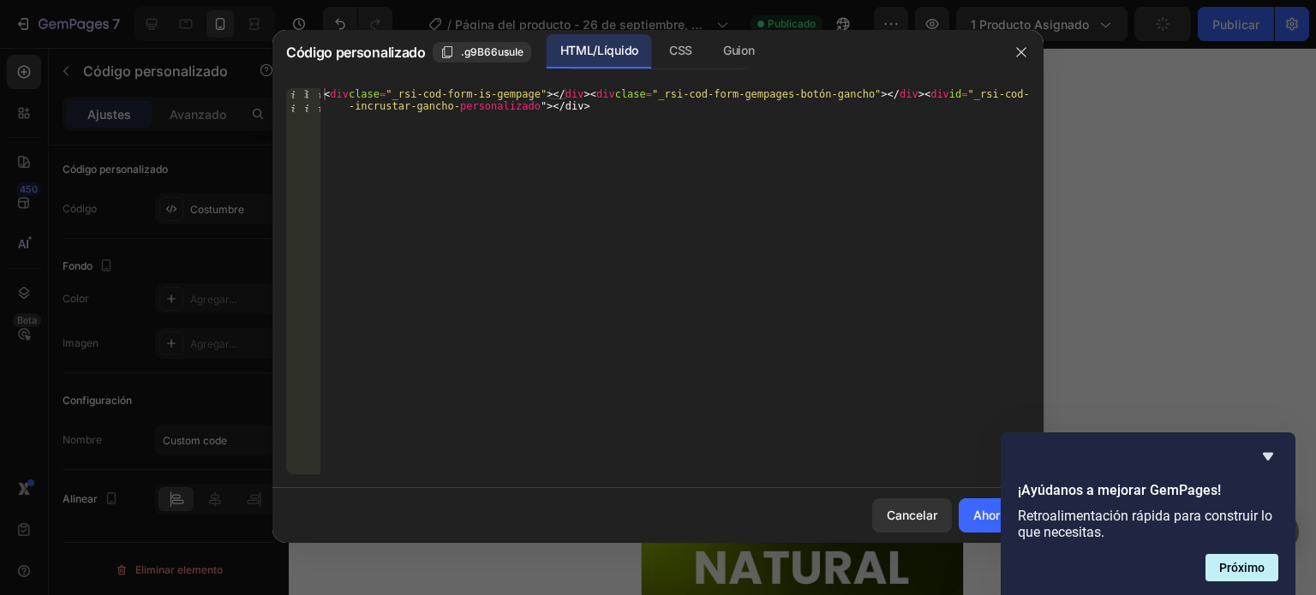
click at [1151, 167] on div at bounding box center [658, 297] width 1316 height 595
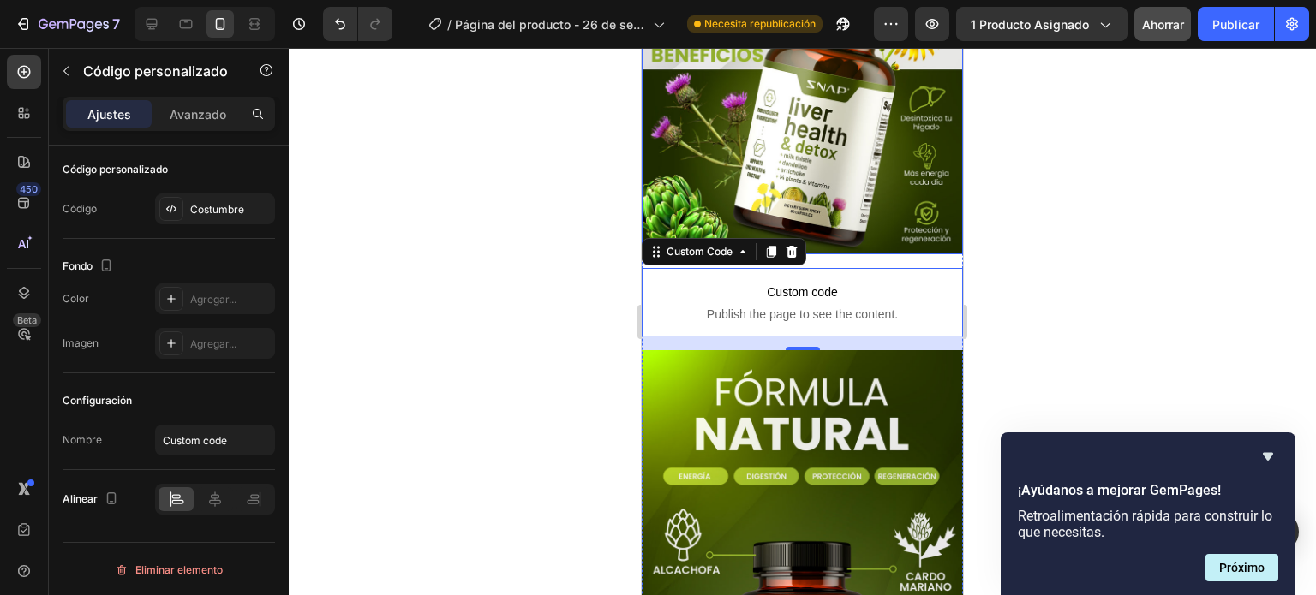
scroll to position [428, 0]
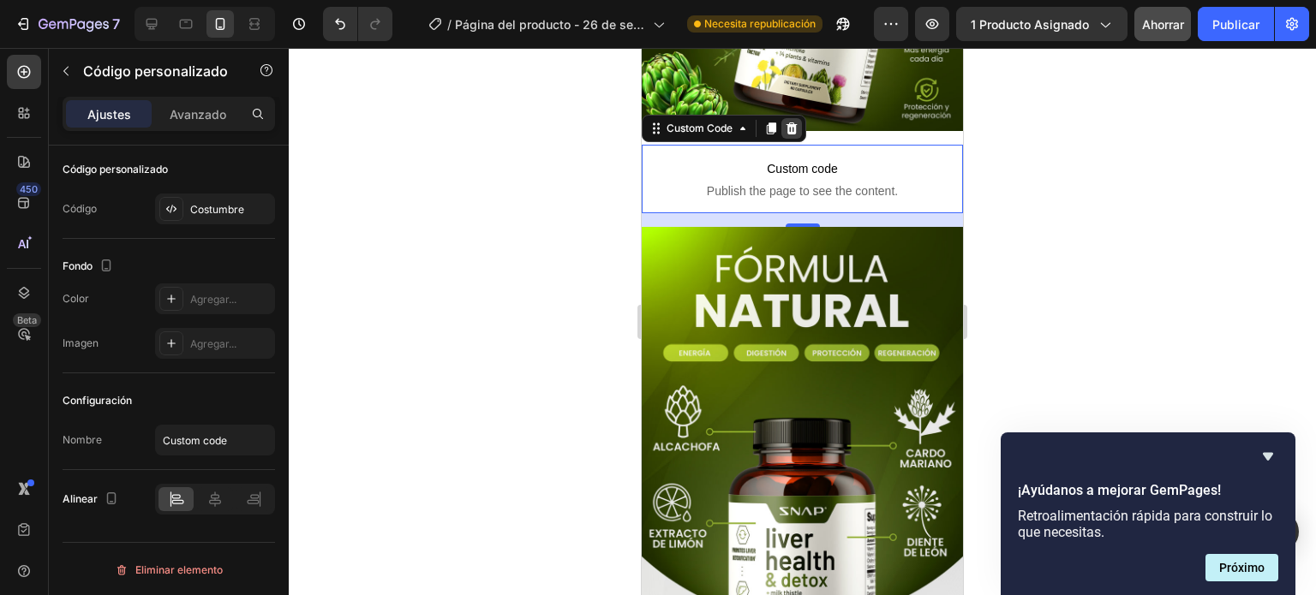
click at [792, 123] on icon at bounding box center [792, 129] width 11 height 12
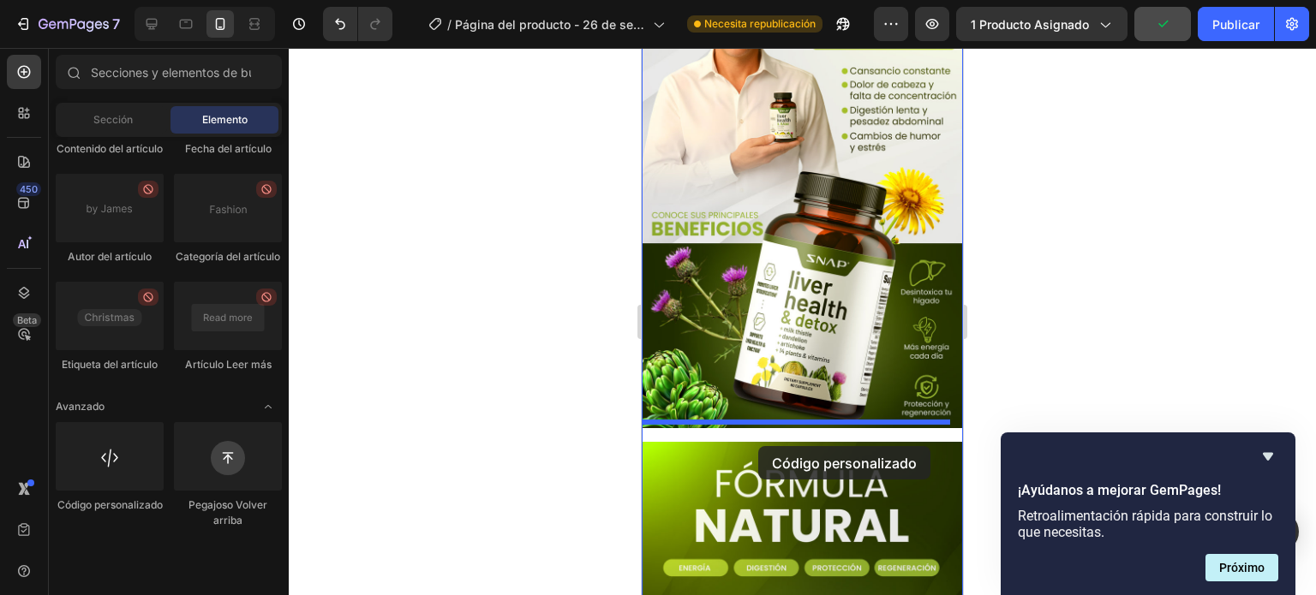
scroll to position [144, 0]
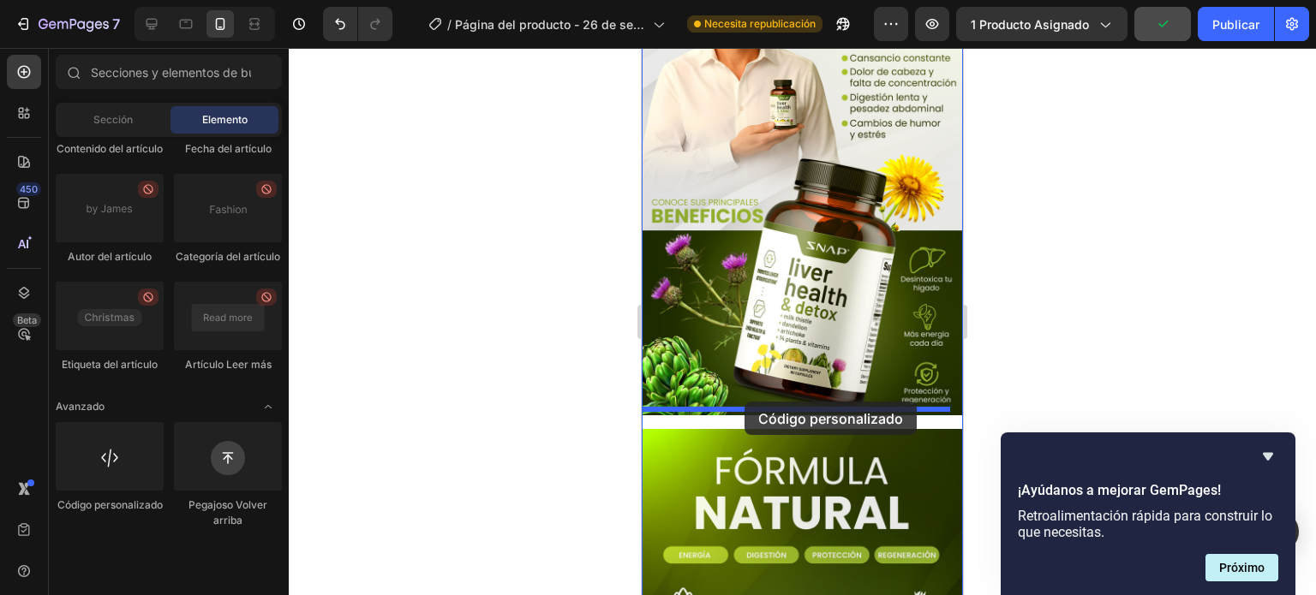
drag, startPoint x: 748, startPoint y: 557, endPoint x: 745, endPoint y: 402, distance: 155.1
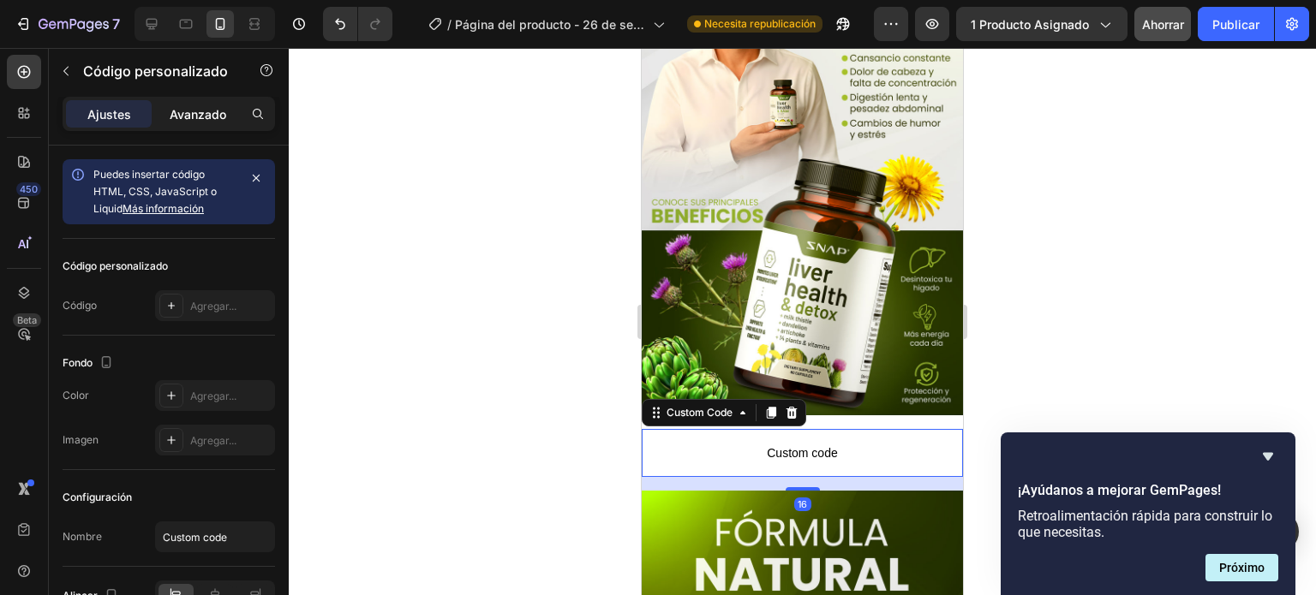
click at [195, 112] on font "Avanzado" at bounding box center [198, 114] width 57 height 15
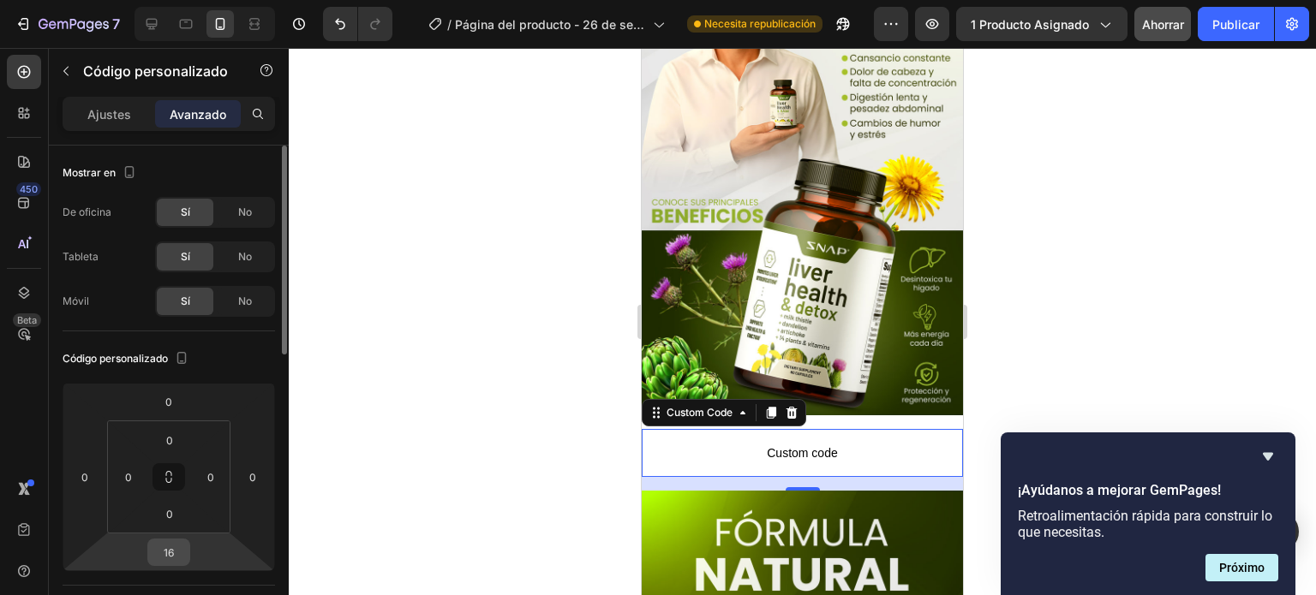
click at [166, 558] on input "16" at bounding box center [169, 553] width 34 height 26
click at [183, 584] on font "Auto" at bounding box center [184, 588] width 22 height 13
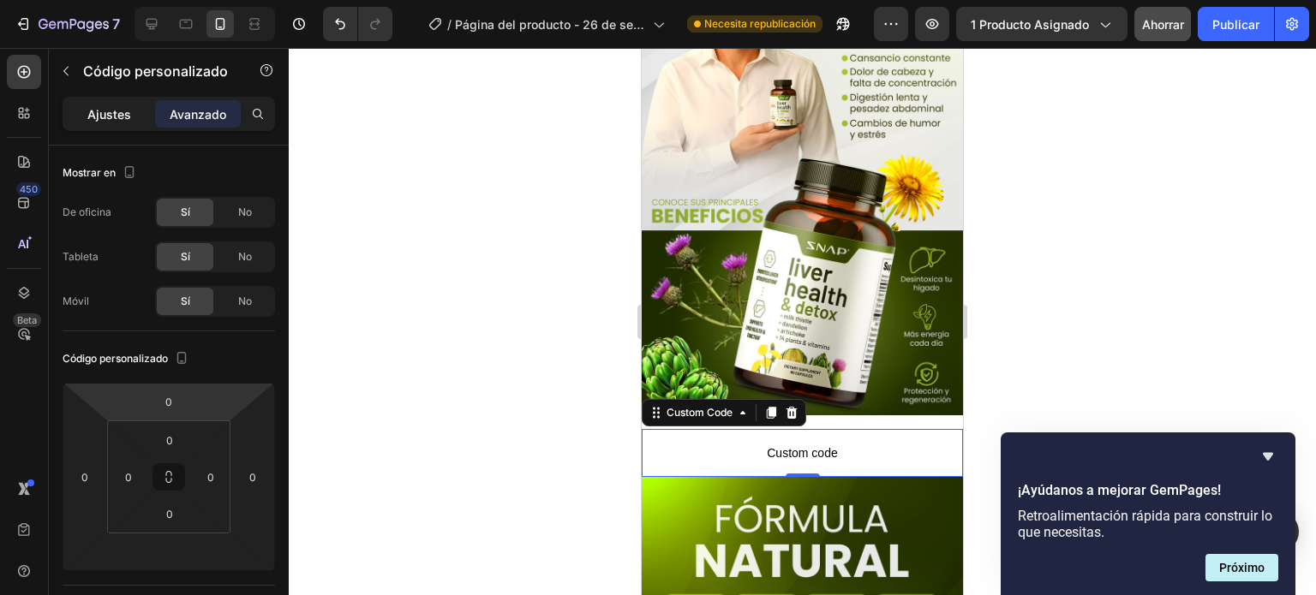
click at [117, 118] on font "Ajustes" at bounding box center [109, 114] width 44 height 15
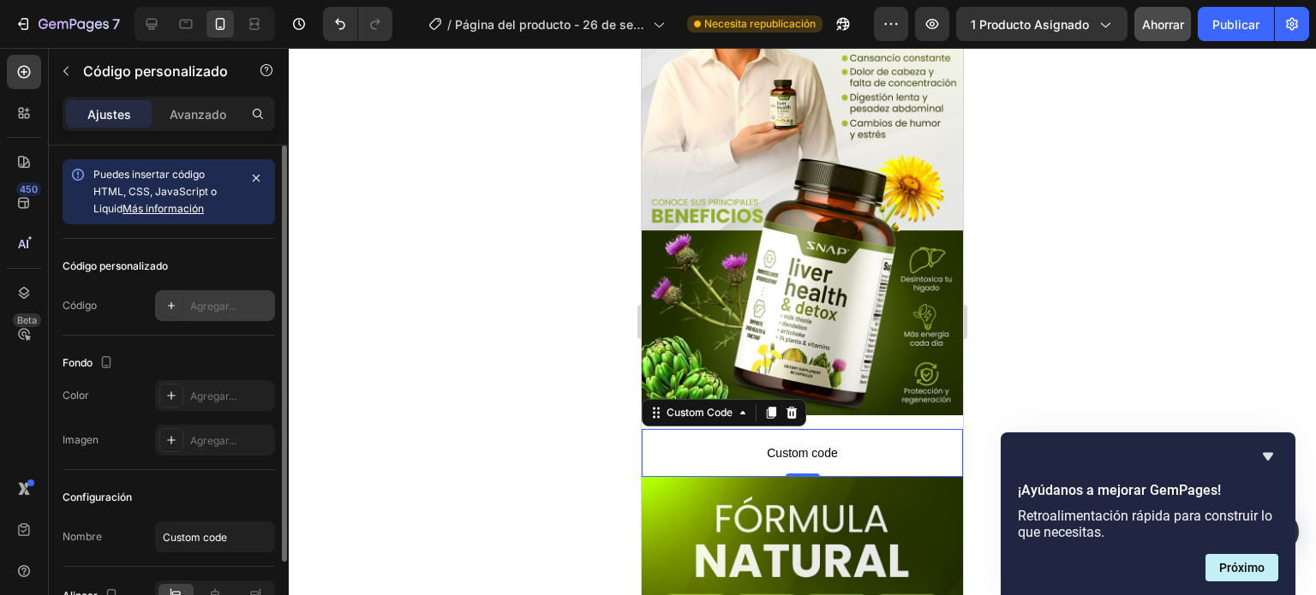
click at [212, 308] on font "Agregar..." at bounding box center [213, 306] width 46 height 13
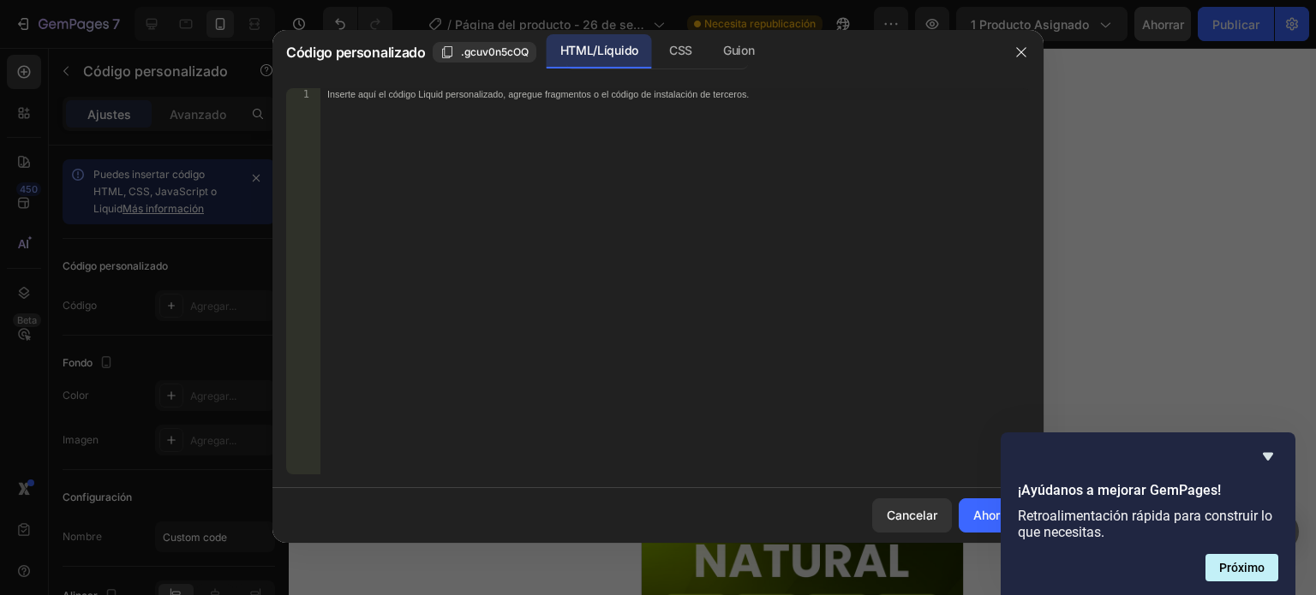
click at [412, 116] on div "Inserte aquí el código Liquid personalizado, agregue fragmentos o el código de …" at bounding box center [674, 293] width 709 height 410
paste textarea "<div class="_rsi-cod-form-is-gempage"></div><div class="_rsi-cod-form-gempages-…"
type textarea "<div class="_rsi-cod-form-is-gempage"></div><div class="_rsi-cod-form-gempages-…"
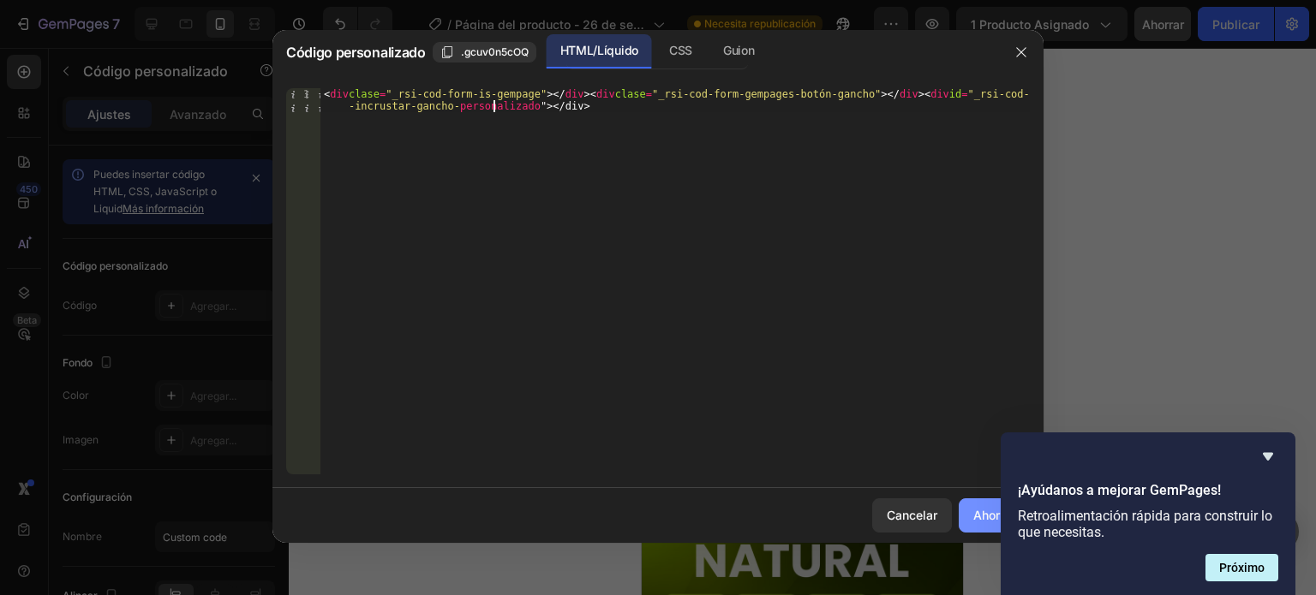
click at [977, 512] on font "Ahorrar" at bounding box center [994, 515] width 42 height 15
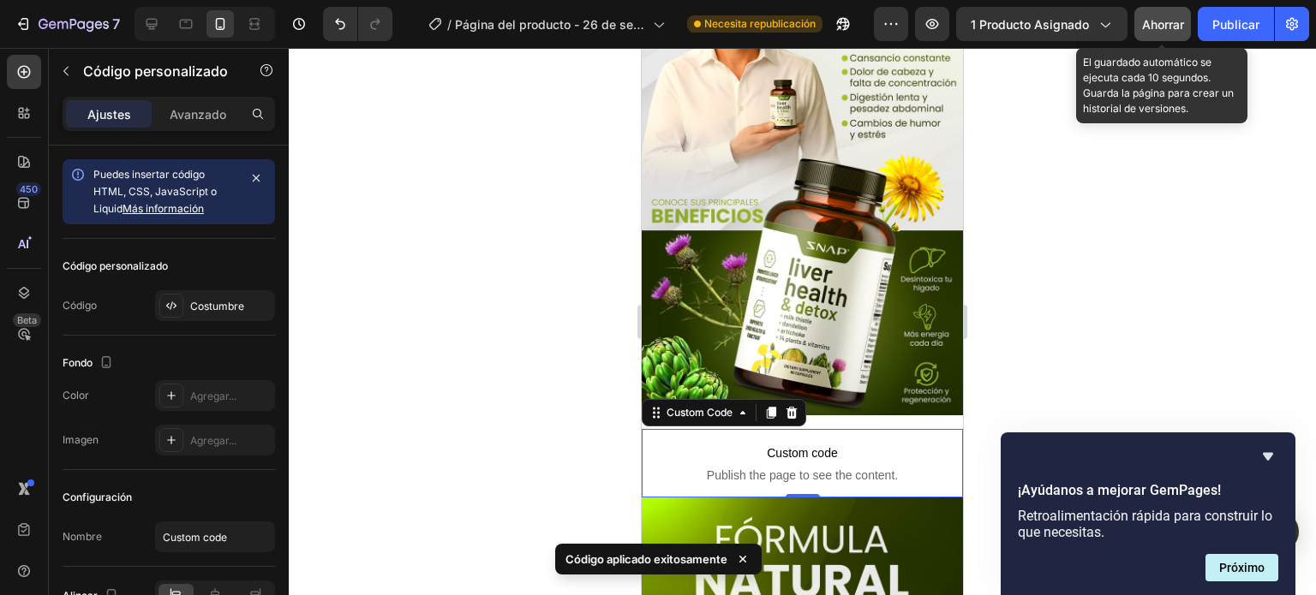
click at [1156, 33] on div "Ahorrar" at bounding box center [1163, 24] width 42 height 18
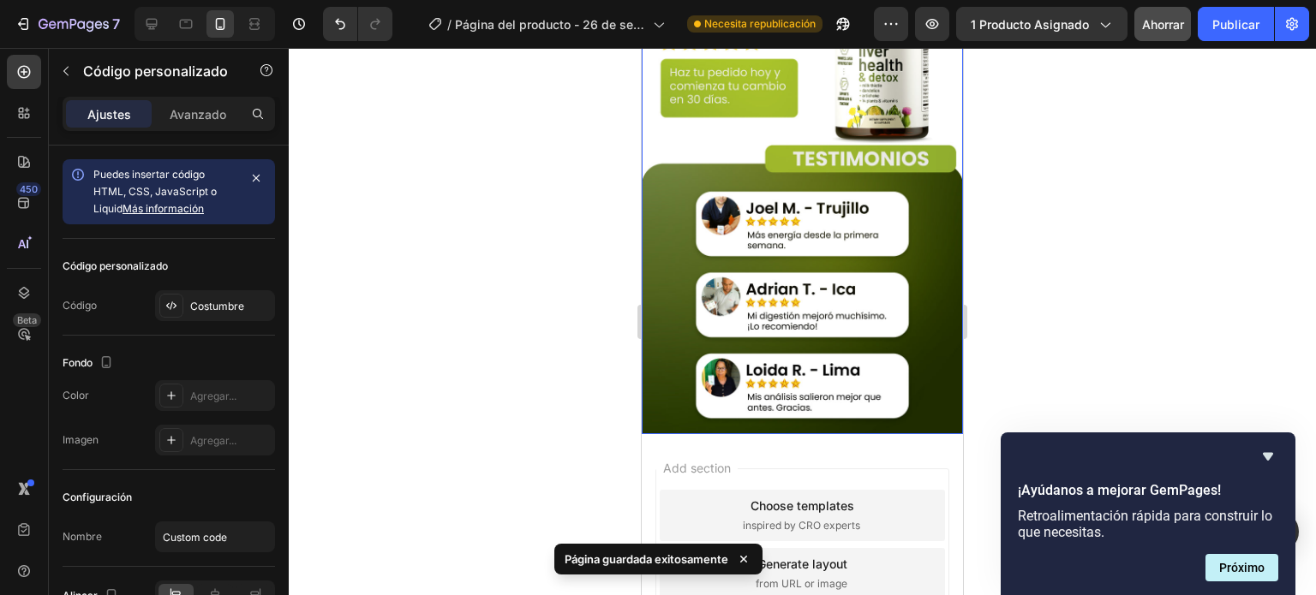
scroll to position [2590, 0]
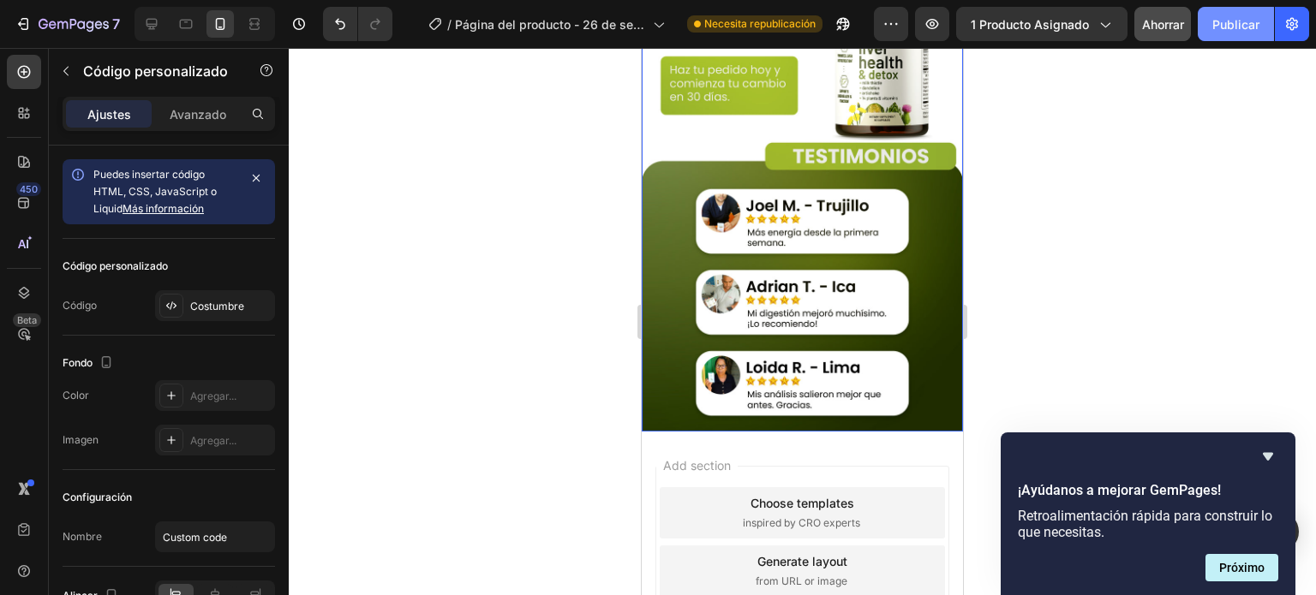
click at [1215, 33] on button "Publicar" at bounding box center [1236, 24] width 76 height 34
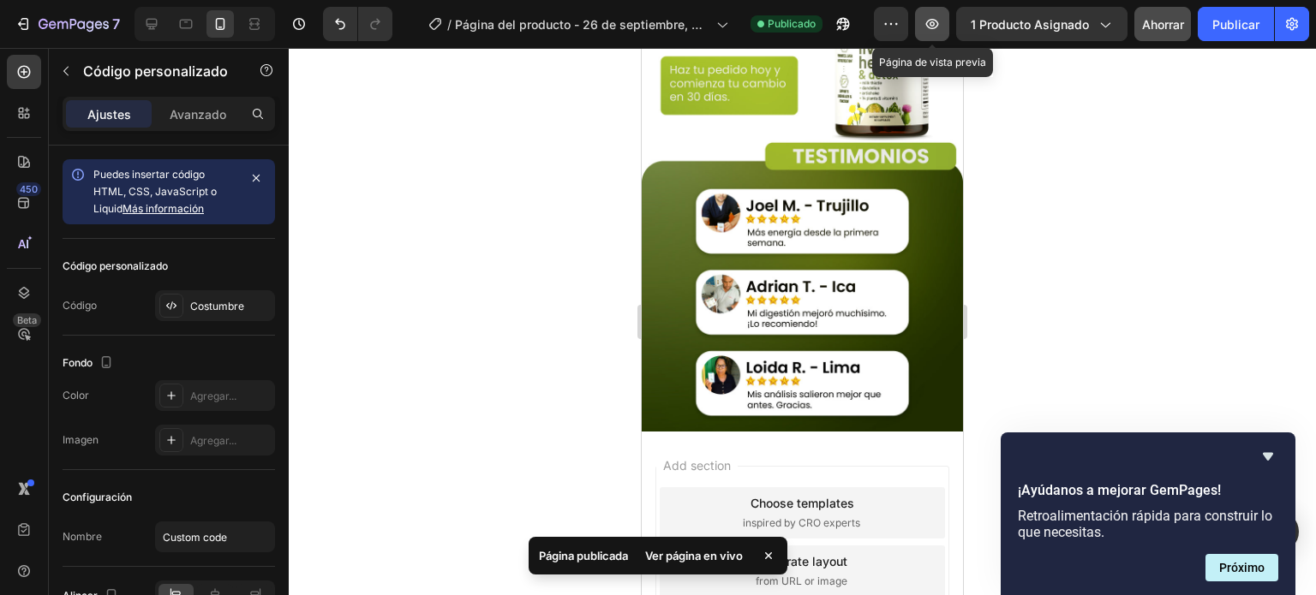
click at [929, 30] on icon "button" at bounding box center [932, 23] width 17 height 17
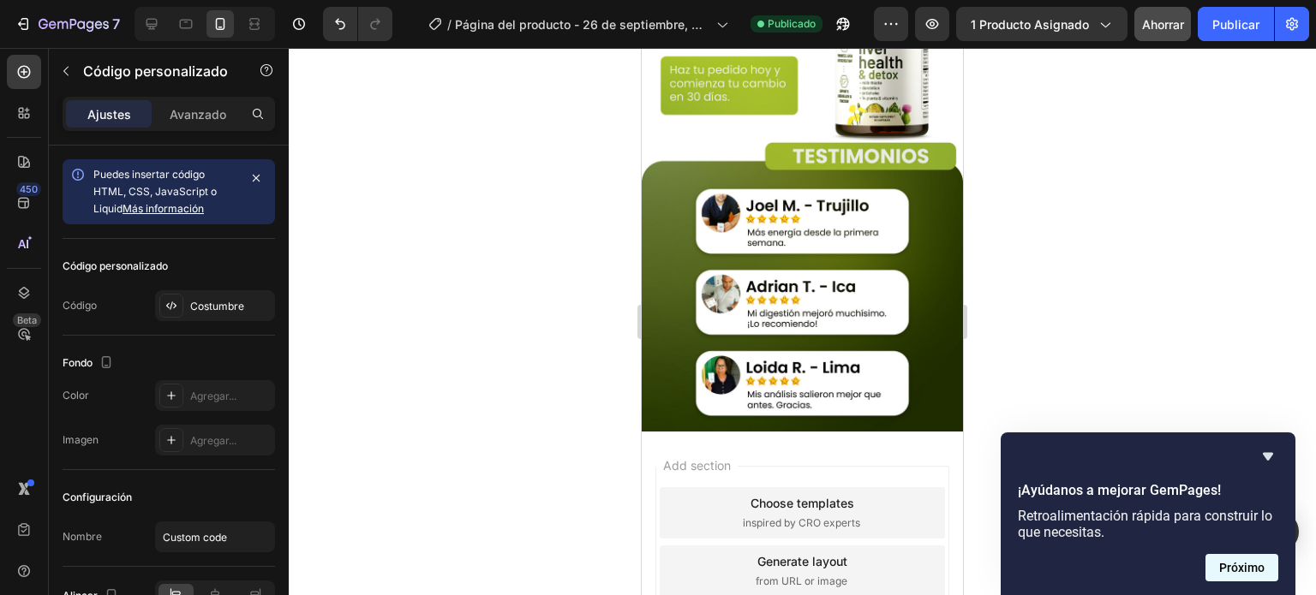
click at [1246, 565] on font "Próximo" at bounding box center [1241, 568] width 45 height 14
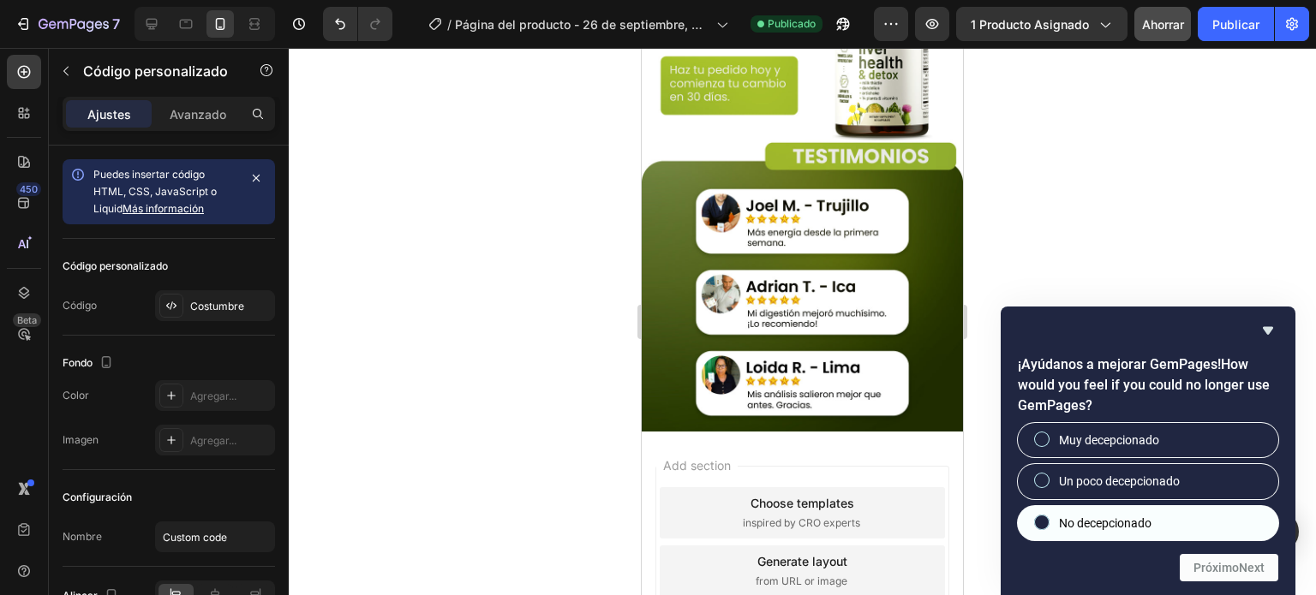
click at [1079, 522] on font "No decepcionado" at bounding box center [1105, 524] width 93 height 14
click at [1048, 522] on input "No decepcionado" at bounding box center [1042, 522] width 11 height 11
radio input "true"
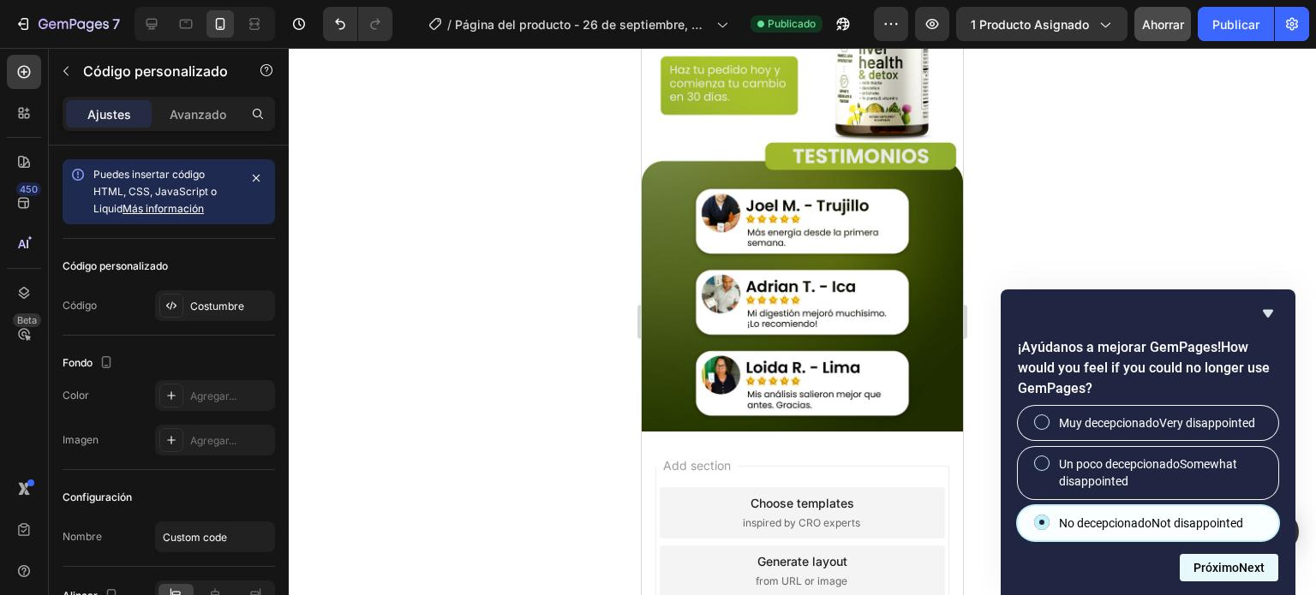
click at [1212, 561] on font "Próximo" at bounding box center [1216, 568] width 45 height 14
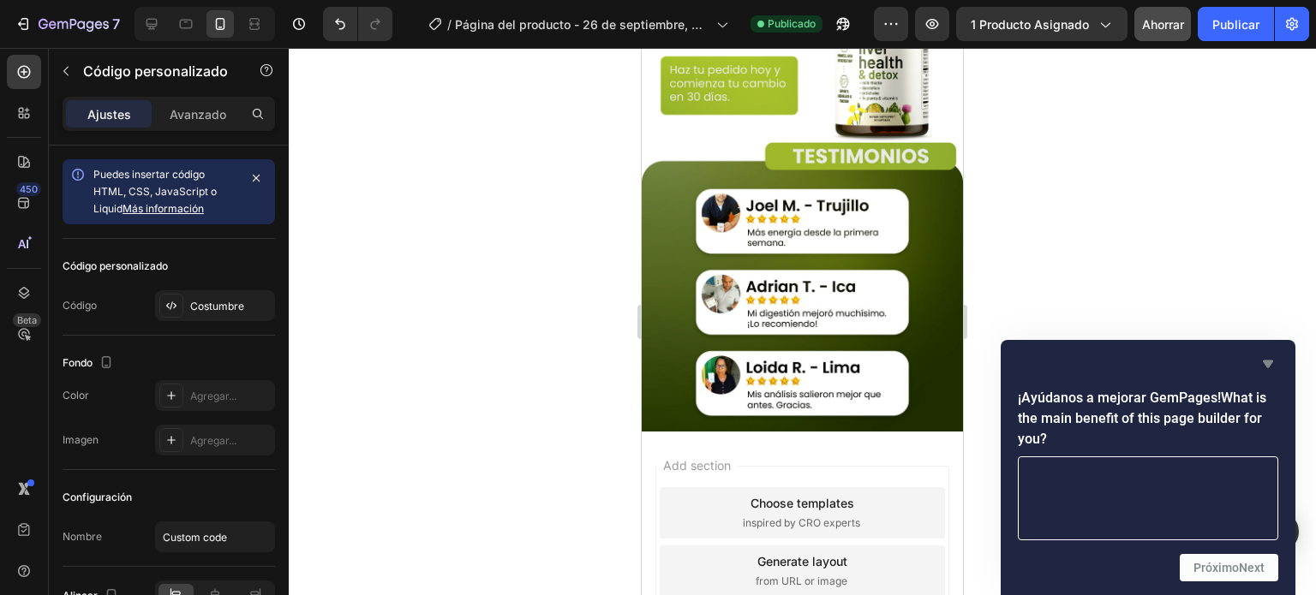
click at [1272, 356] on icon "Ocultar encuesta" at bounding box center [1268, 364] width 21 height 21
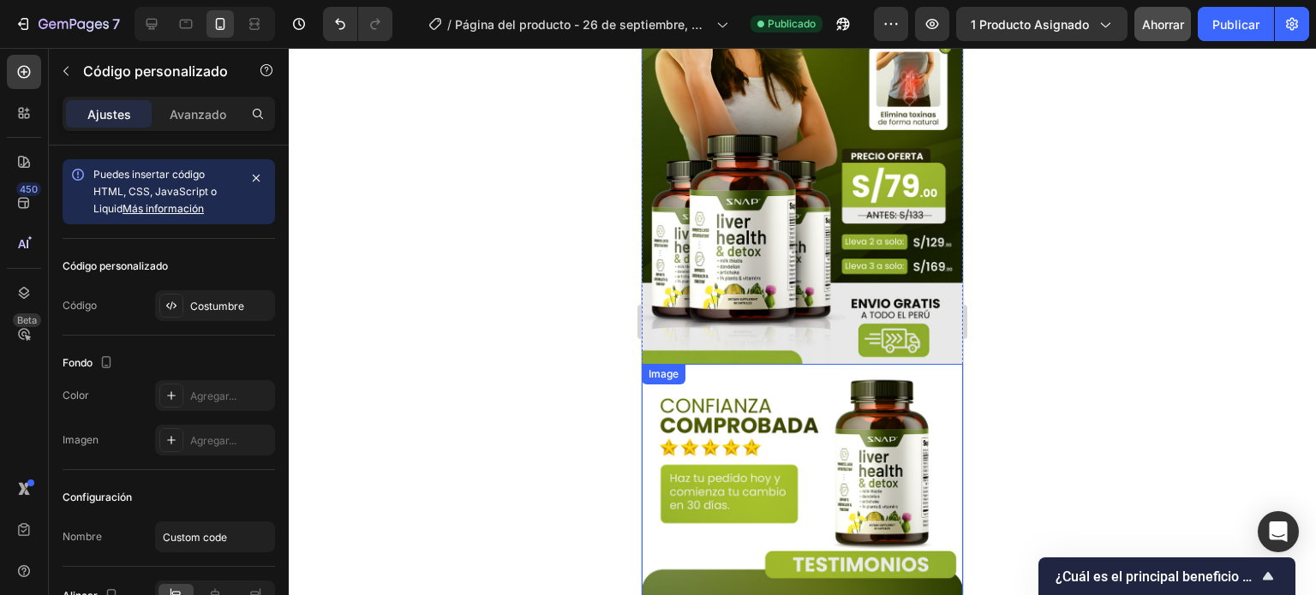
scroll to position [2162, 0]
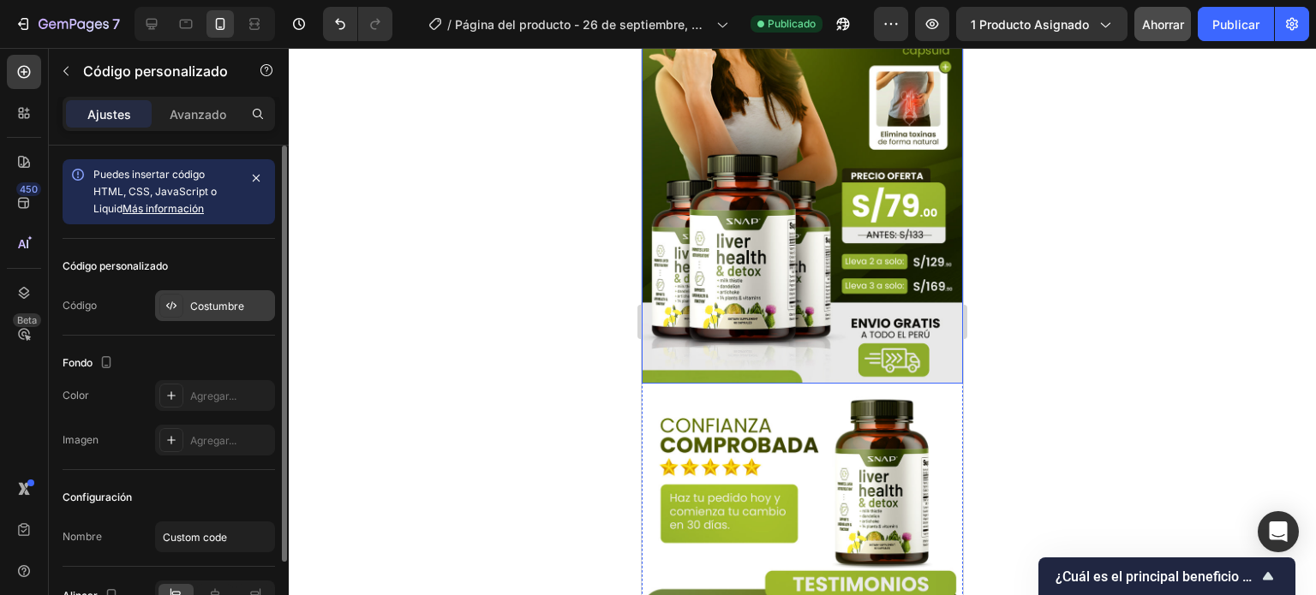
click at [218, 313] on div "Costumbre" at bounding box center [230, 306] width 81 height 15
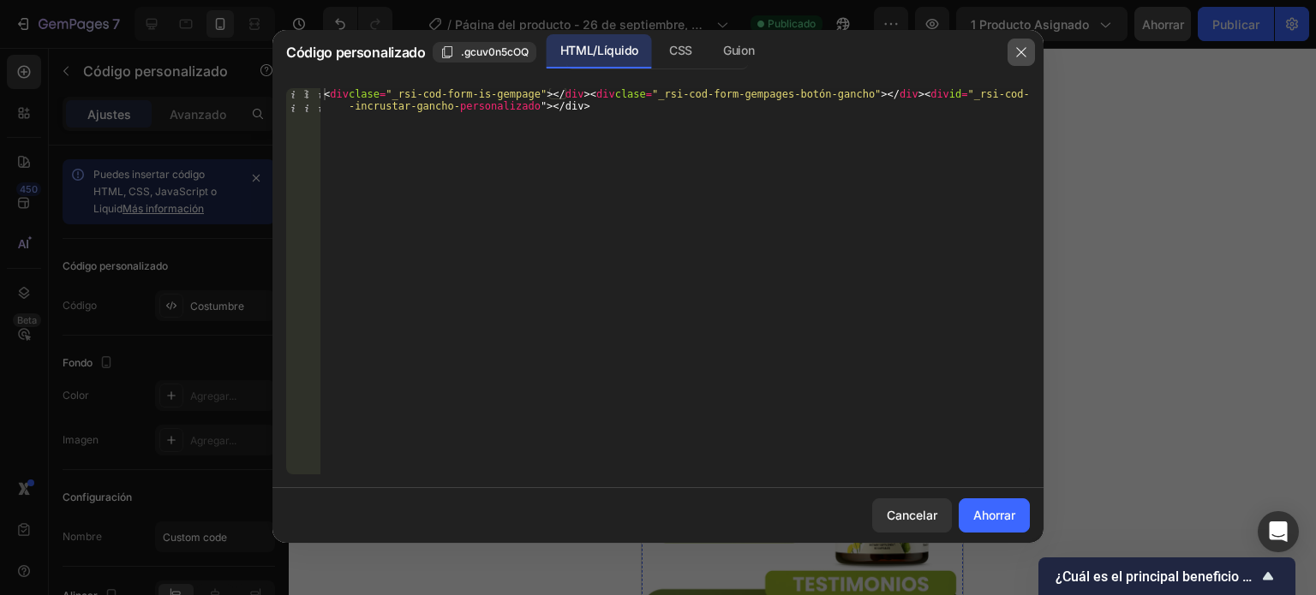
click at [1019, 54] on icon "button" at bounding box center [1020, 51] width 9 height 9
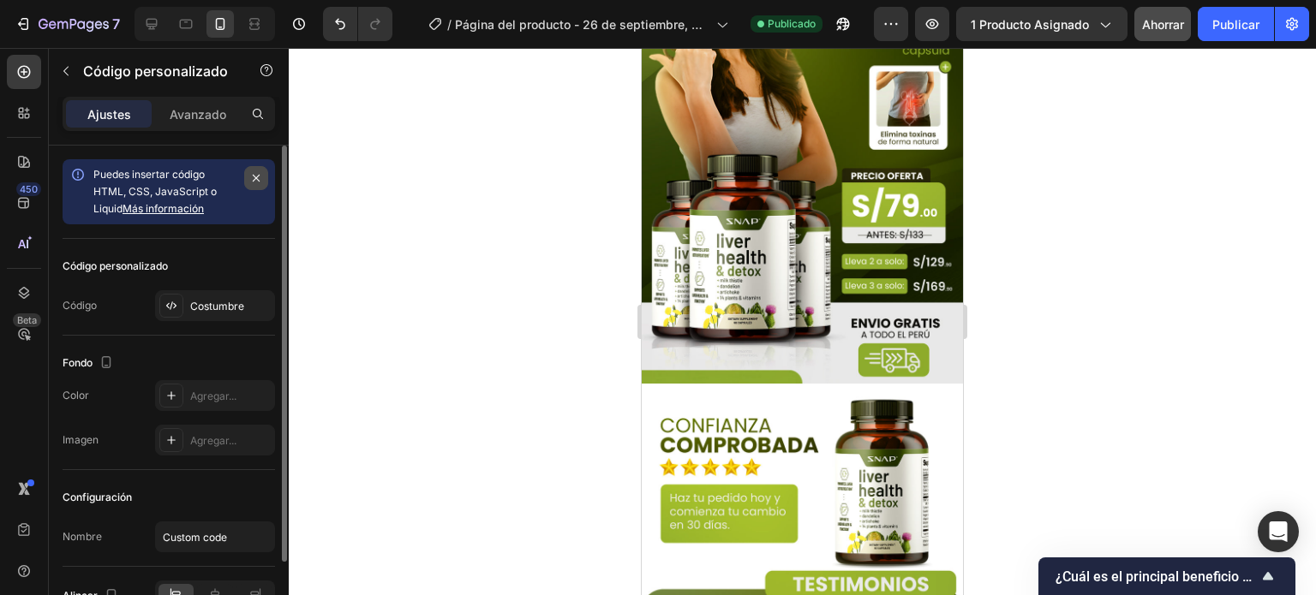
click at [254, 174] on icon "button" at bounding box center [256, 178] width 14 height 14
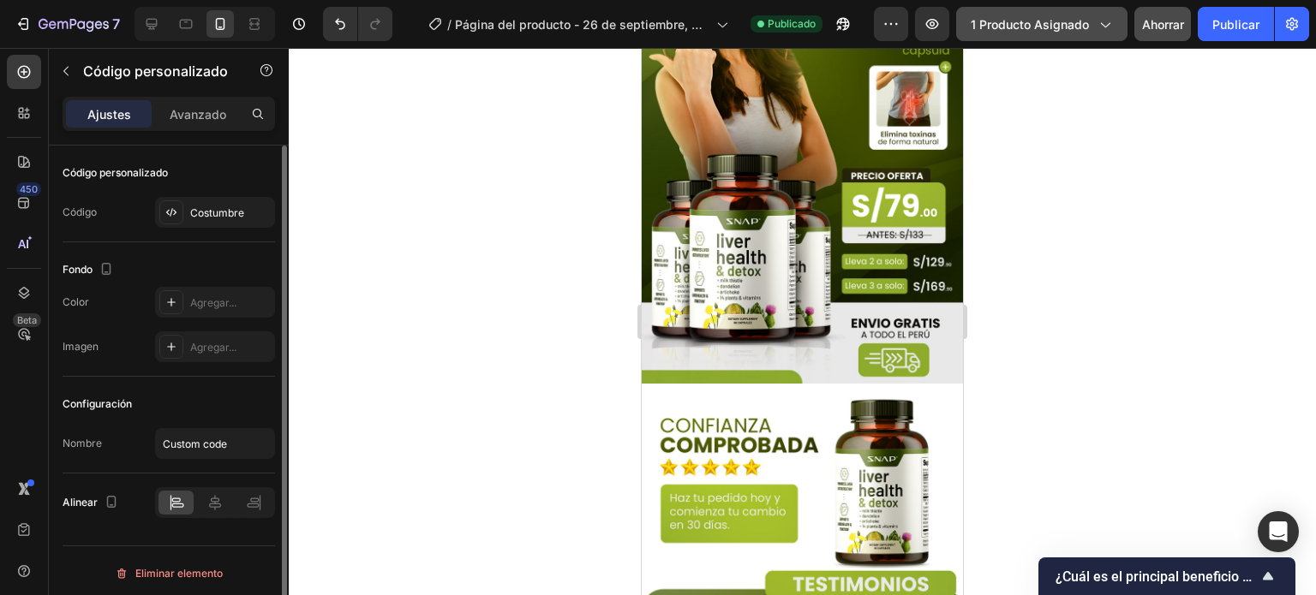
click at [1060, 34] on button "1 producto asignado" at bounding box center [1041, 24] width 171 height 34
click at [1224, 171] on div at bounding box center [802, 322] width 1027 height 548
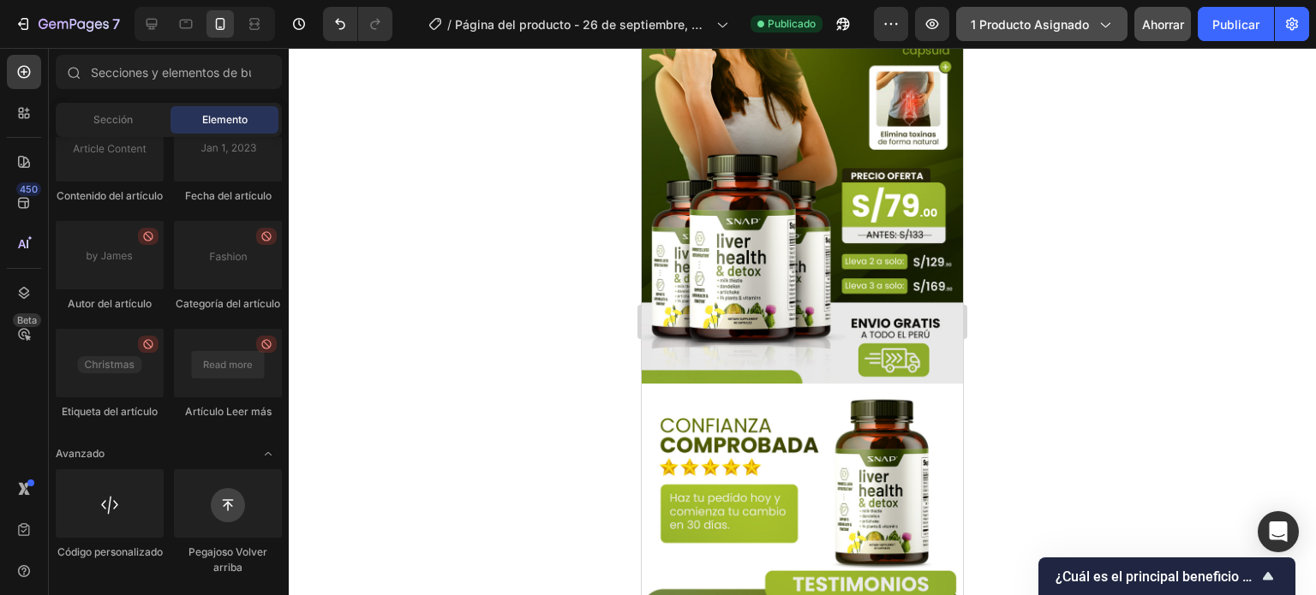
click at [1013, 35] on button "1 producto asignado" at bounding box center [1041, 24] width 171 height 34
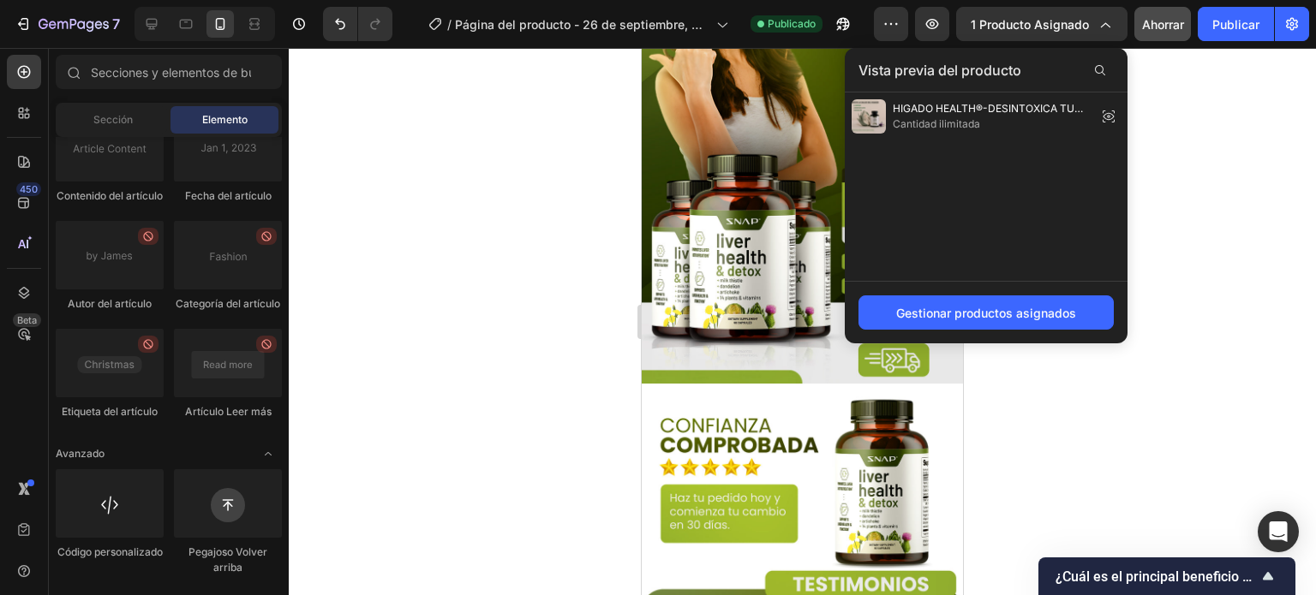
drag, startPoint x: 1169, startPoint y: 352, endPoint x: 1144, endPoint y: 361, distance: 26.3
click at [1170, 356] on div at bounding box center [802, 322] width 1027 height 548
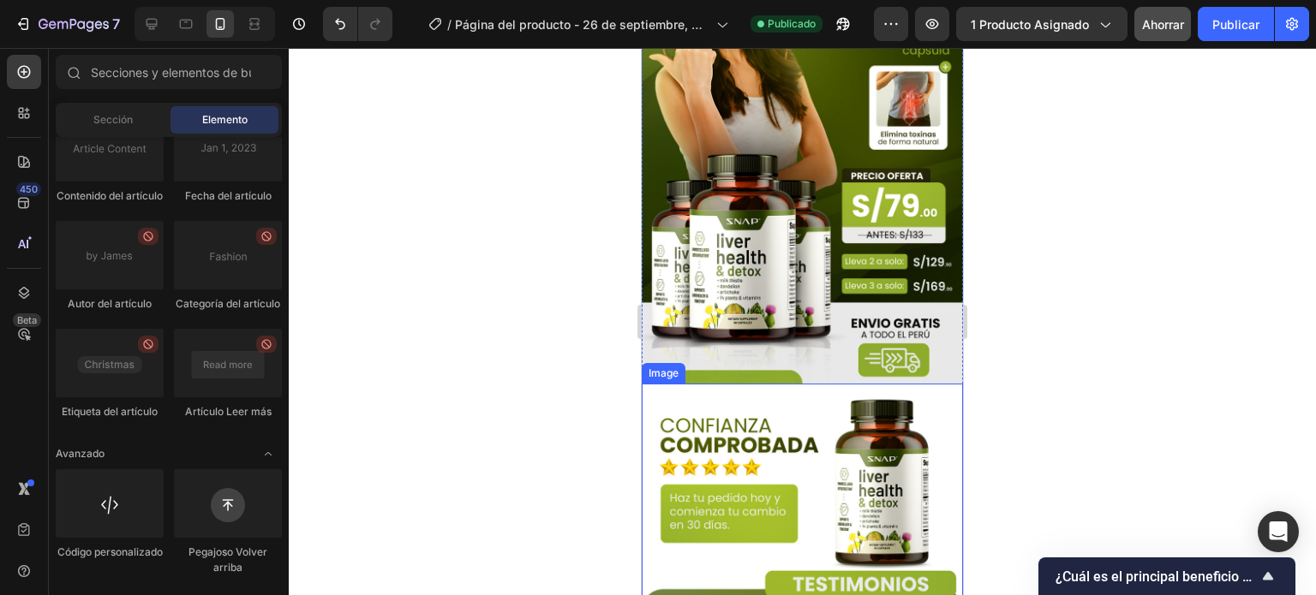
scroll to position [2590, 0]
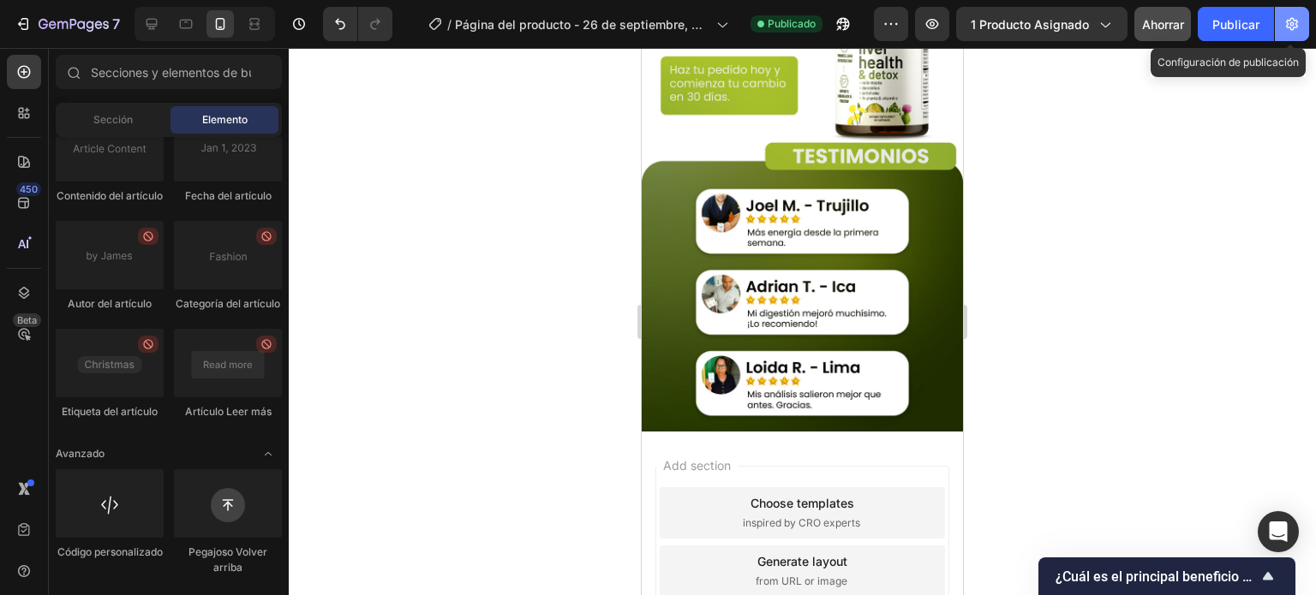
click at [1303, 30] on button "button" at bounding box center [1292, 24] width 34 height 34
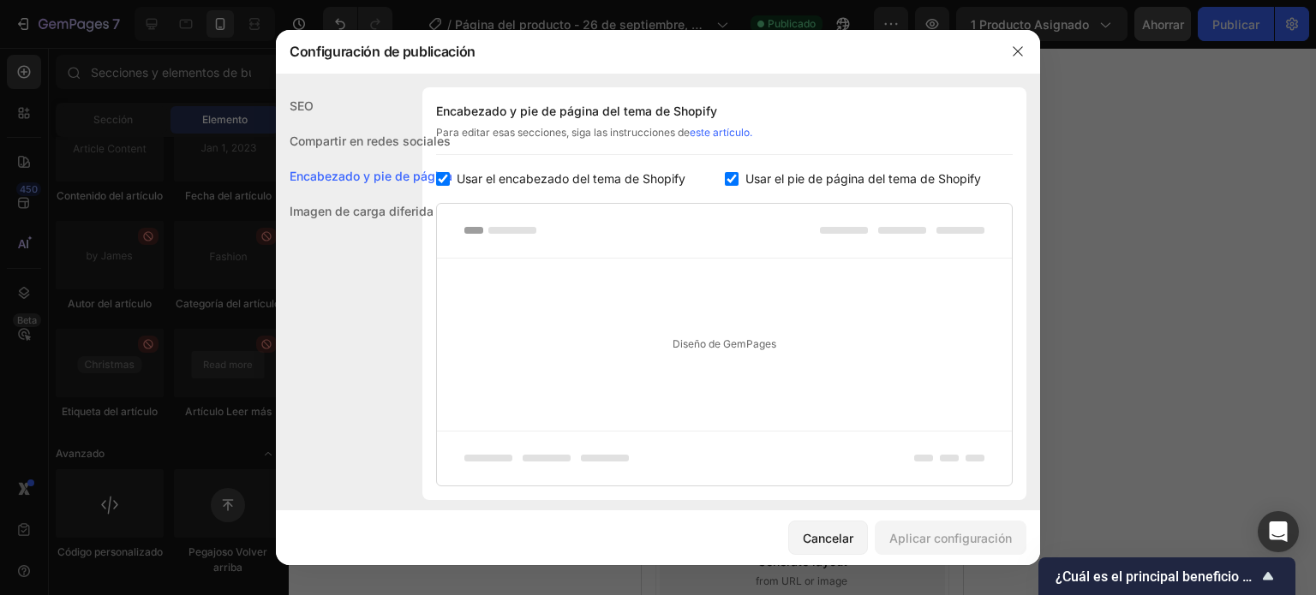
scroll to position [257, 0]
click at [443, 175] on input "checkbox" at bounding box center [443, 176] width 14 height 14
checkbox input "false"
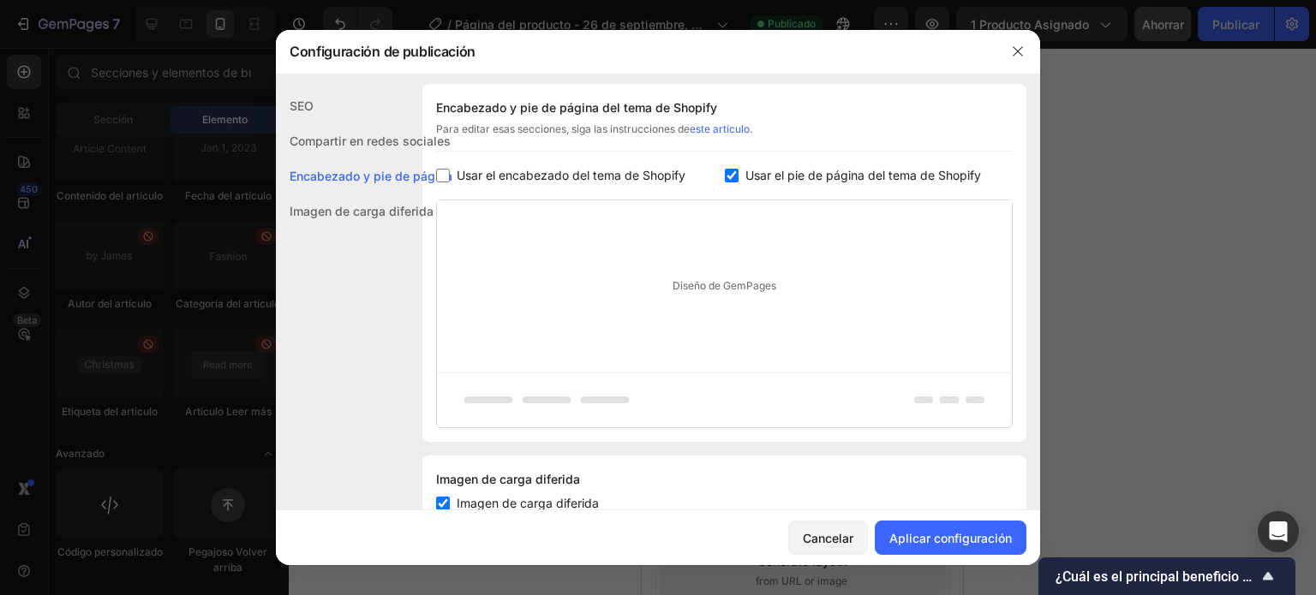
click at [730, 179] on input "checkbox" at bounding box center [732, 176] width 14 height 14
checkbox input "false"
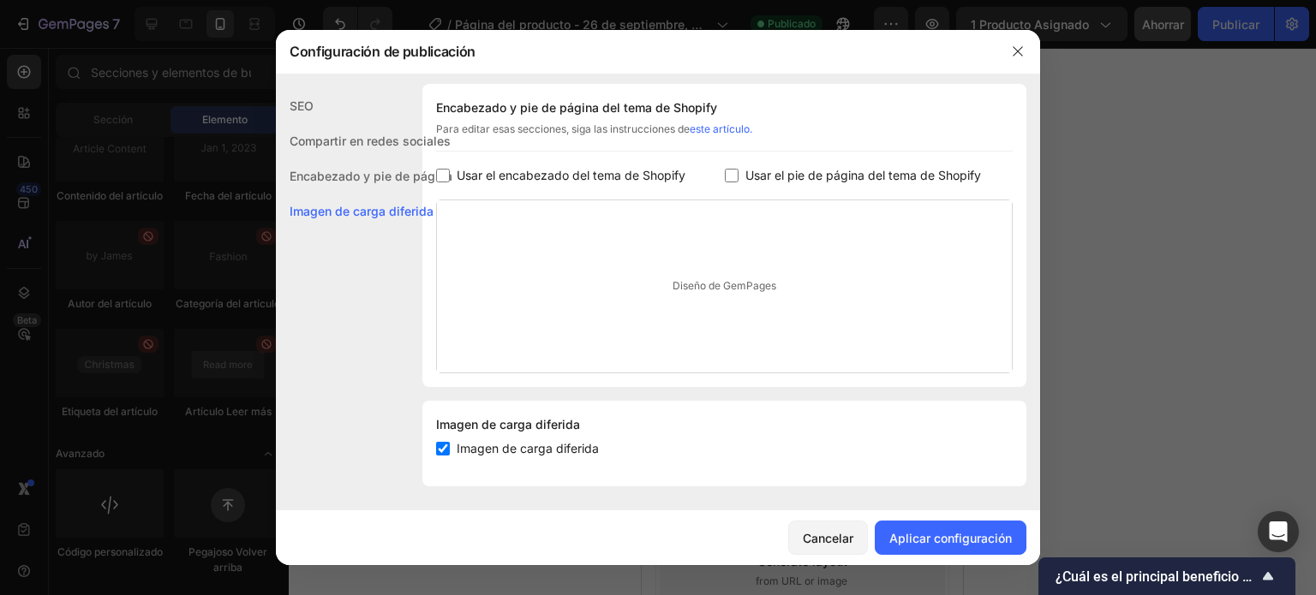
scroll to position [259, 0]
click at [446, 445] on input "checkbox" at bounding box center [443, 447] width 14 height 14
checkbox input "false"
click at [934, 532] on font "Aplicar configuración" at bounding box center [950, 538] width 123 height 15
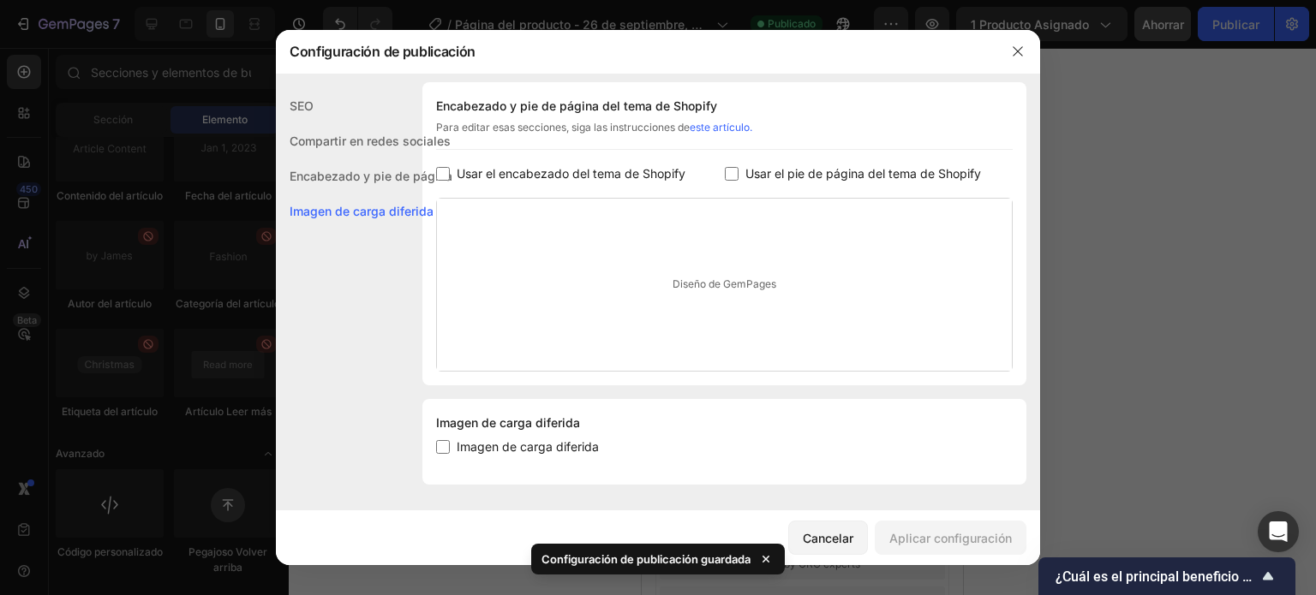
click at [1176, 259] on div at bounding box center [658, 297] width 1316 height 595
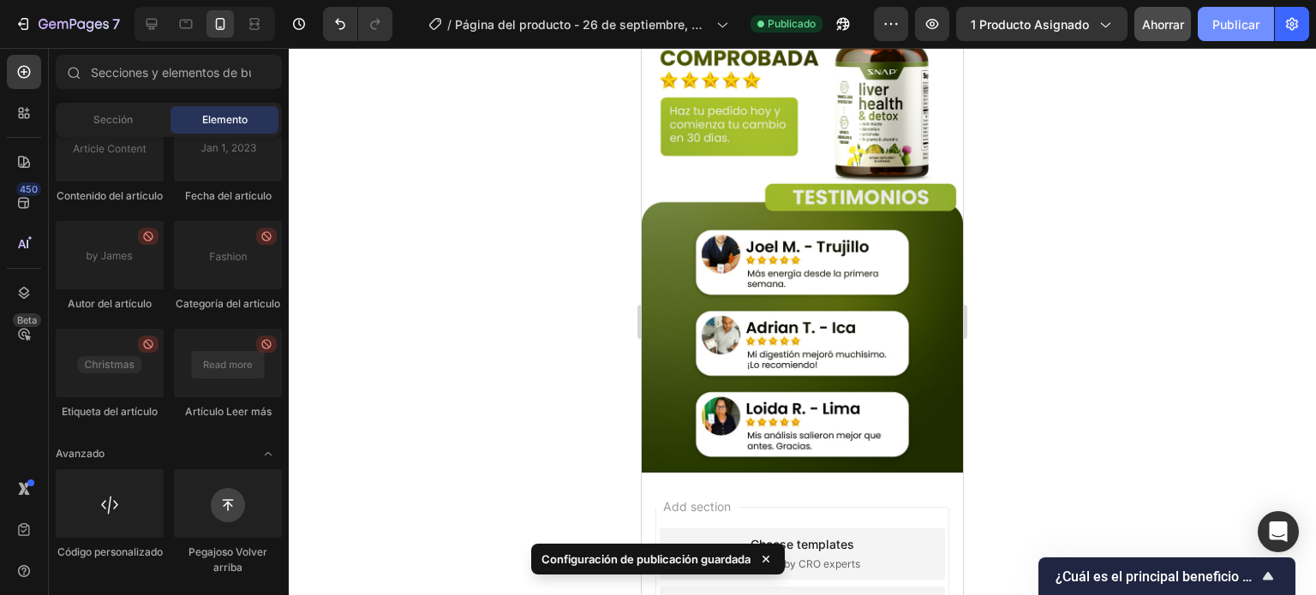
click at [1217, 30] on font "Publicar" at bounding box center [1235, 24] width 47 height 15
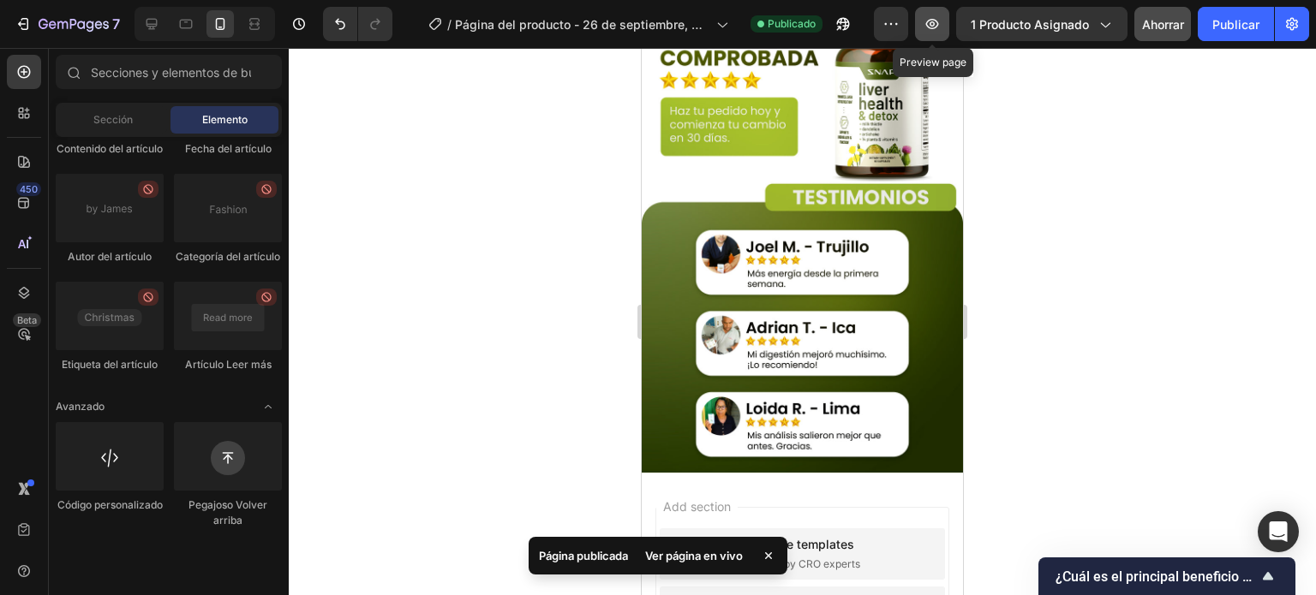
click at [937, 27] on icon "button" at bounding box center [932, 24] width 13 height 10
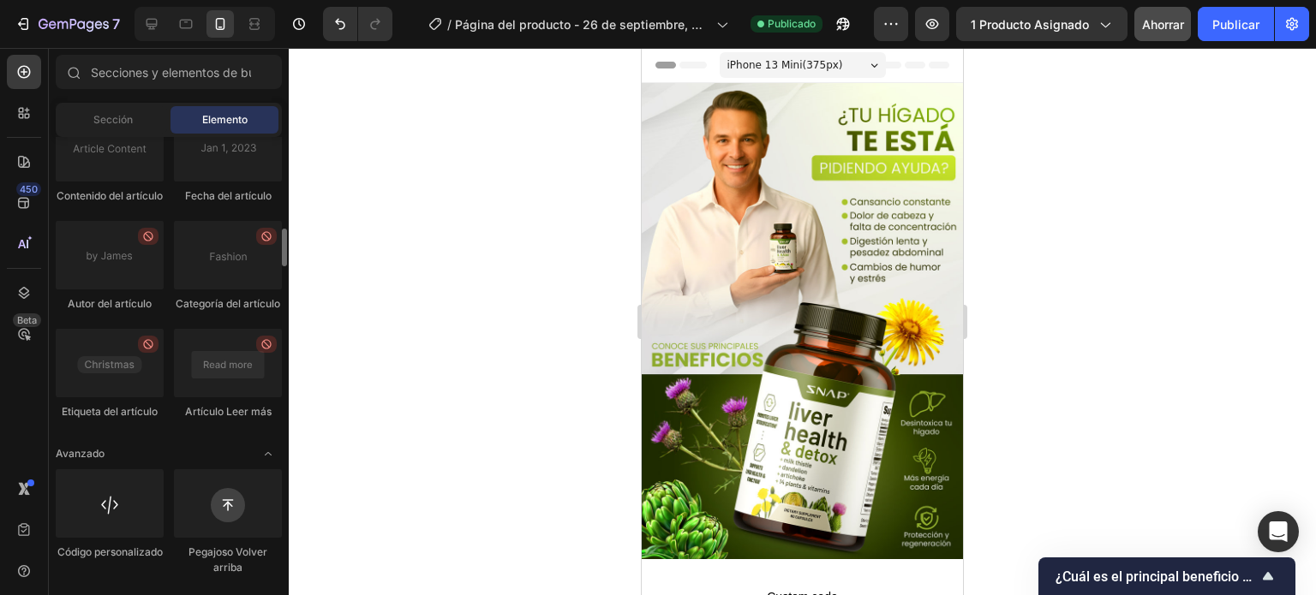
scroll to position [4657, 0]
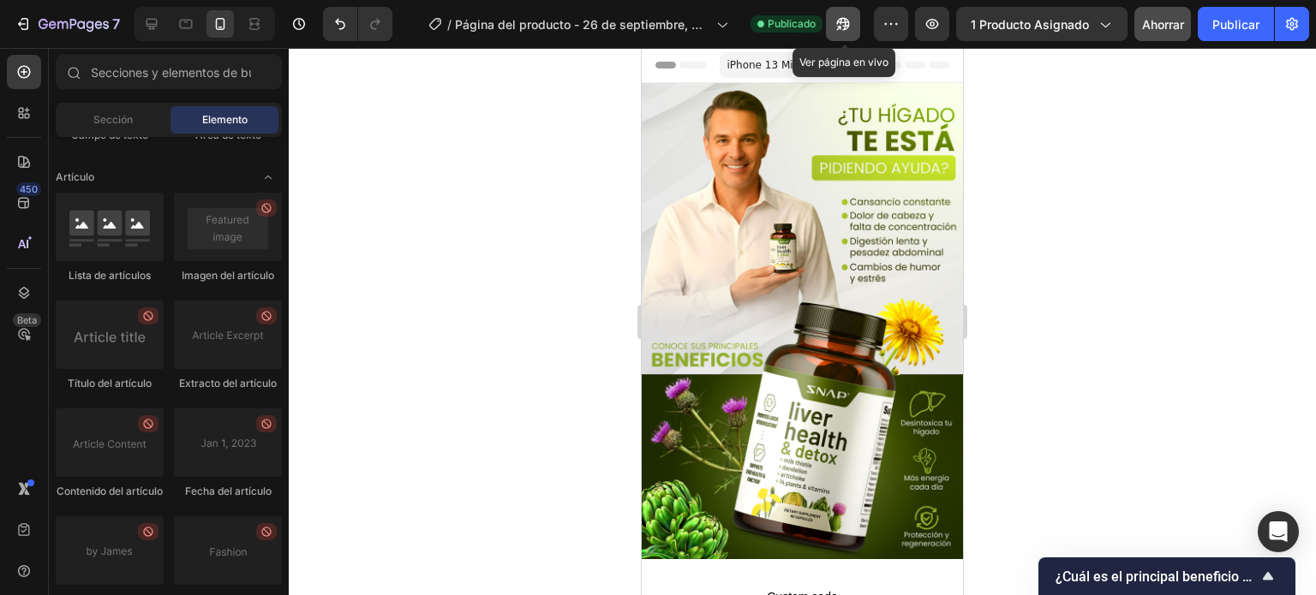
click at [846, 30] on icon "button" at bounding box center [843, 24] width 13 height 13
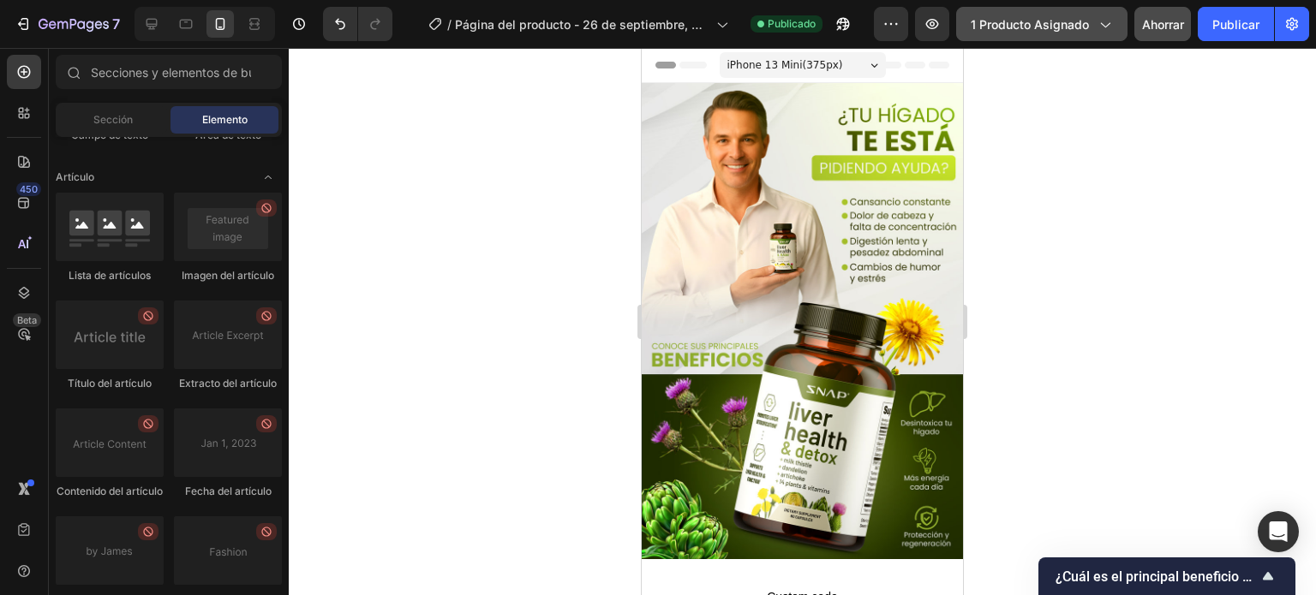
click at [1024, 23] on font "1 producto asignado" at bounding box center [1030, 24] width 118 height 15
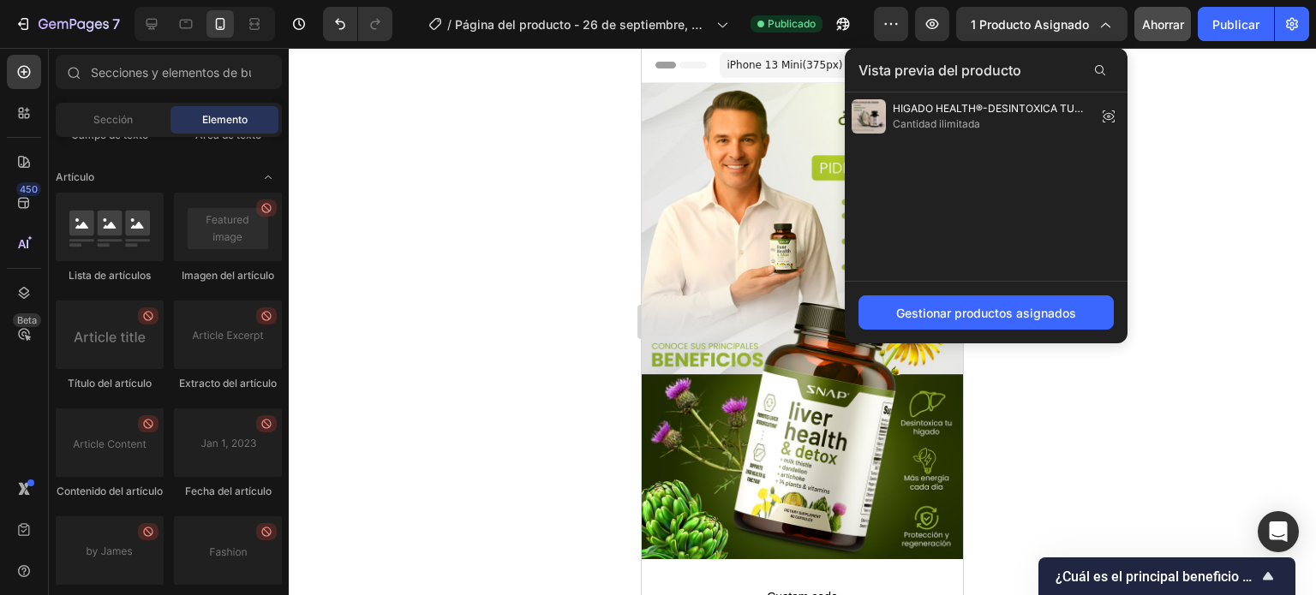
click at [1233, 277] on div at bounding box center [802, 322] width 1027 height 548
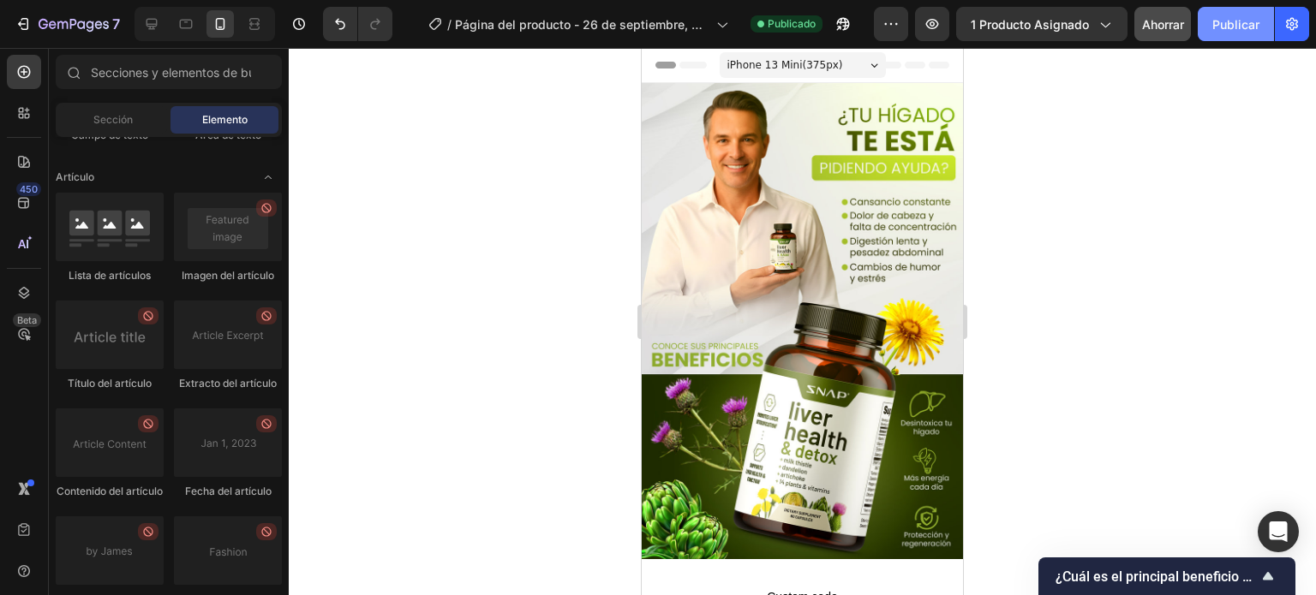
click at [1227, 31] on font "Publicar" at bounding box center [1235, 24] width 47 height 18
